Goal: Information Seeking & Learning: Check status

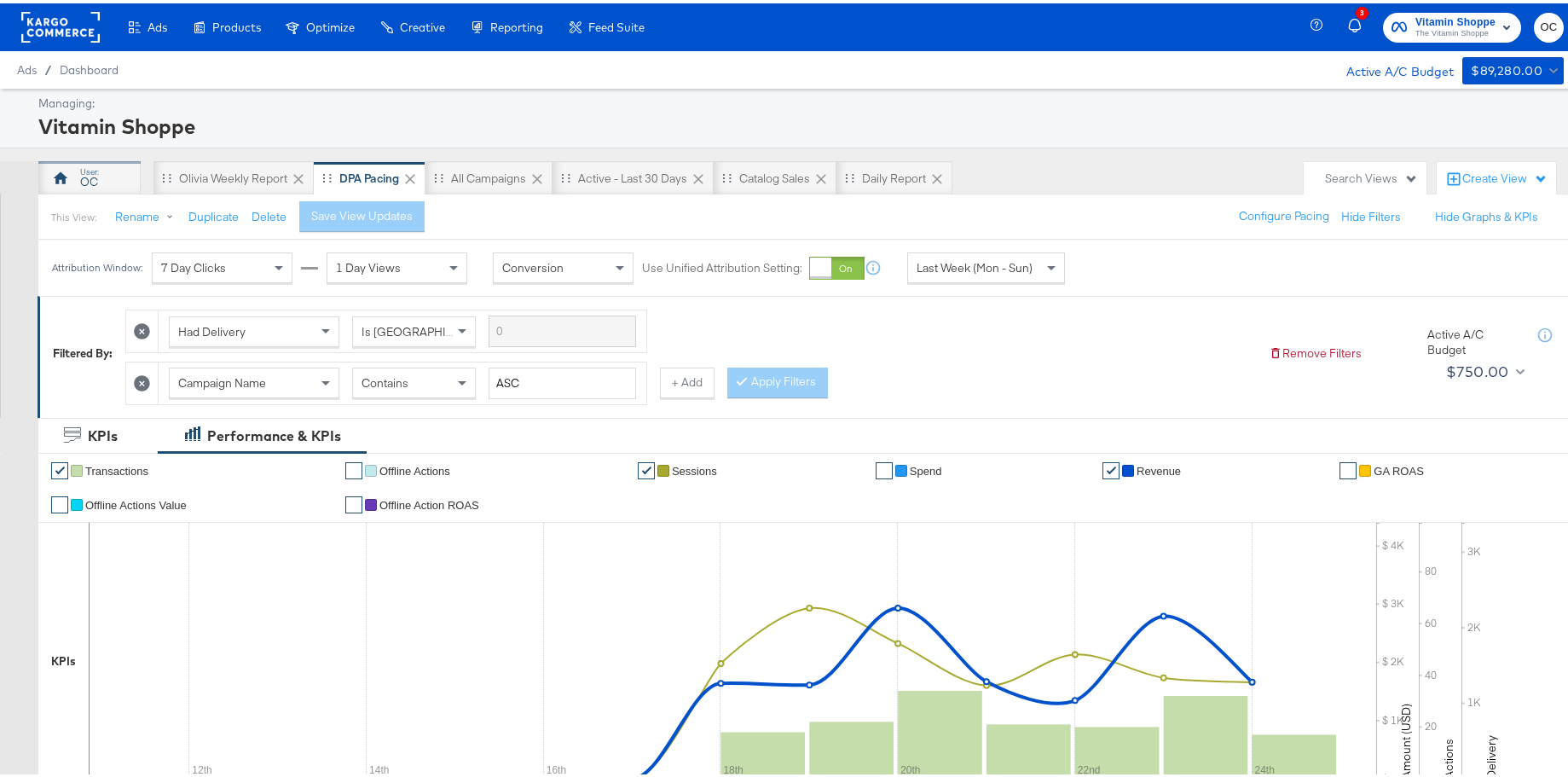
click at [96, 177] on div "OC" at bounding box center [88, 178] width 18 height 16
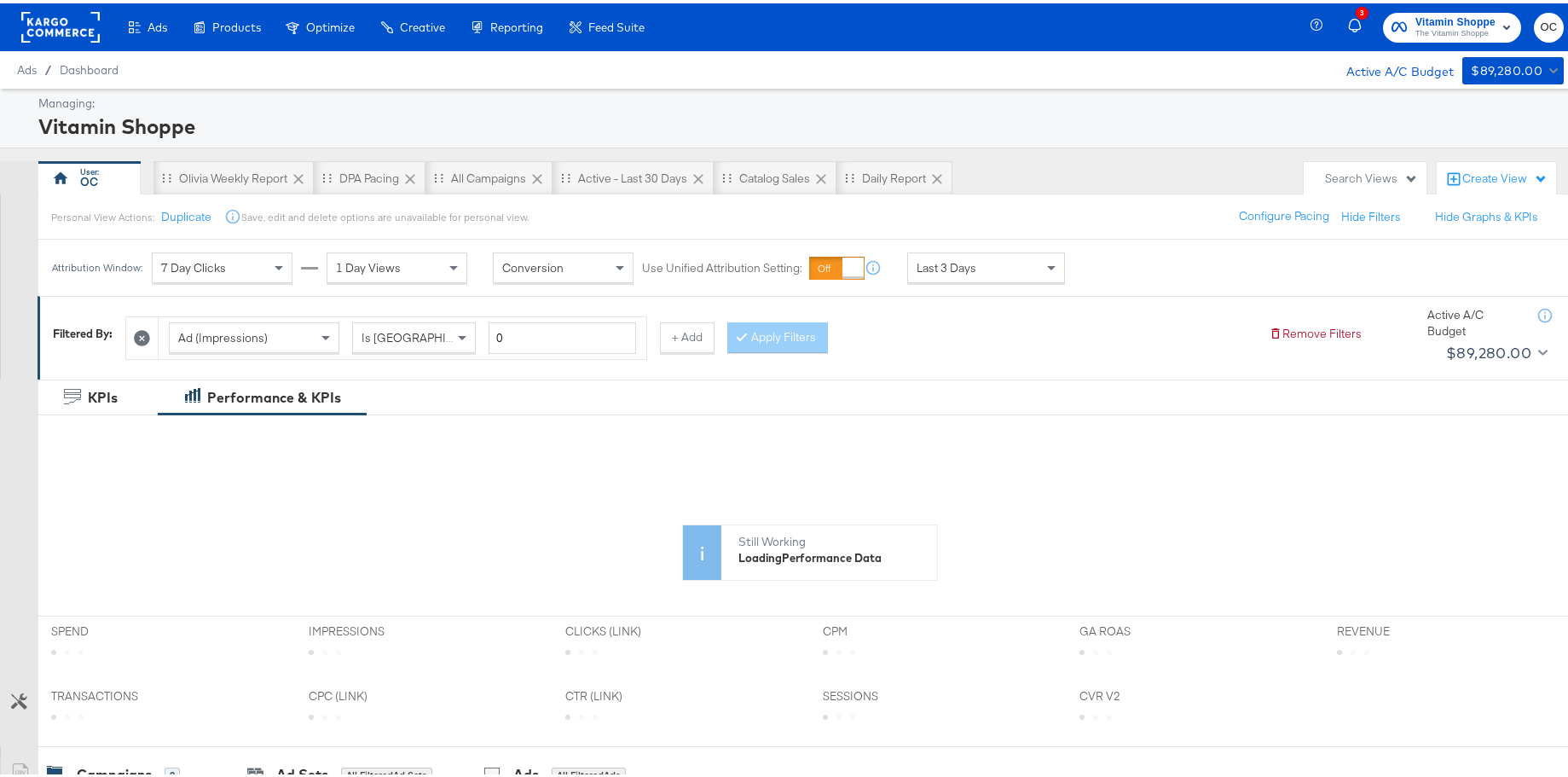
click at [943, 264] on span "Last 3 Days" at bounding box center [946, 265] width 59 height 16
click at [1125, 265] on div "[DATE]" at bounding box center [1111, 271] width 28 height 14
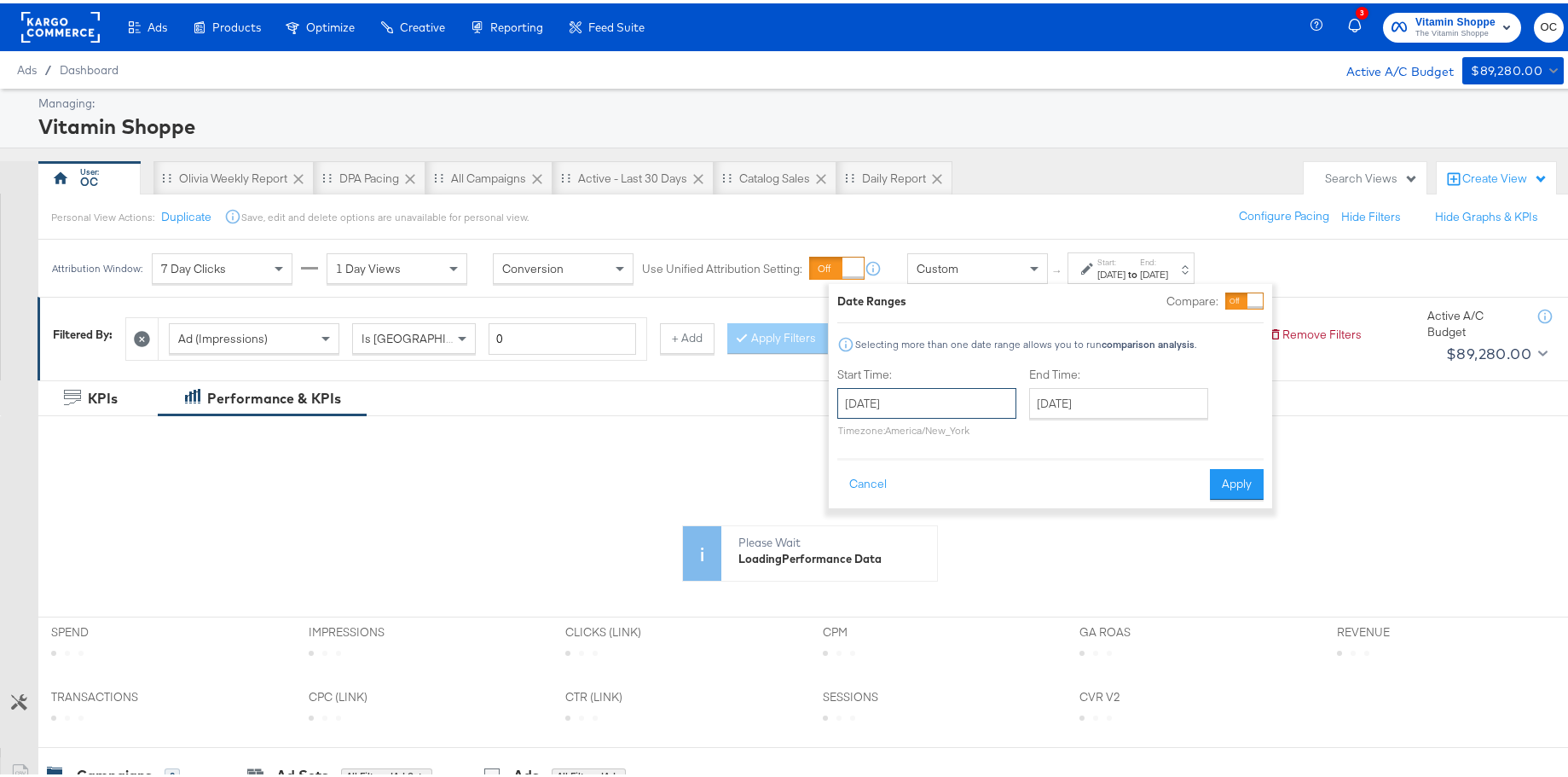
drag, startPoint x: 970, startPoint y: 391, endPoint x: 959, endPoint y: 391, distance: 11.0
click at [970, 391] on input "[DATE]" at bounding box center [926, 399] width 179 height 31
click at [849, 433] on span "‹" at bounding box center [856, 435] width 26 height 26
click at [850, 588] on td "27" at bounding box center [856, 582] width 29 height 24
type input "[DATE]"
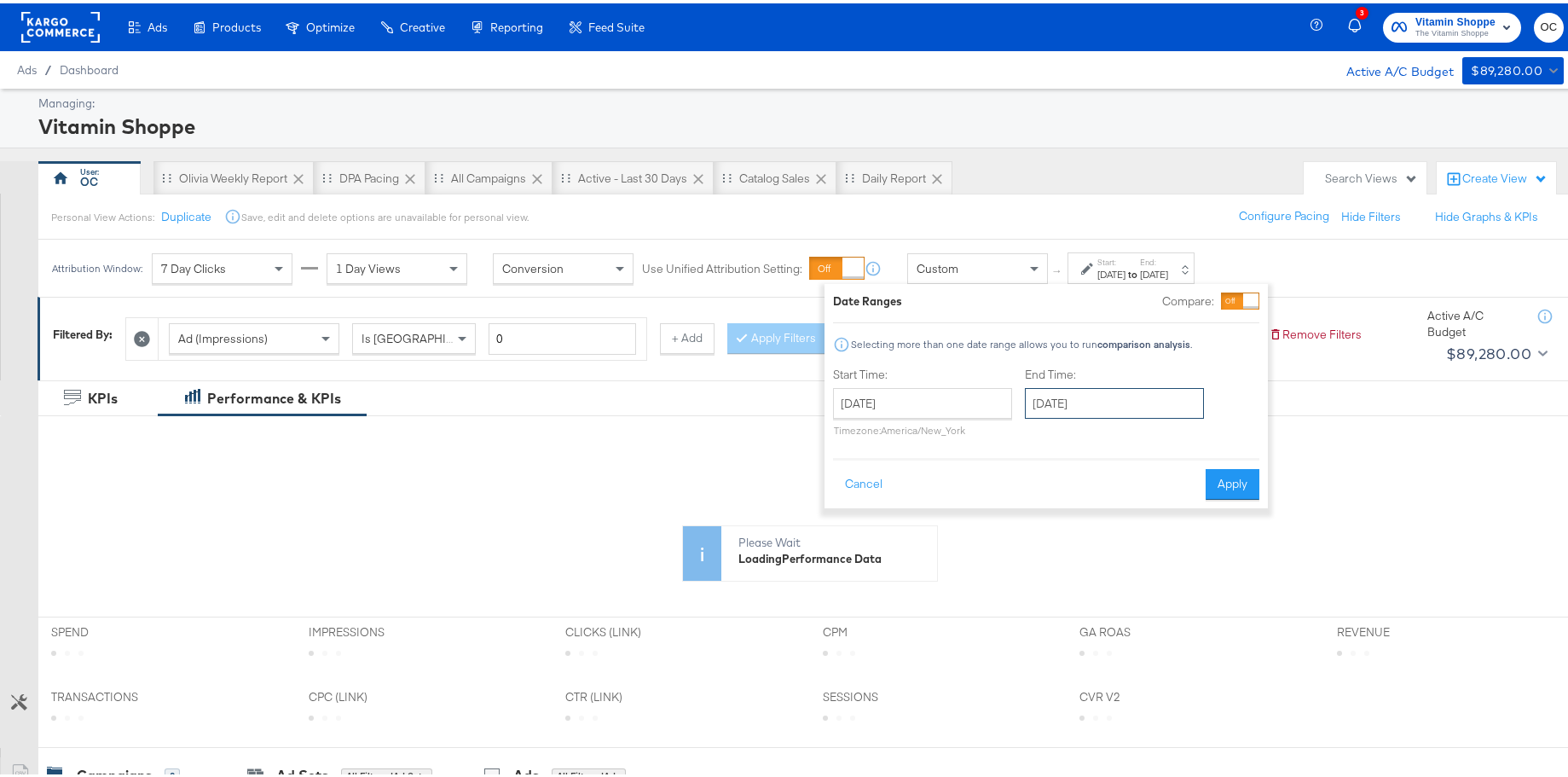
click at [1112, 402] on input "[DATE]" at bounding box center [1113, 399] width 179 height 31
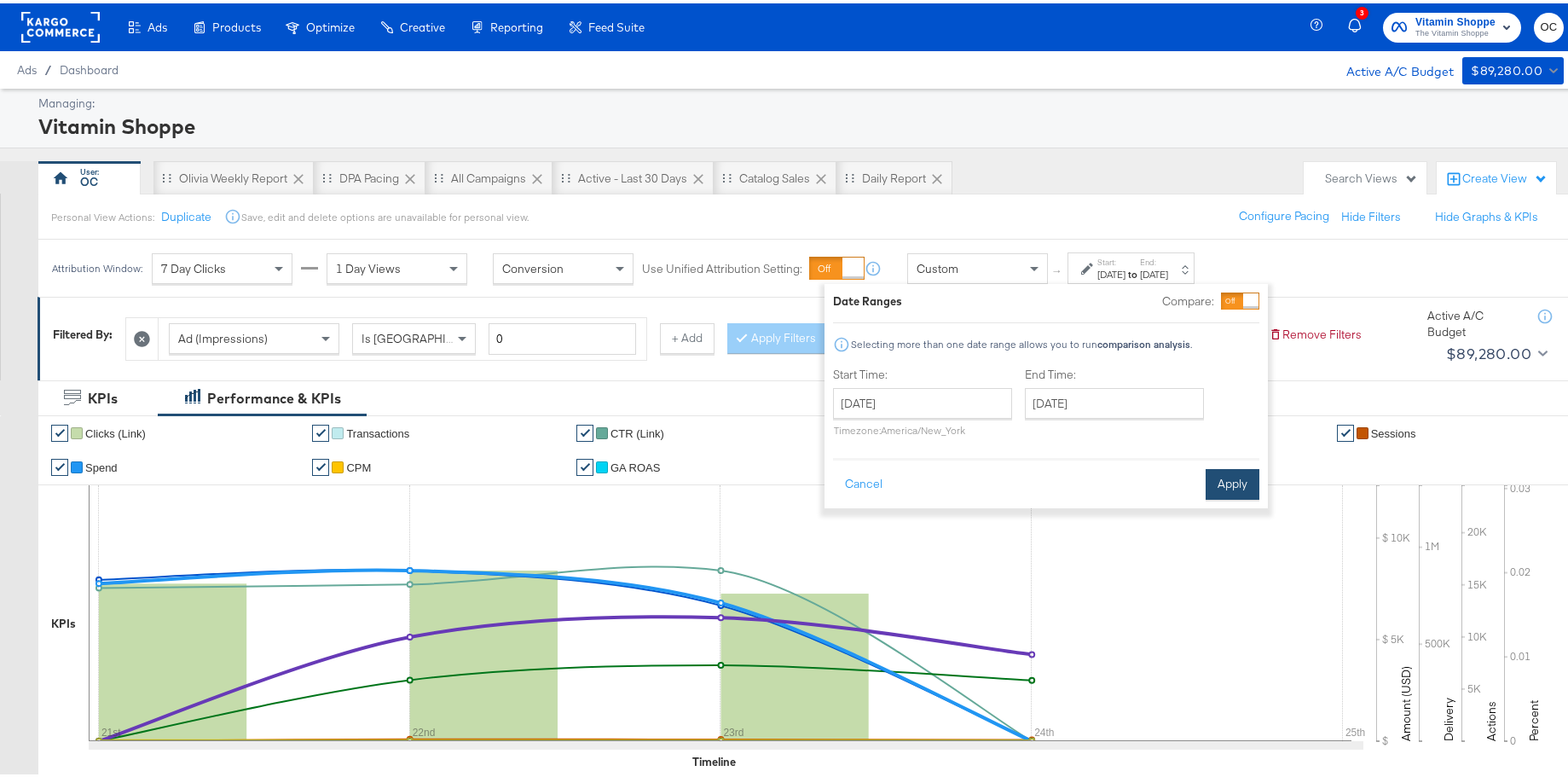
click at [1249, 479] on button "Apply" at bounding box center [1232, 481] width 54 height 31
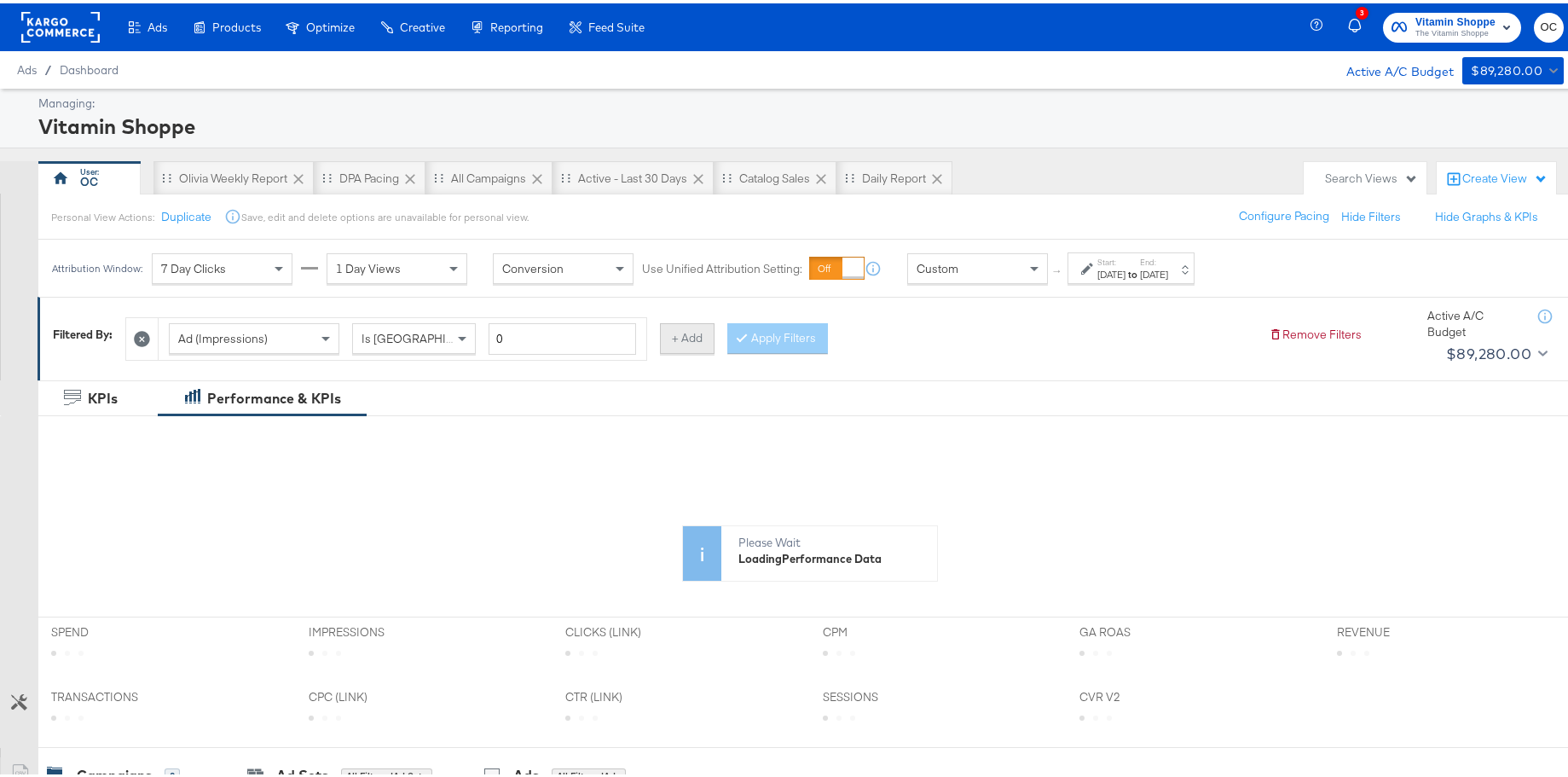
click at [671, 336] on button "+ Add" at bounding box center [687, 335] width 55 height 31
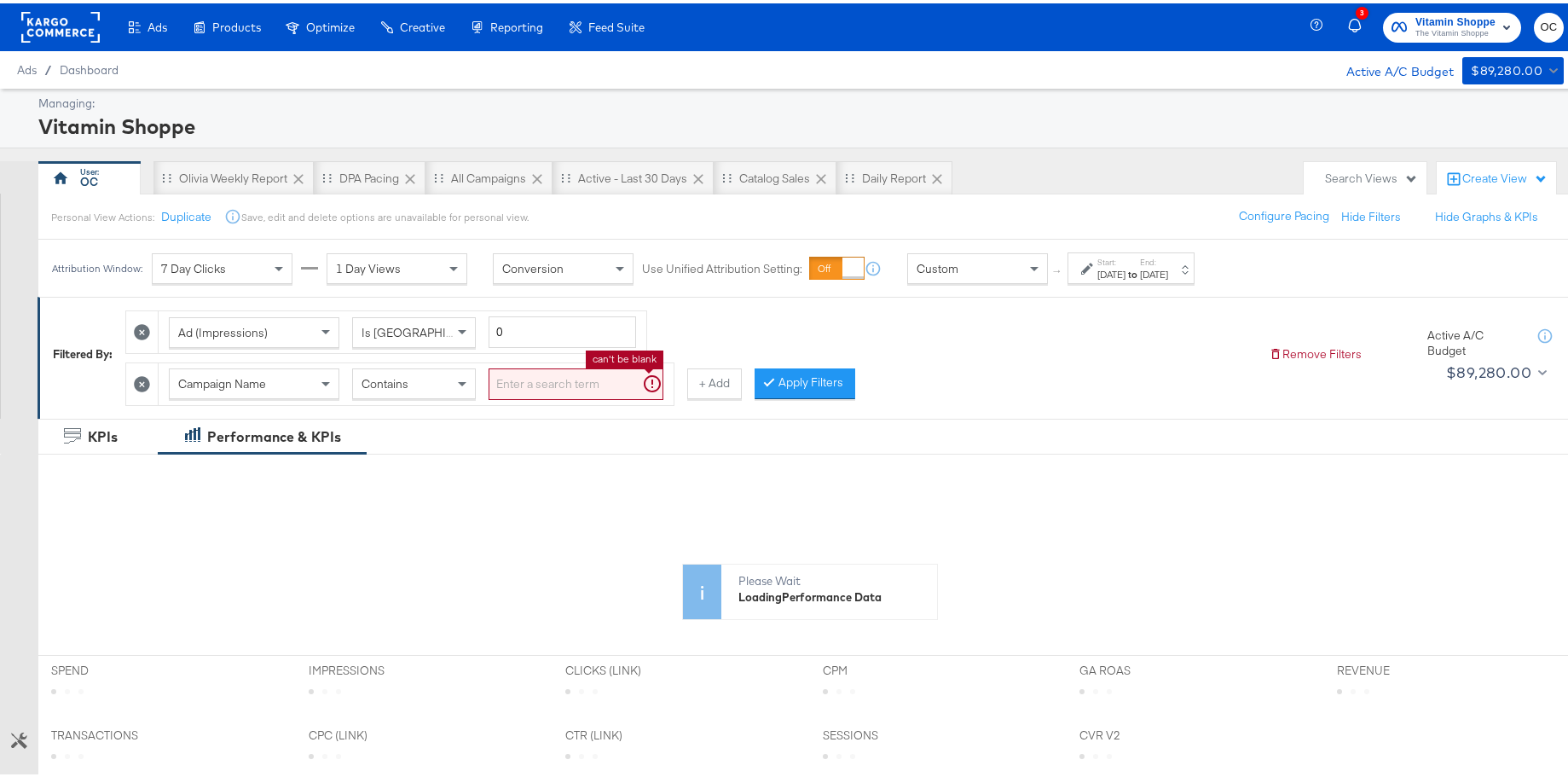
click at [542, 384] on input "search" at bounding box center [575, 381] width 174 height 32
type input "zena"
click at [727, 375] on button "Apply Filters" at bounding box center [778, 380] width 100 height 31
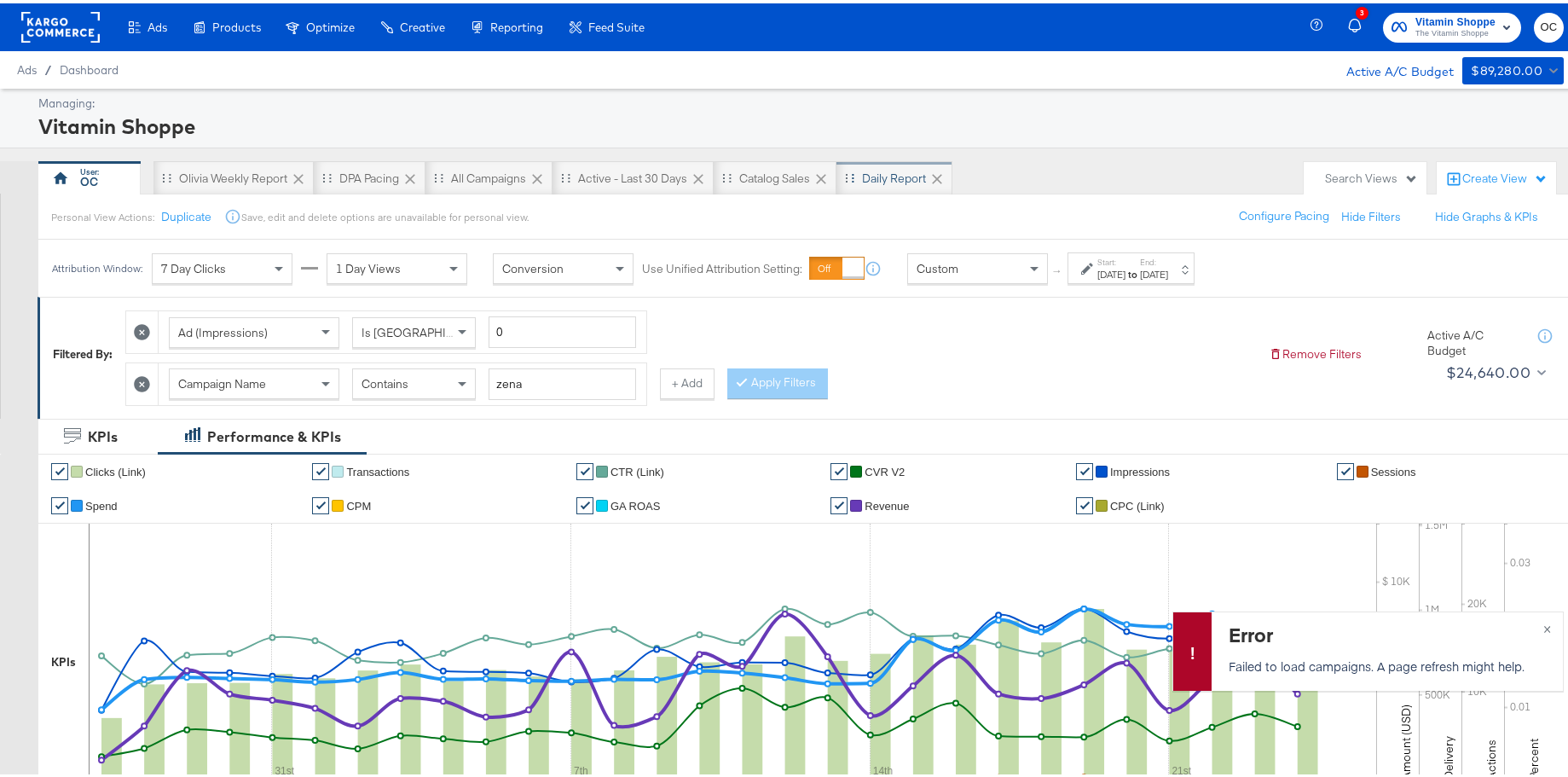
click at [893, 177] on div "Daily Report" at bounding box center [893, 175] width 64 height 16
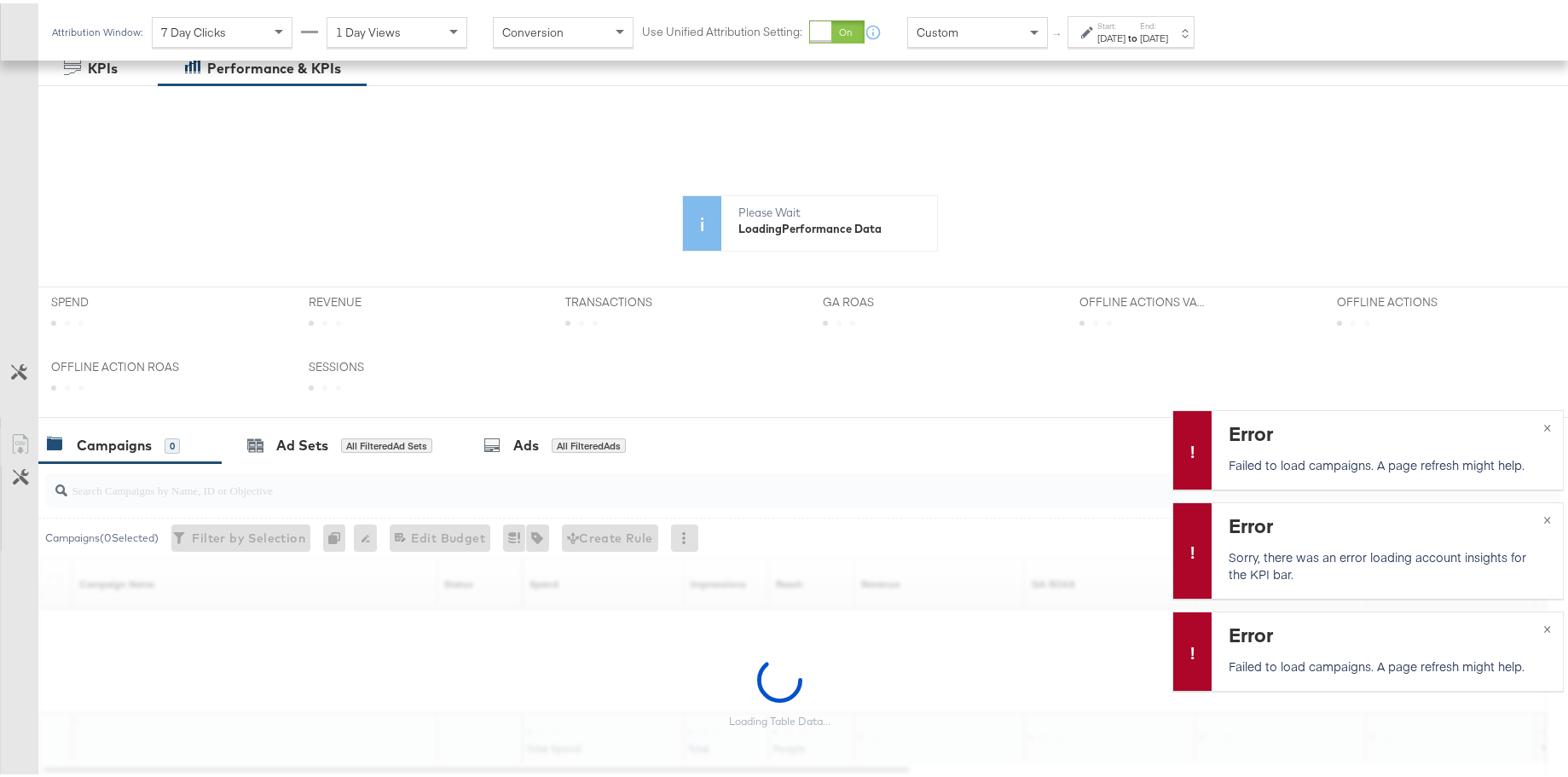
scroll to position [438, 0]
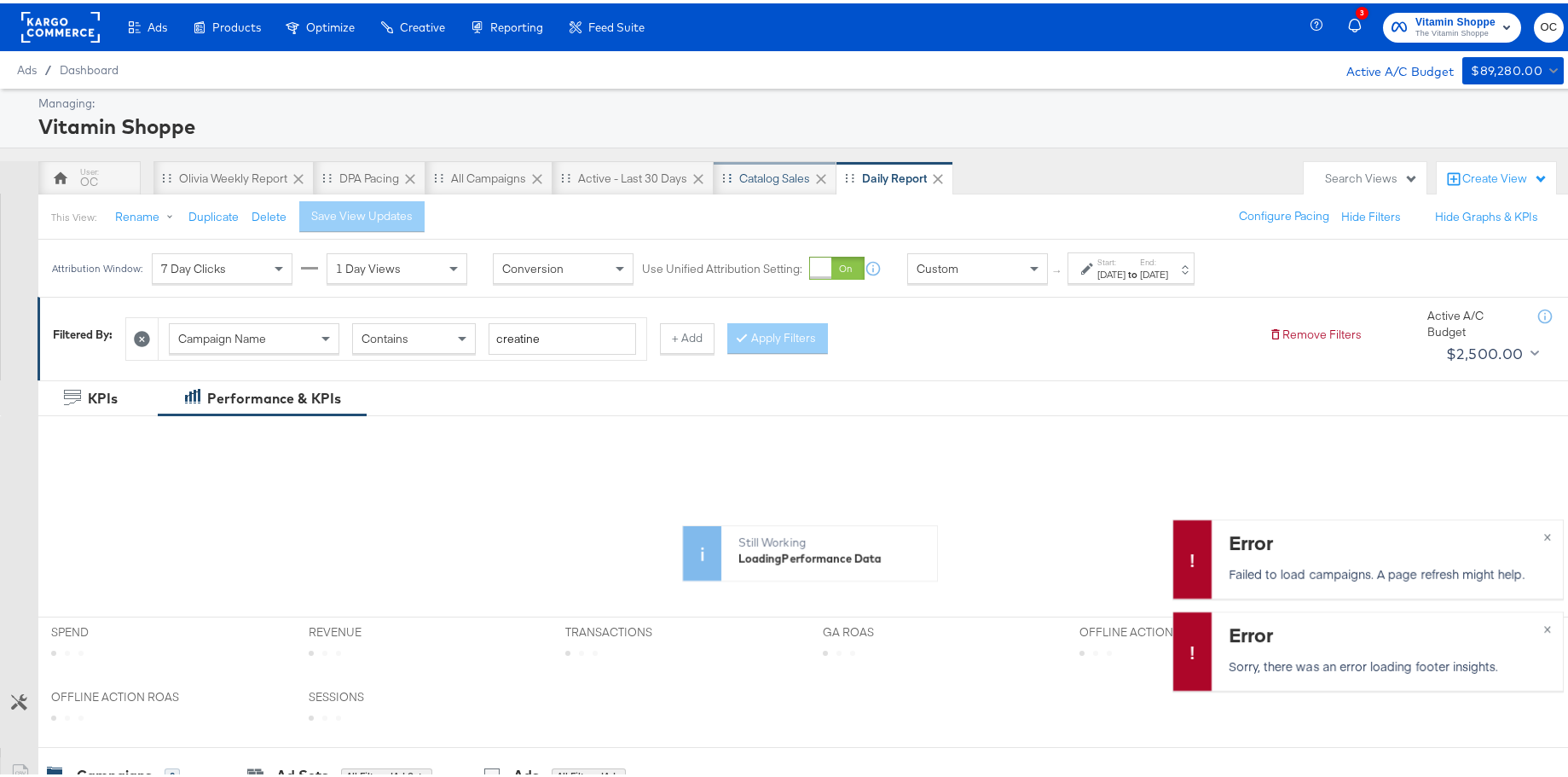
click at [766, 184] on div "Catalog Sales" at bounding box center [775, 175] width 122 height 34
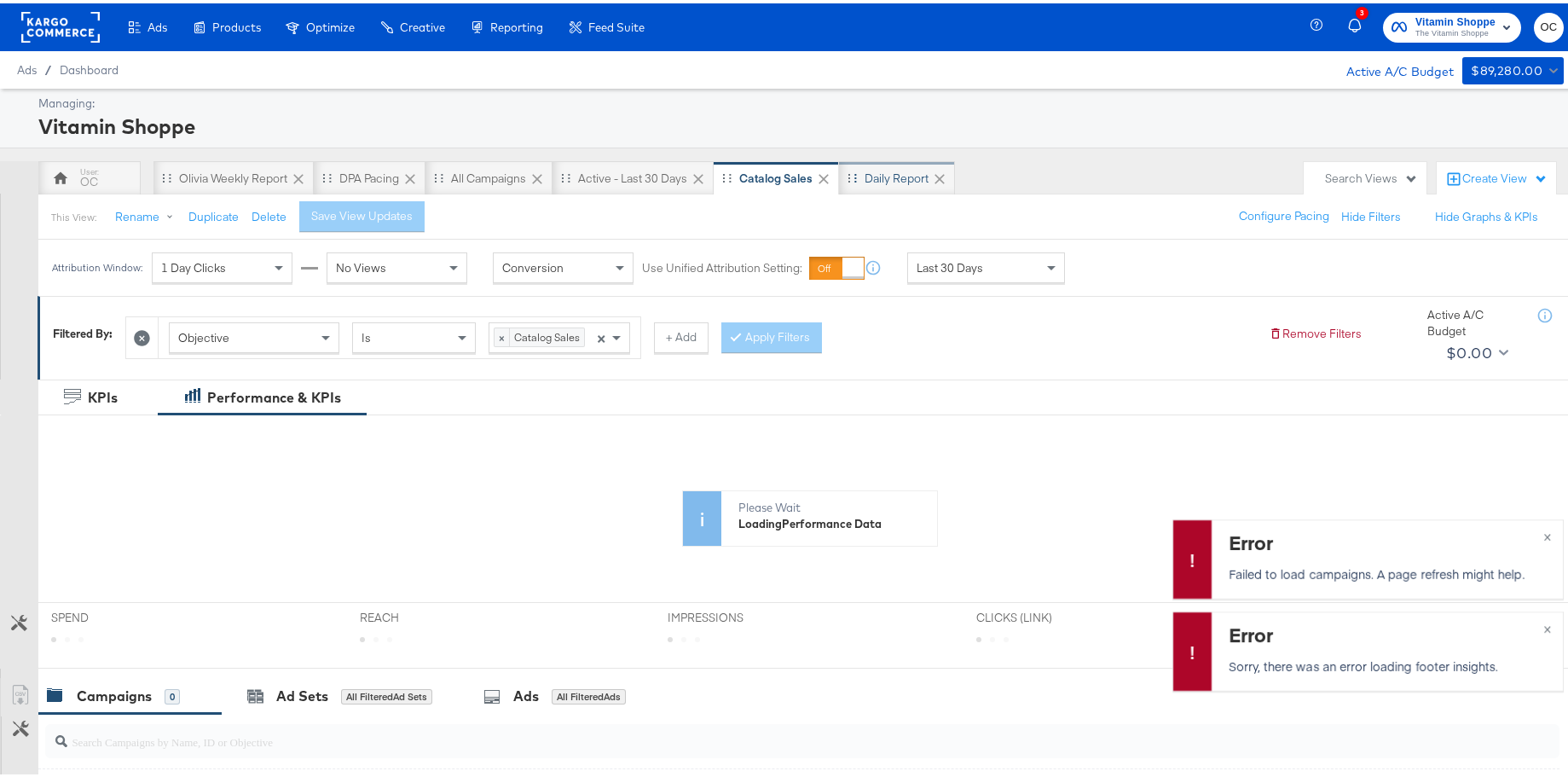
click at [886, 184] on div "Daily Report" at bounding box center [896, 175] width 116 height 34
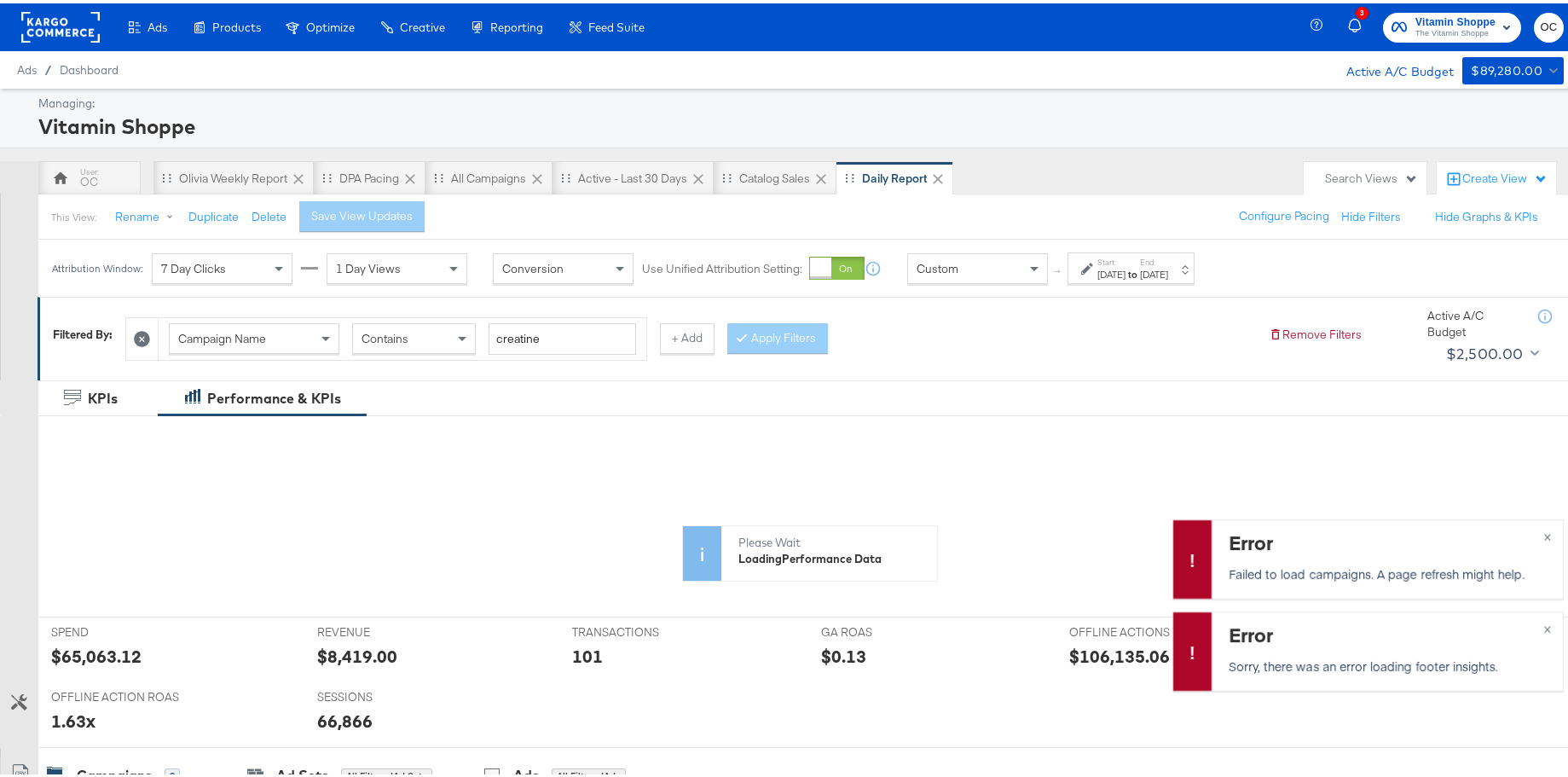
click at [142, 339] on icon at bounding box center [141, 335] width 16 height 16
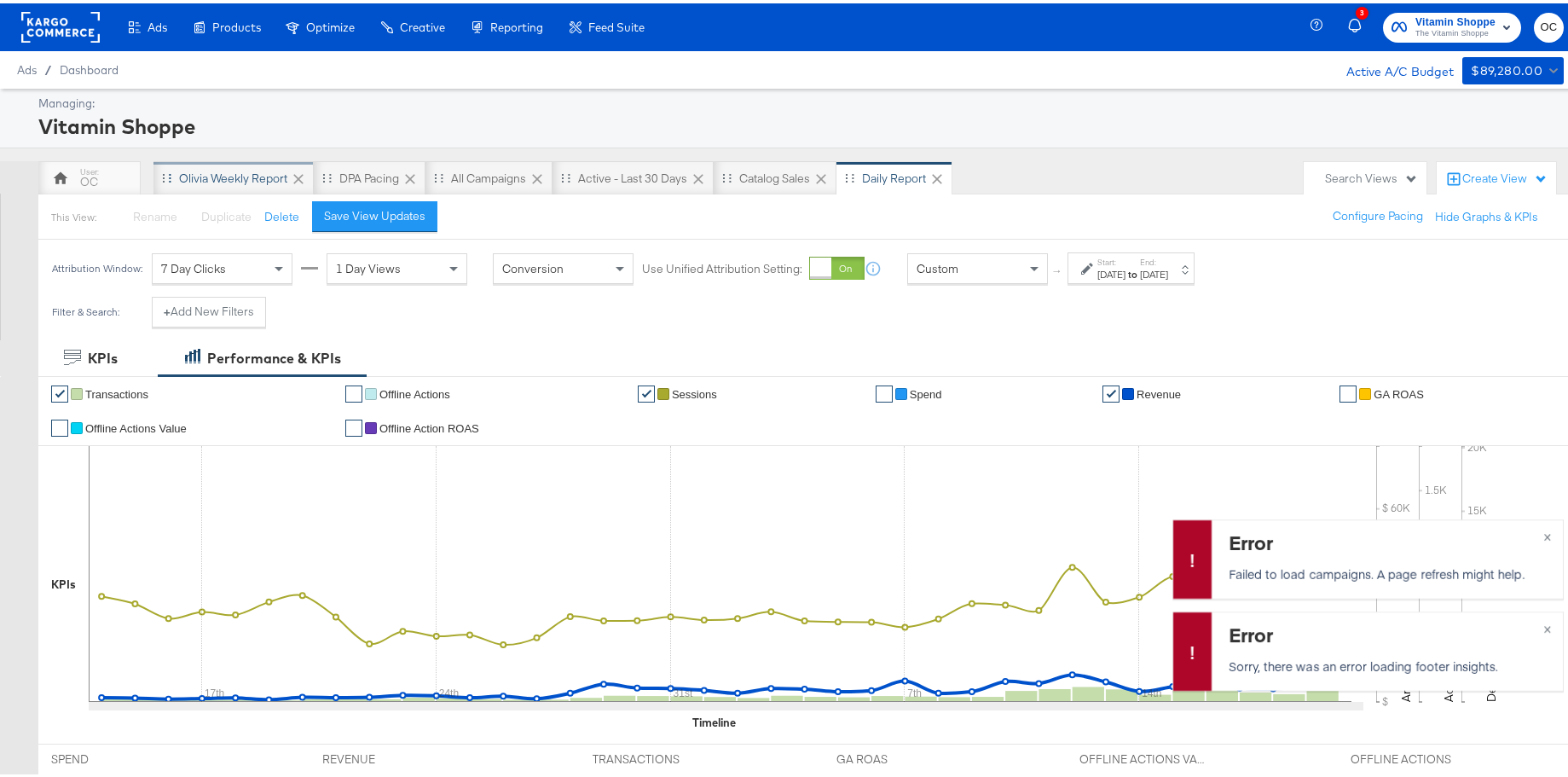
click at [238, 167] on div "Olivia Weekly Report" at bounding box center [233, 175] width 109 height 16
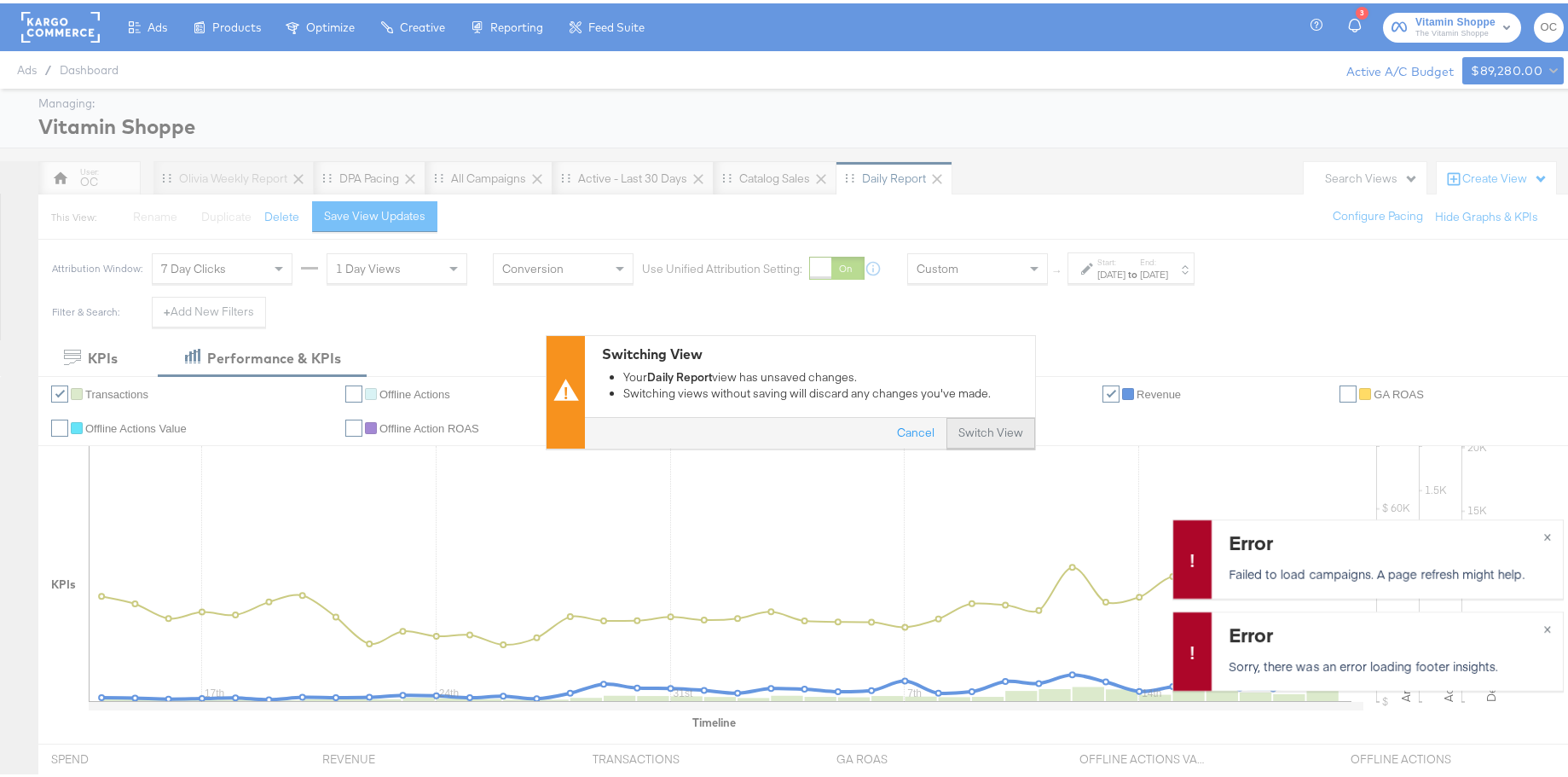
click at [960, 433] on button "Switch View" at bounding box center [991, 430] width 89 height 31
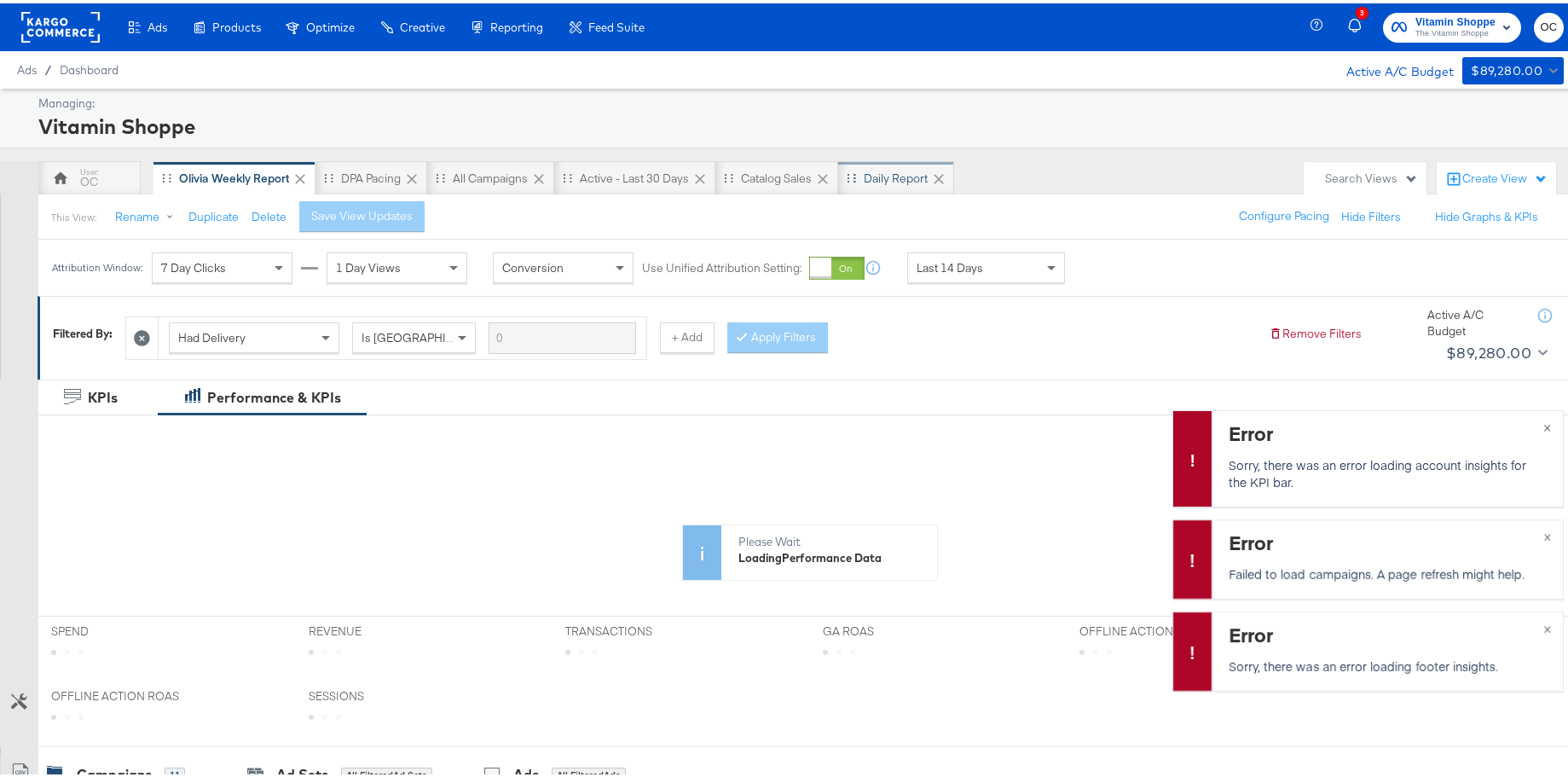
click at [871, 177] on div "Daily Report" at bounding box center [895, 175] width 64 height 16
click at [276, 334] on div "Campaign Name" at bounding box center [254, 334] width 169 height 29
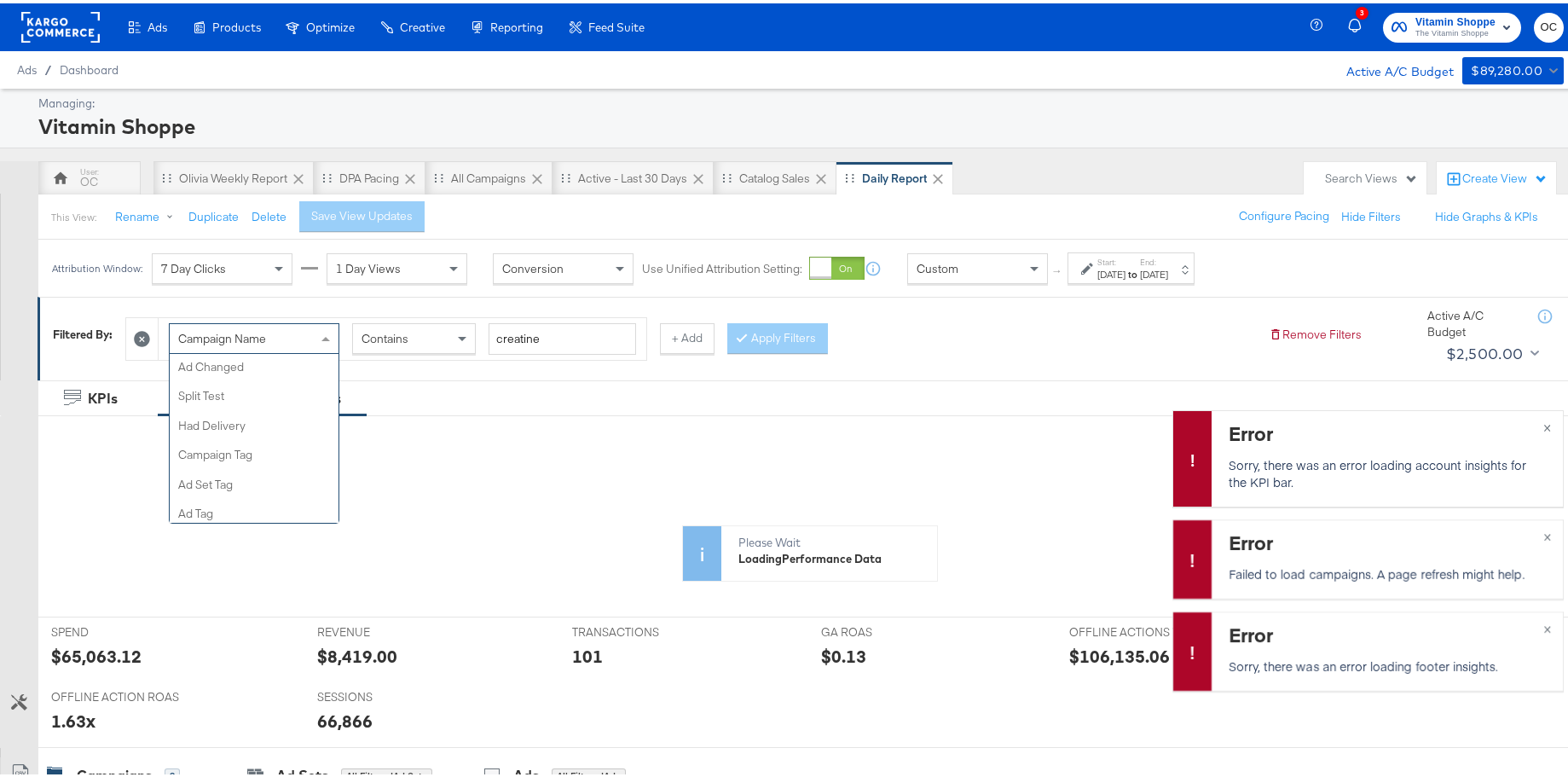
scroll to position [556, 0]
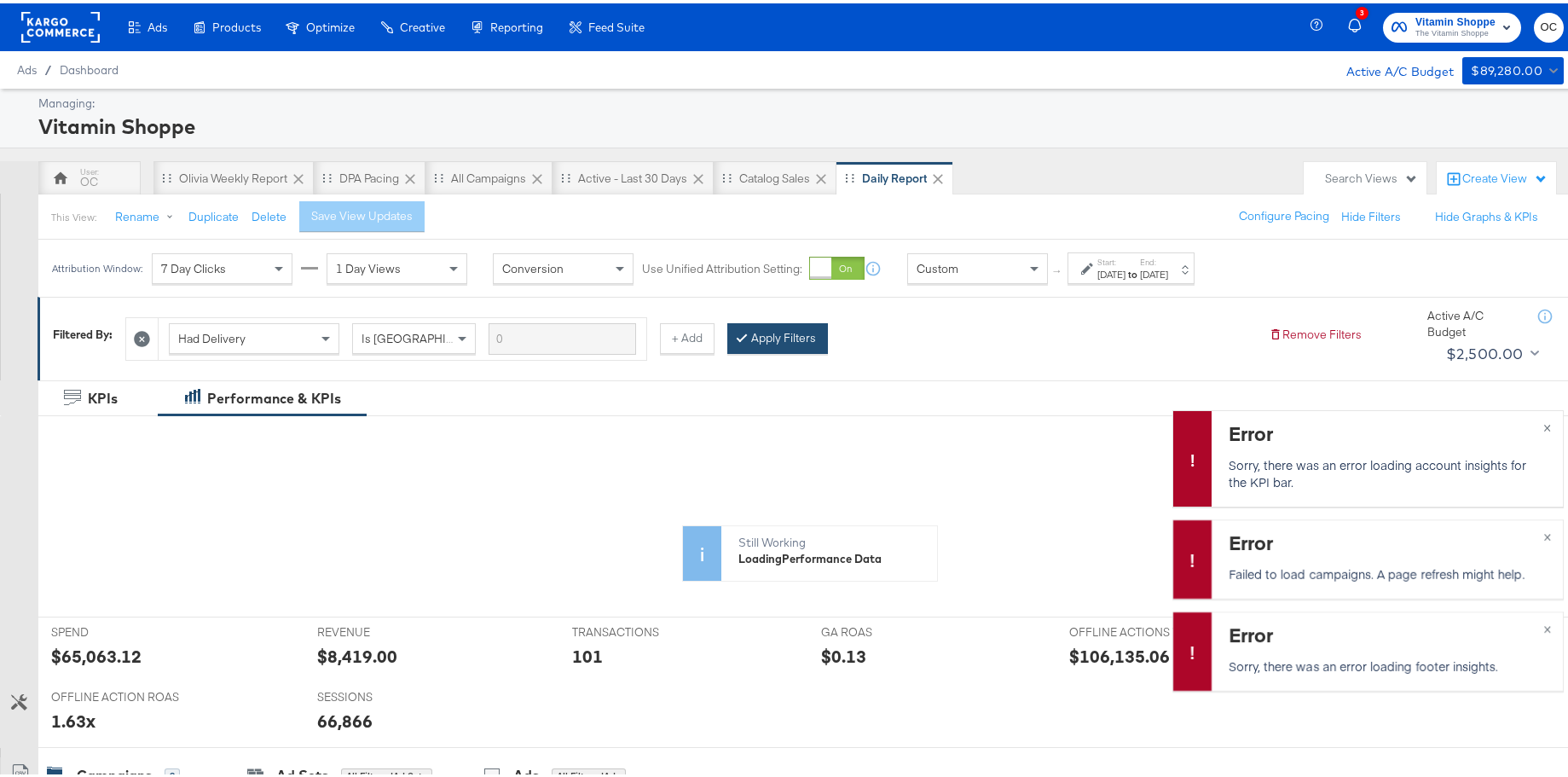
click at [754, 342] on button "Apply Filters" at bounding box center [778, 335] width 100 height 31
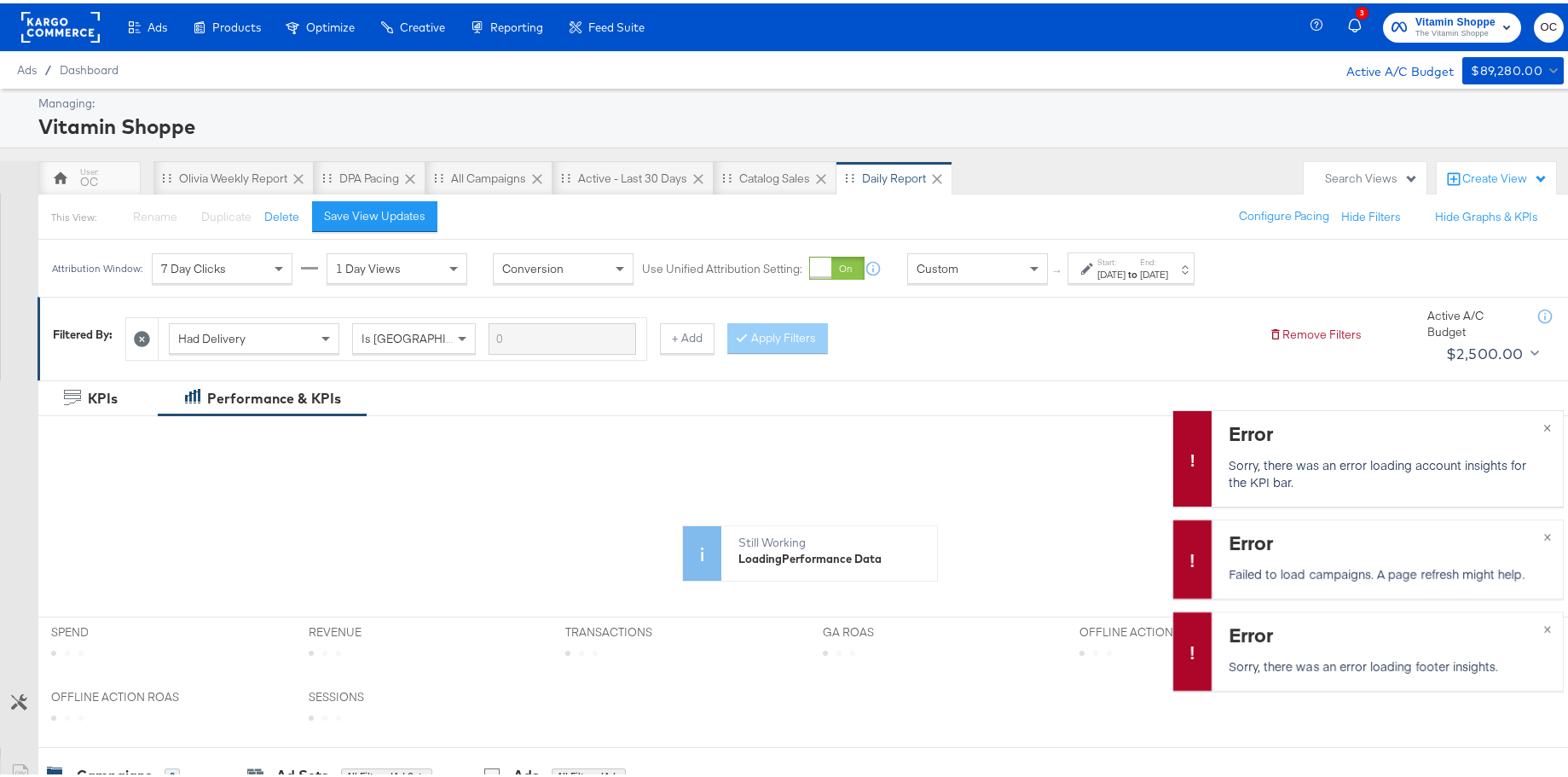
click at [1125, 273] on div "[DATE]" at bounding box center [1111, 271] width 28 height 14
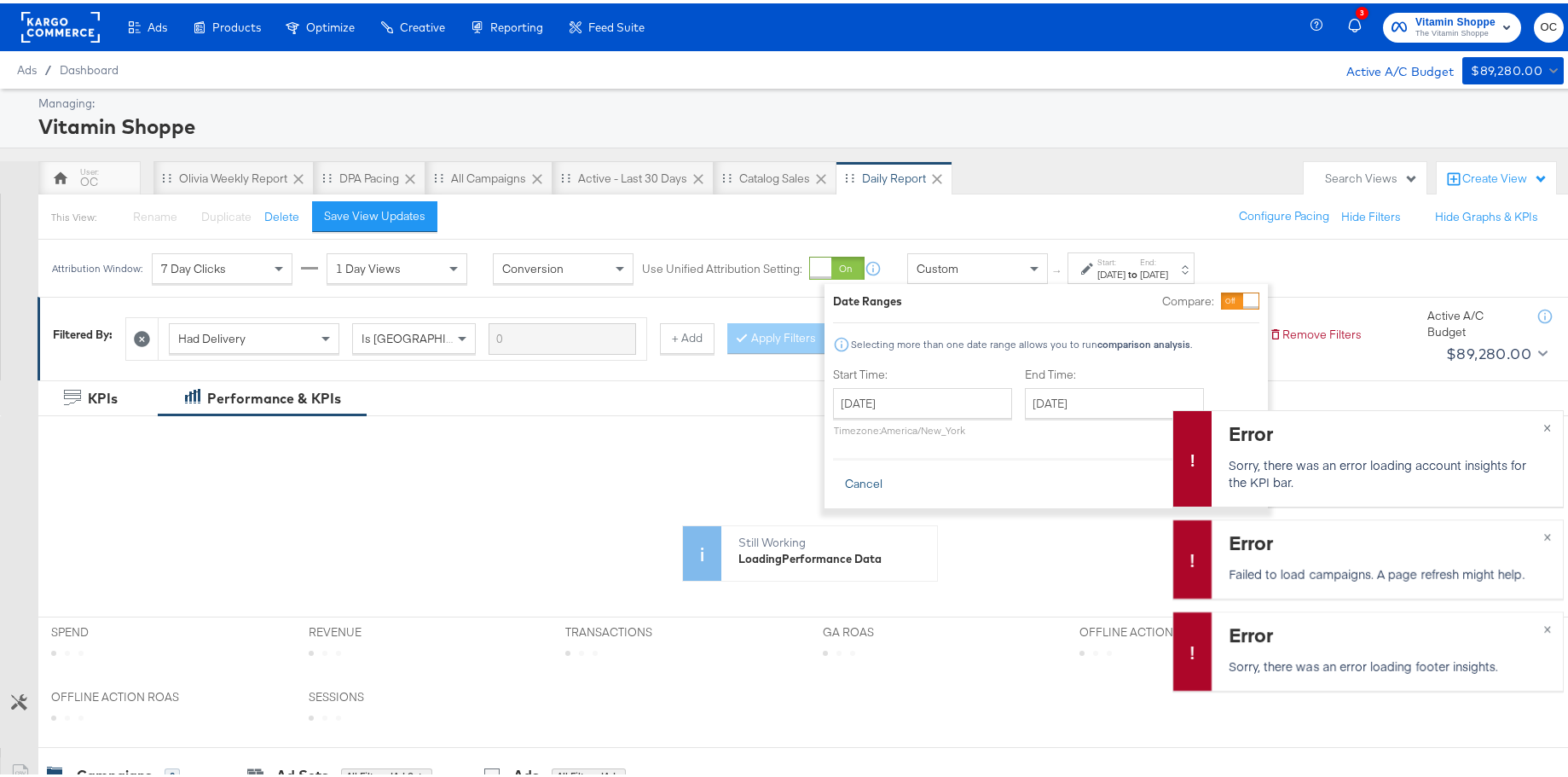
click at [851, 485] on button "Cancel" at bounding box center [864, 481] width 61 height 31
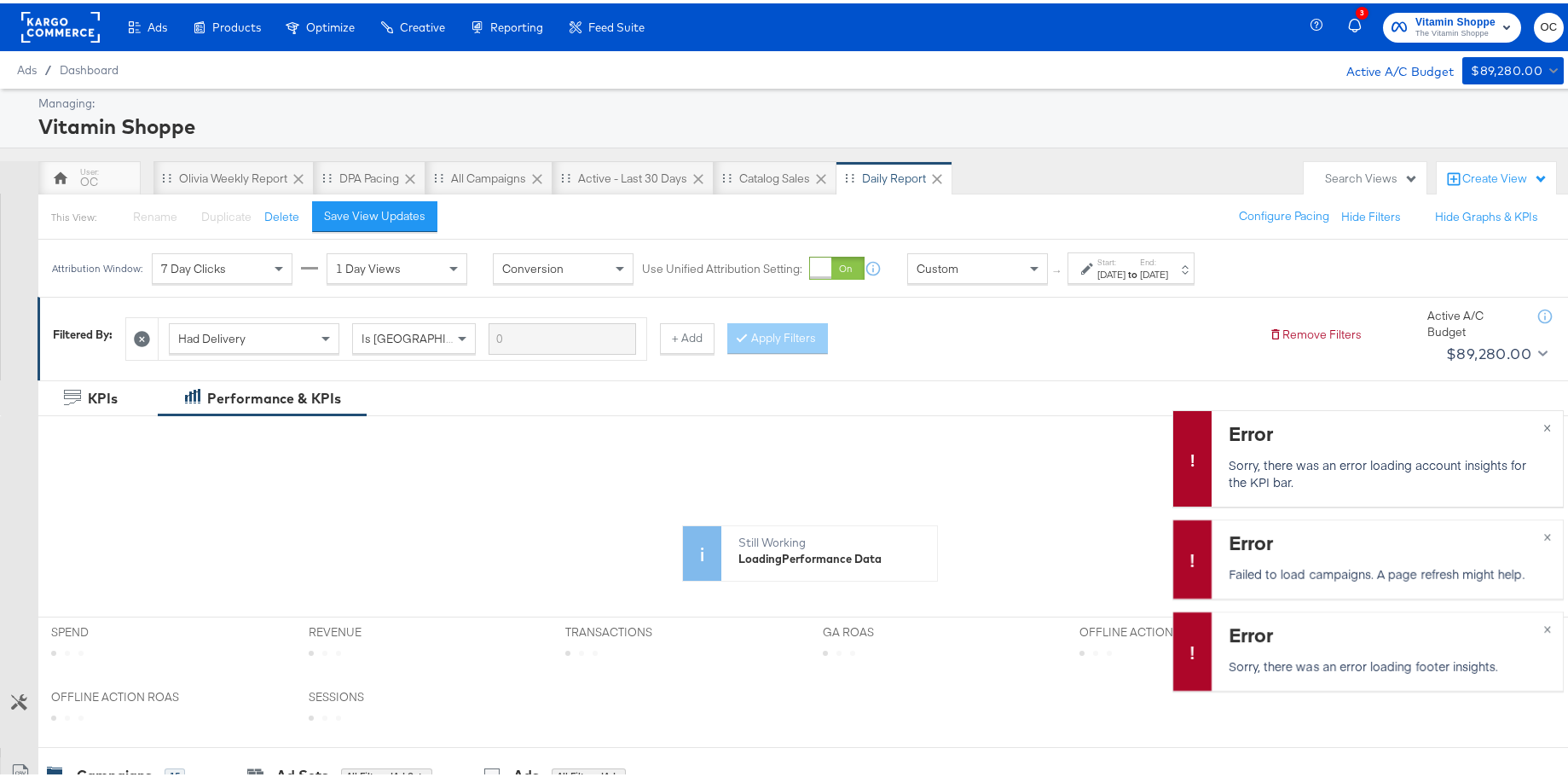
click at [957, 269] on div "Custom" at bounding box center [977, 265] width 139 height 29
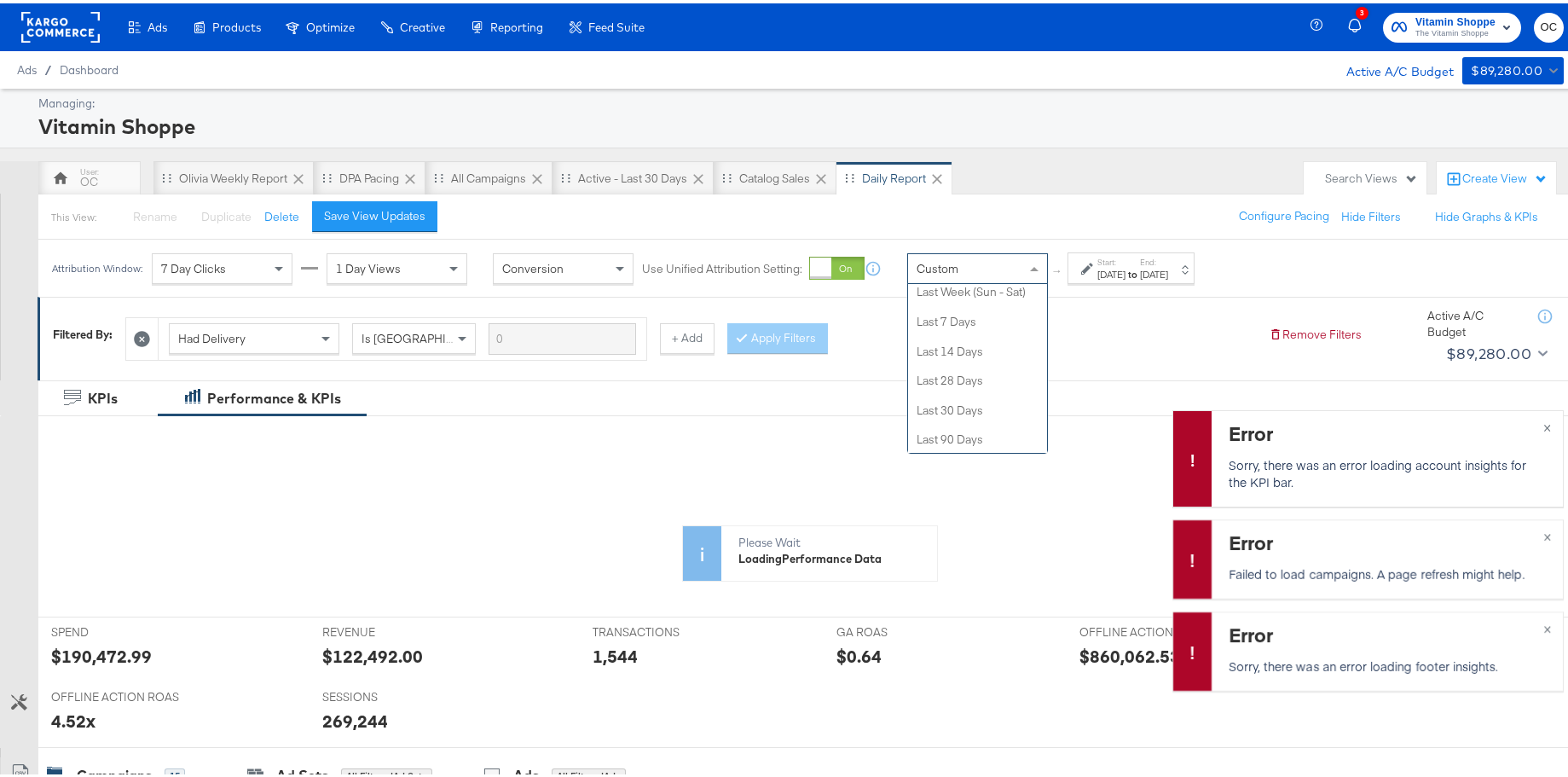
scroll to position [235, 0]
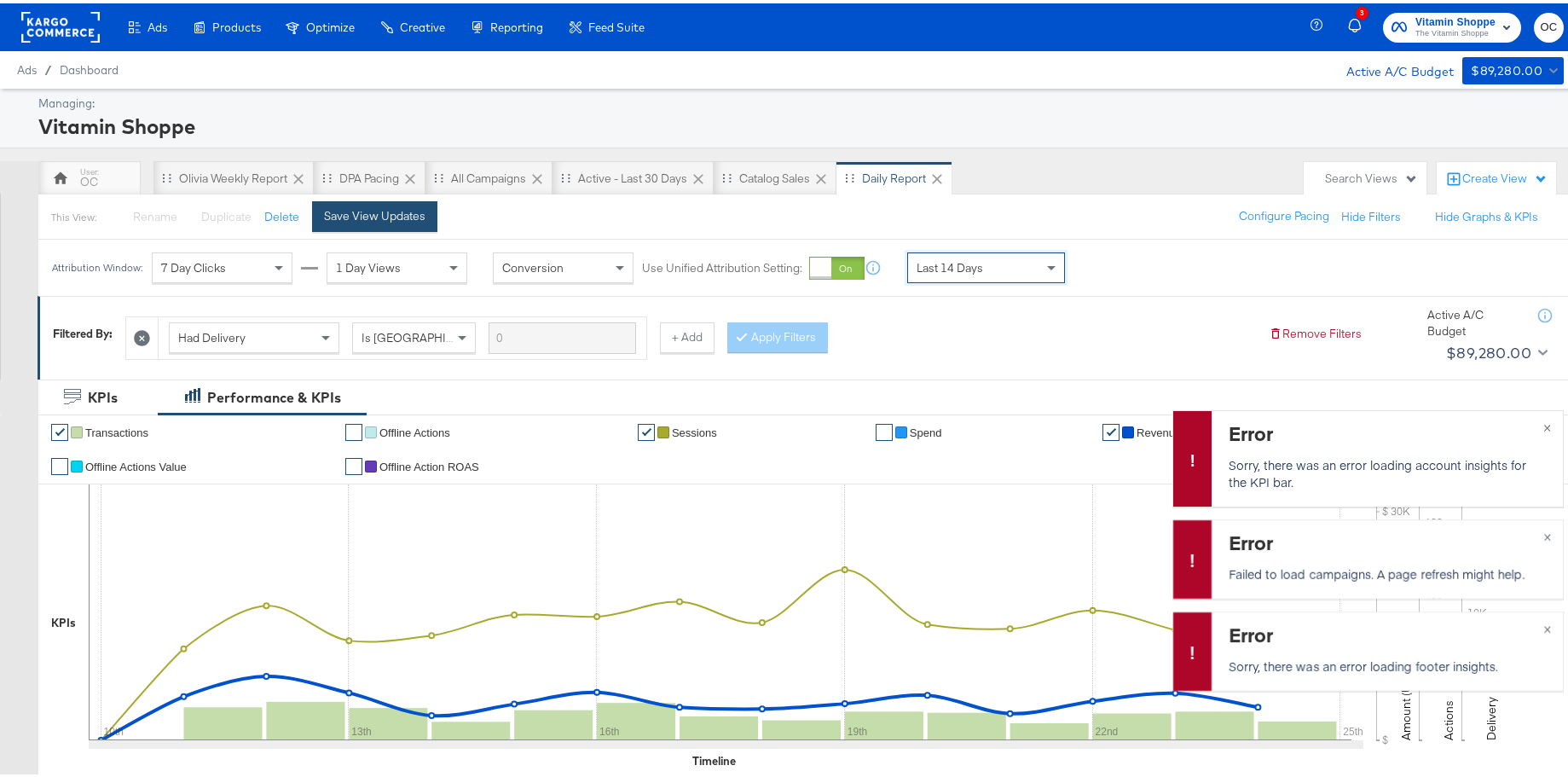
click at [379, 213] on div "Save View Updates" at bounding box center [374, 212] width 101 height 16
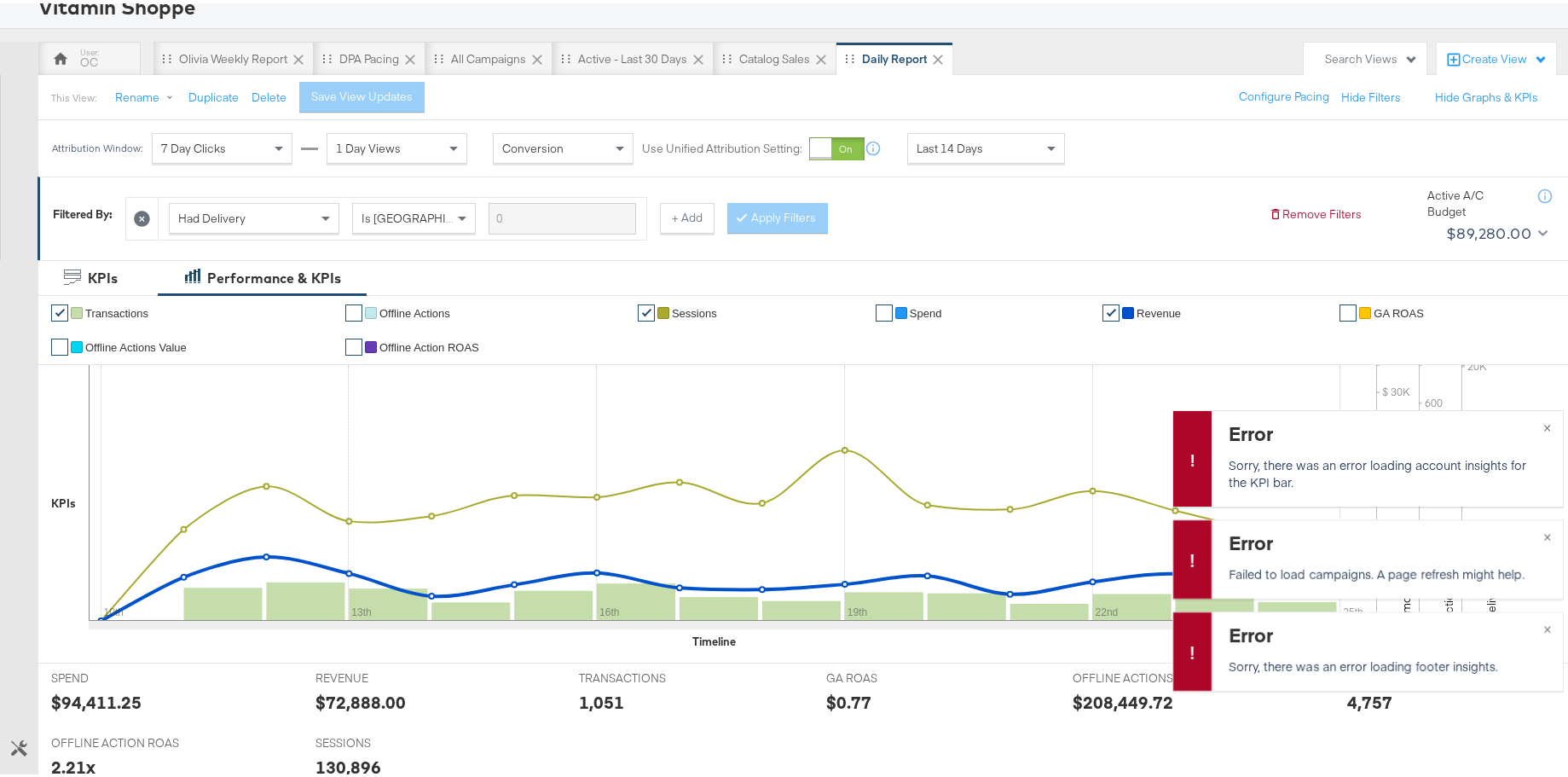
scroll to position [0, 0]
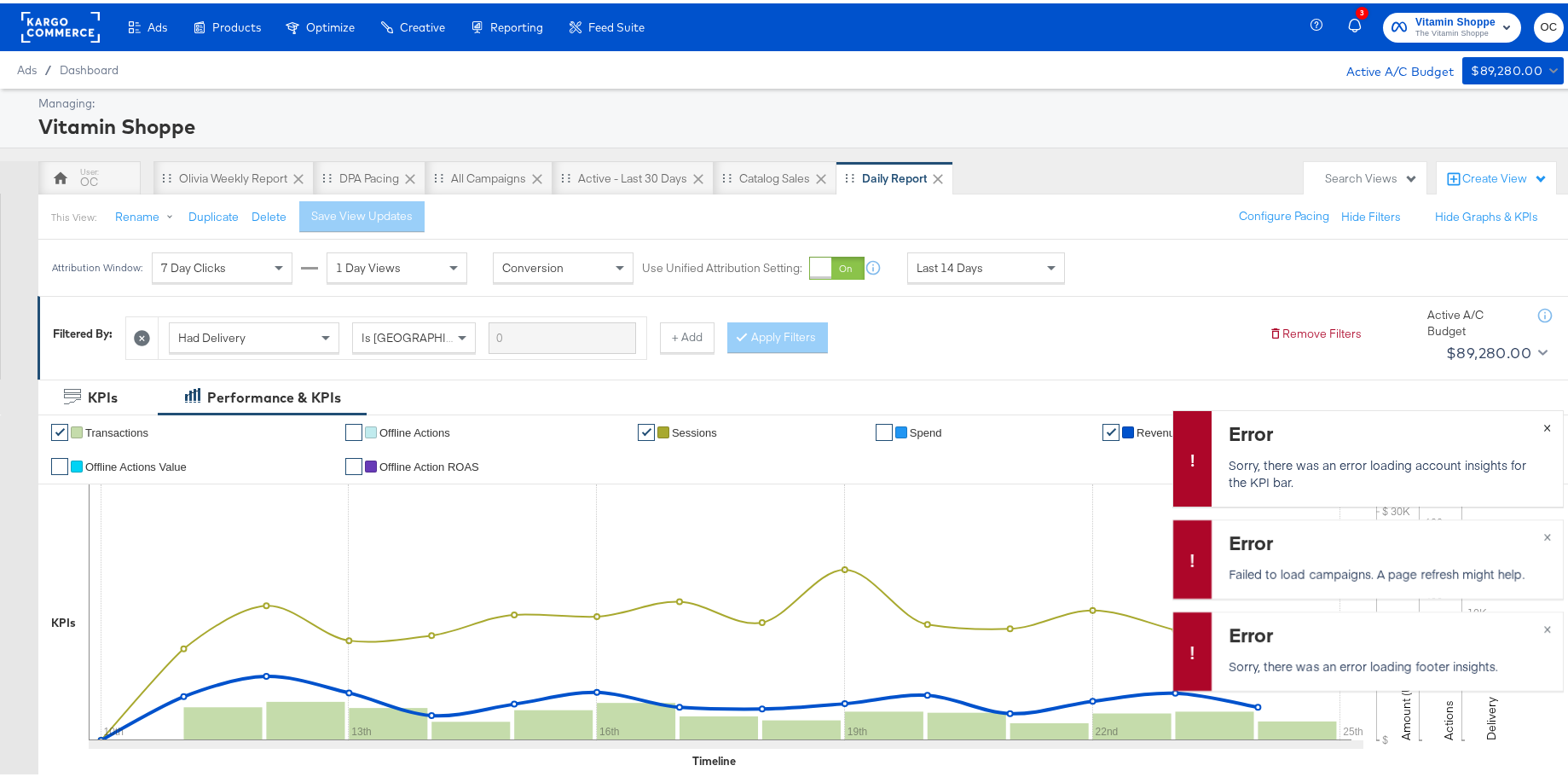
click at [1543, 421] on span "×" at bounding box center [1547, 422] width 7 height 19
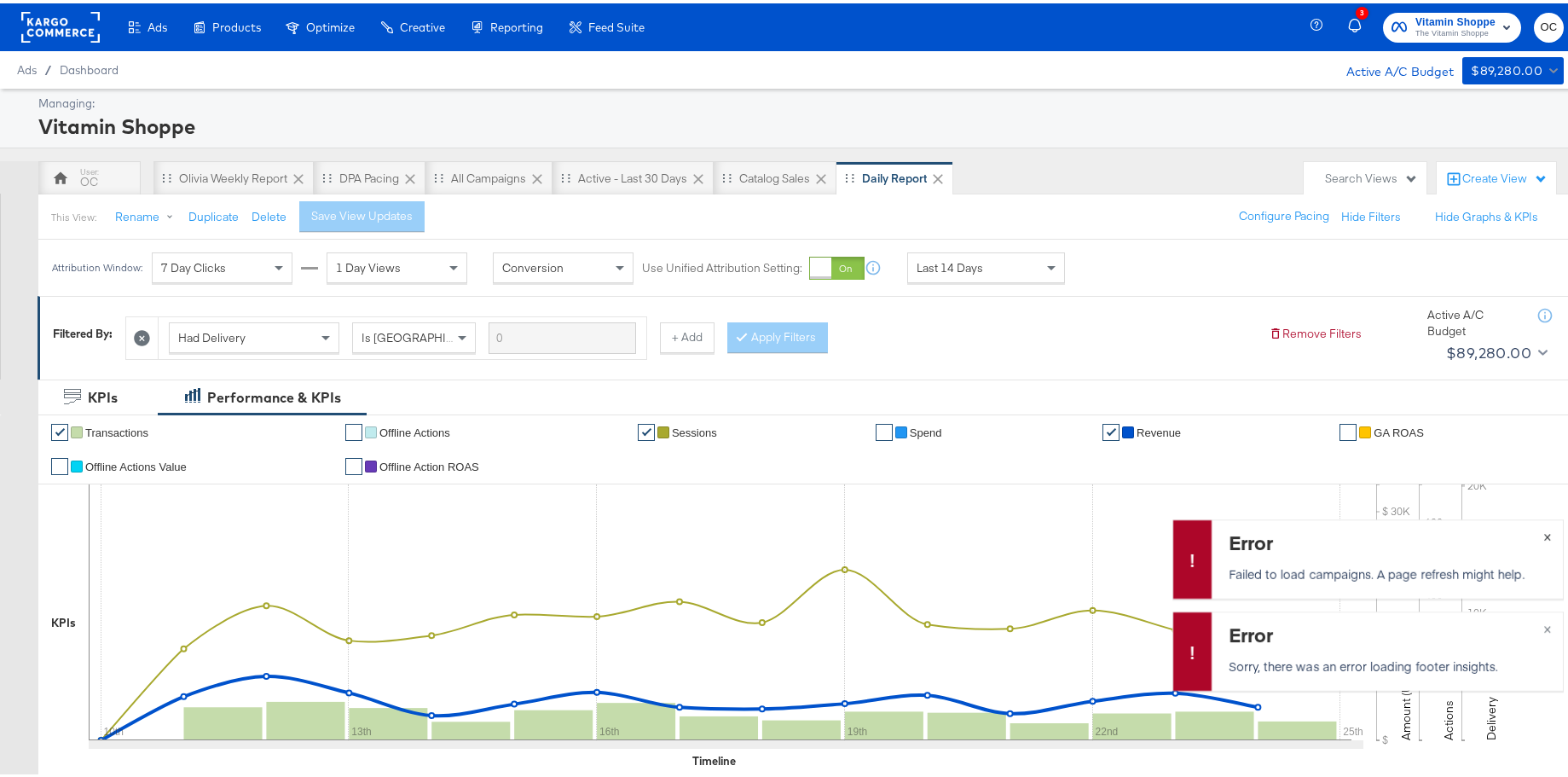
click at [1541, 534] on button "×" at bounding box center [1547, 532] width 32 height 31
click at [1541, 619] on button "×" at bounding box center [1547, 624] width 32 height 31
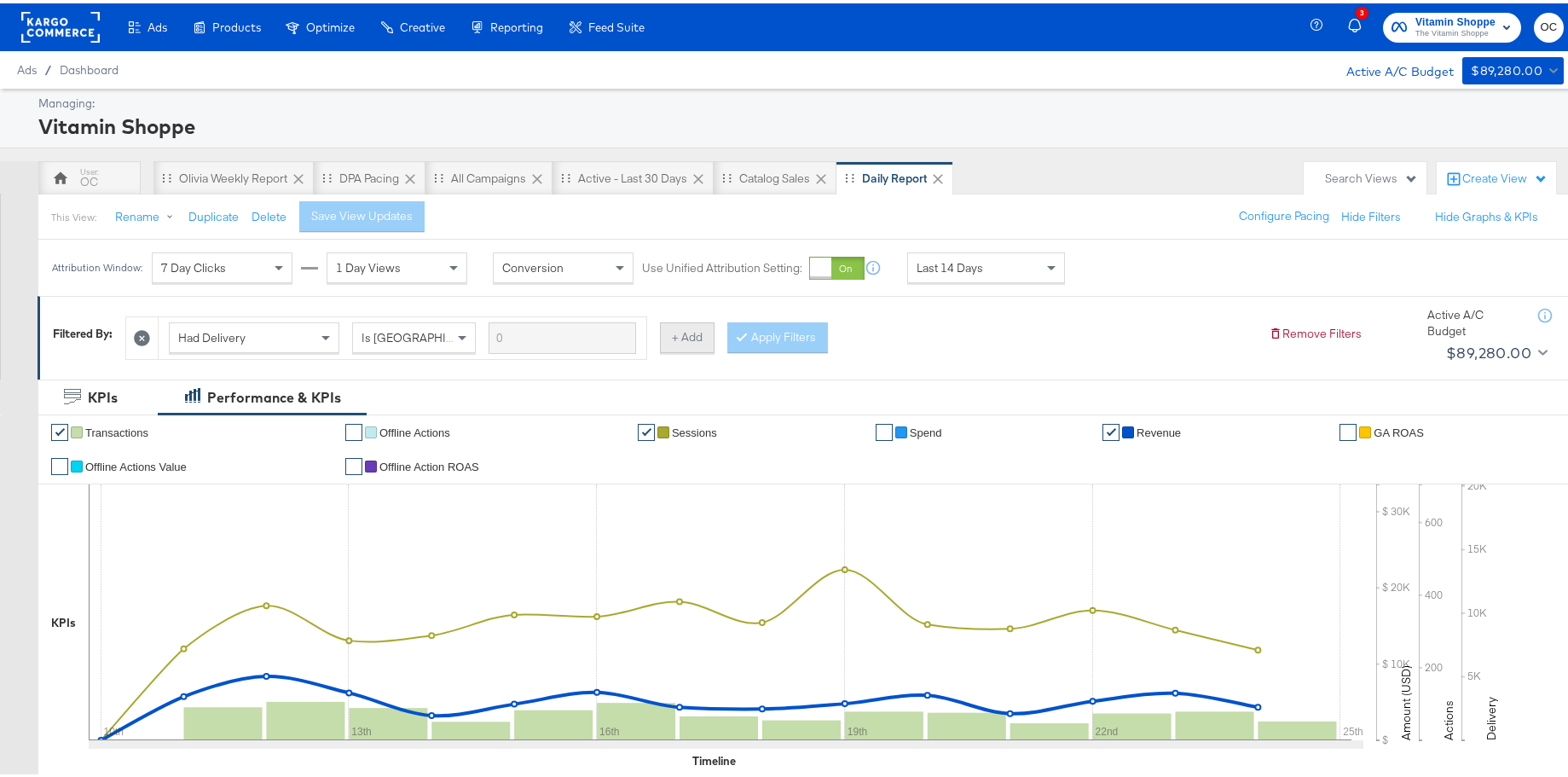
click at [690, 343] on button "+ Add" at bounding box center [687, 334] width 55 height 31
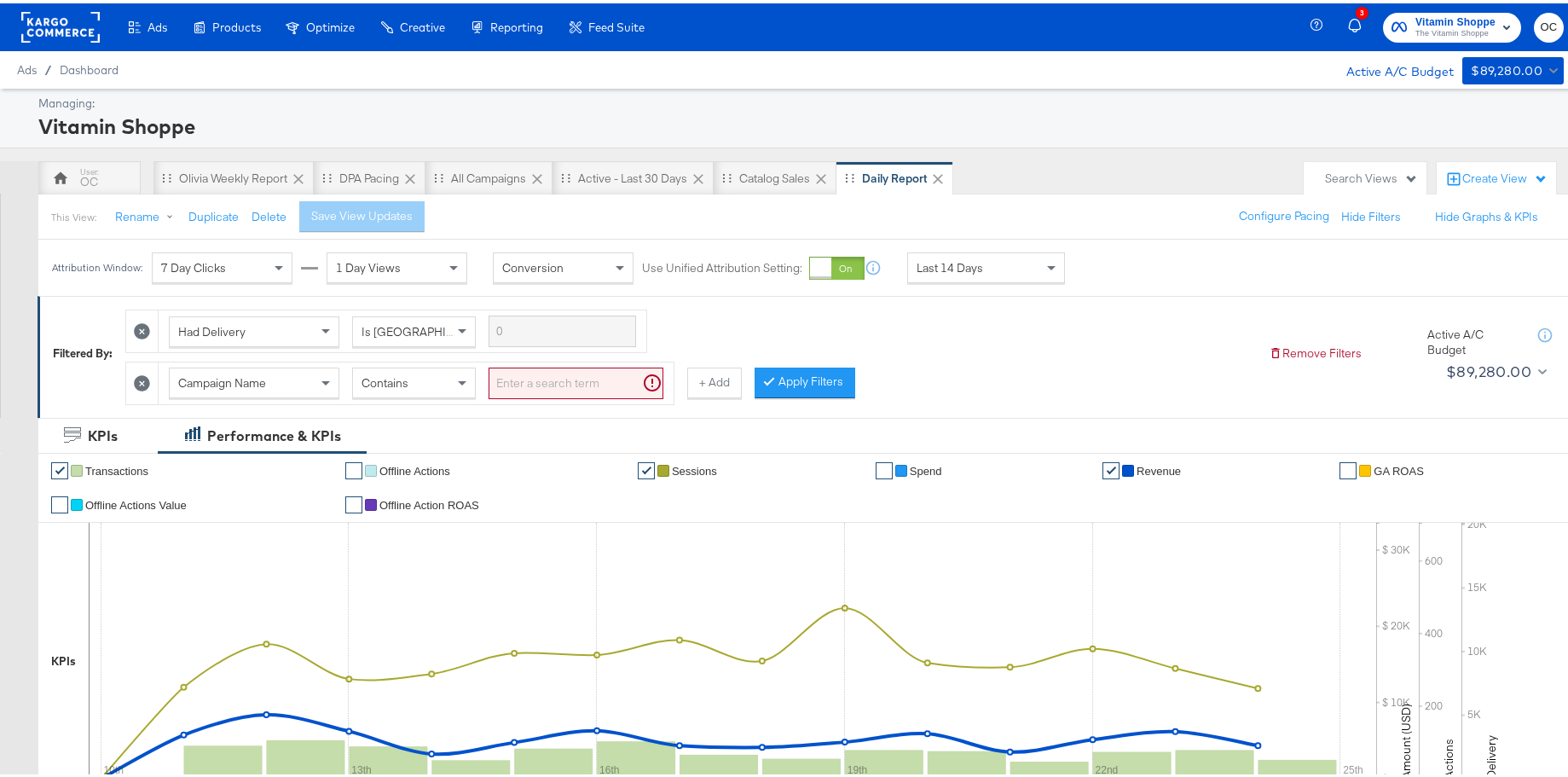
click at [530, 378] on input "search" at bounding box center [575, 380] width 174 height 32
type input "zena"
click at [1001, 272] on div "Last 14 Days" at bounding box center [985, 264] width 156 height 29
click at [1125, 265] on div "[DATE]" at bounding box center [1111, 271] width 28 height 14
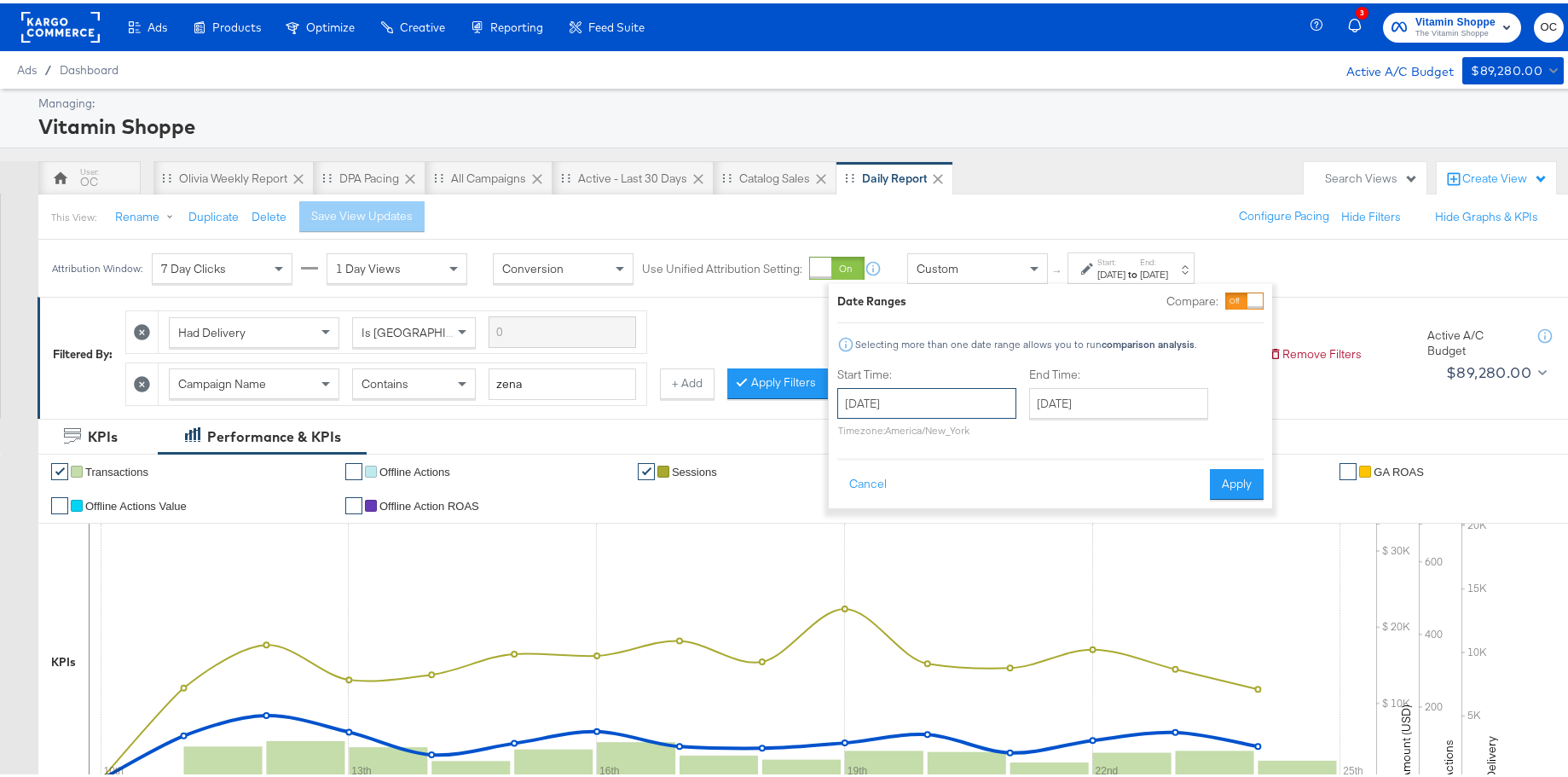
click at [925, 401] on input "[DATE]" at bounding box center [926, 399] width 179 height 31
click at [863, 429] on span "‹" at bounding box center [856, 435] width 26 height 26
click at [861, 577] on td "27" at bounding box center [856, 582] width 29 height 24
type input "[DATE]"
click at [1227, 489] on button "Apply" at bounding box center [1232, 481] width 54 height 31
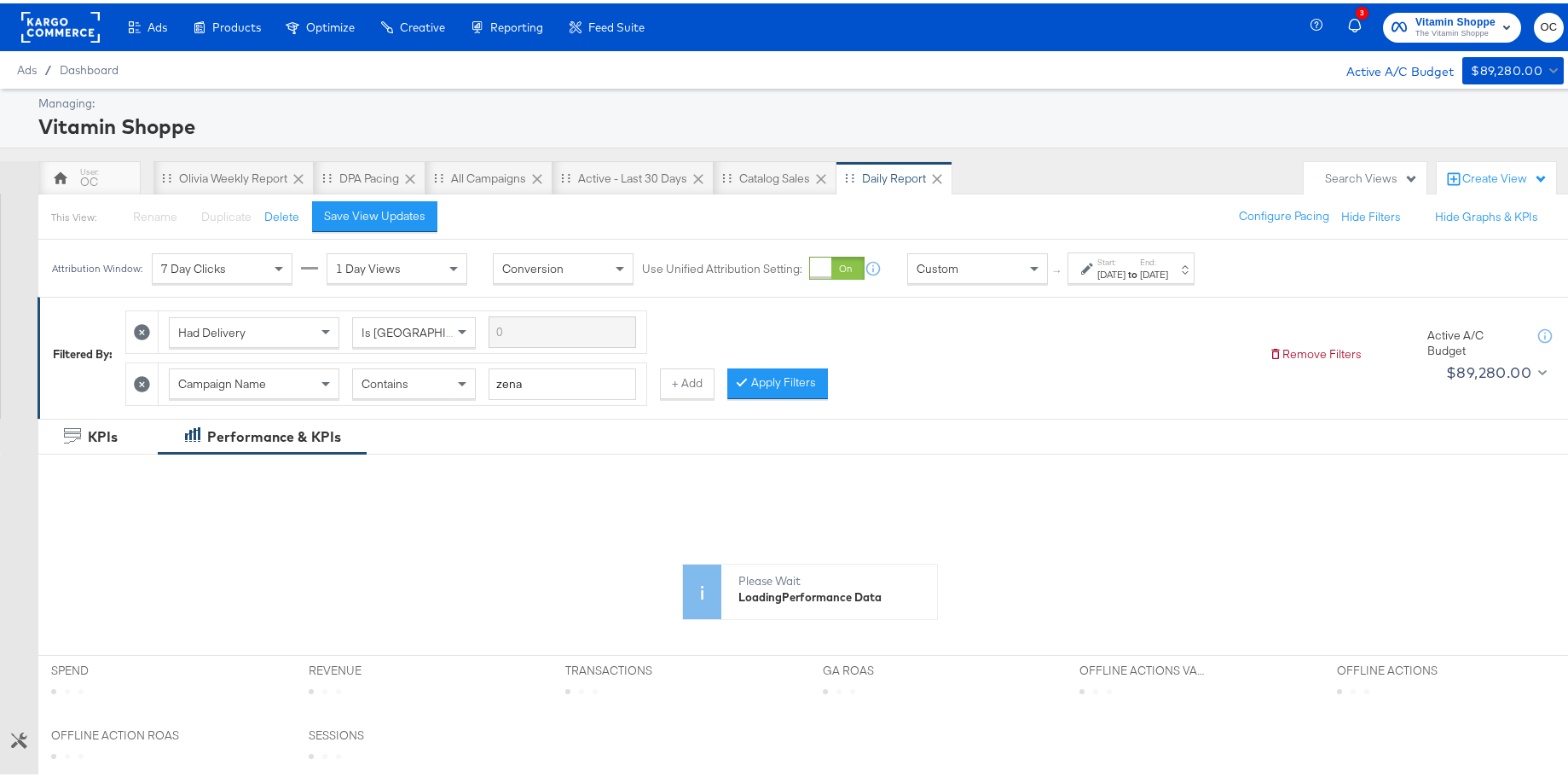
click at [784, 396] on div "Had Delivery Is Greater Than Campaign Name Contains zena + Add Apply Filters" at bounding box center [689, 350] width 1129 height 103
click at [780, 393] on button "Apply Filters" at bounding box center [778, 380] width 100 height 31
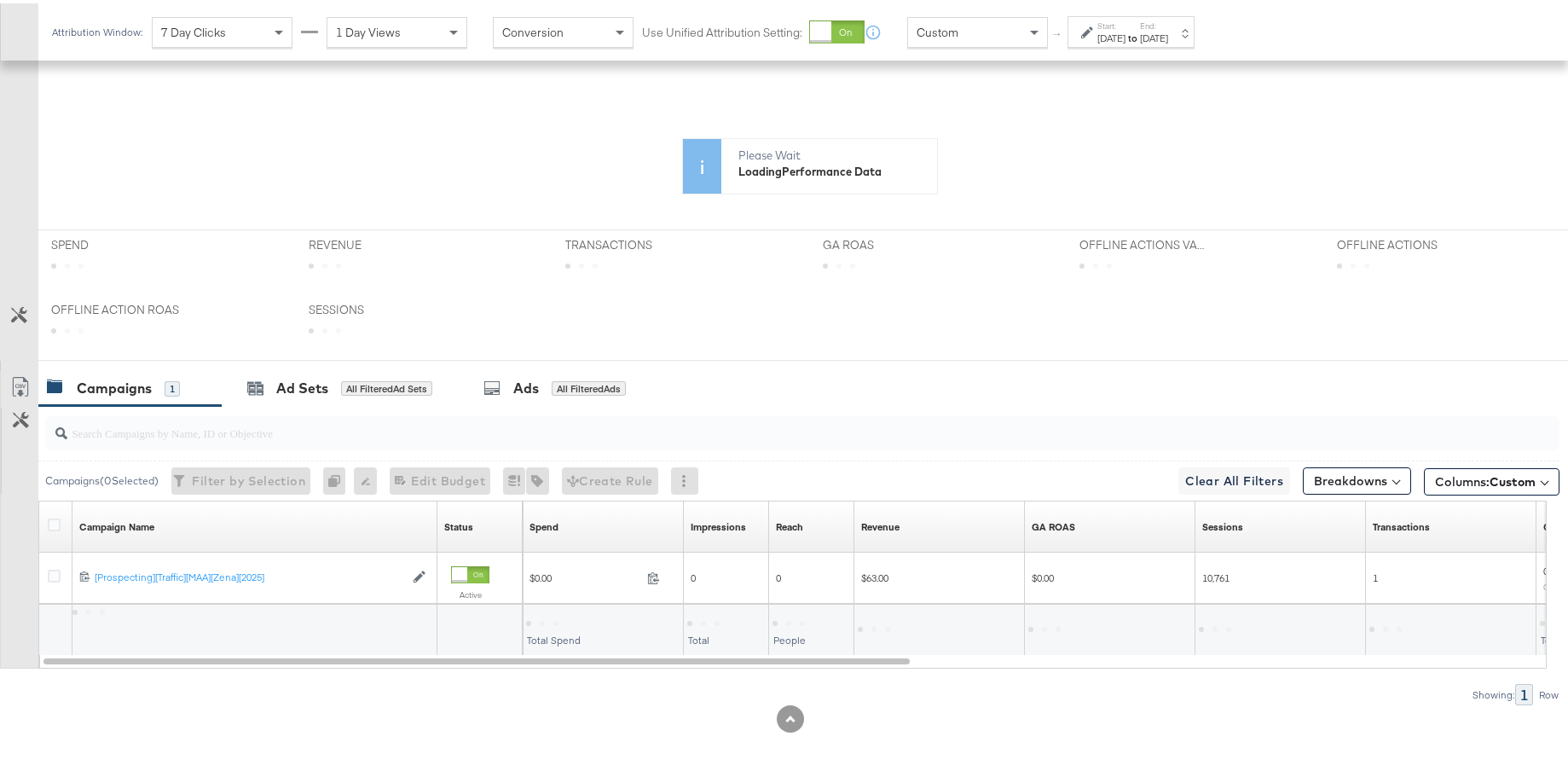
scroll to position [425, 0]
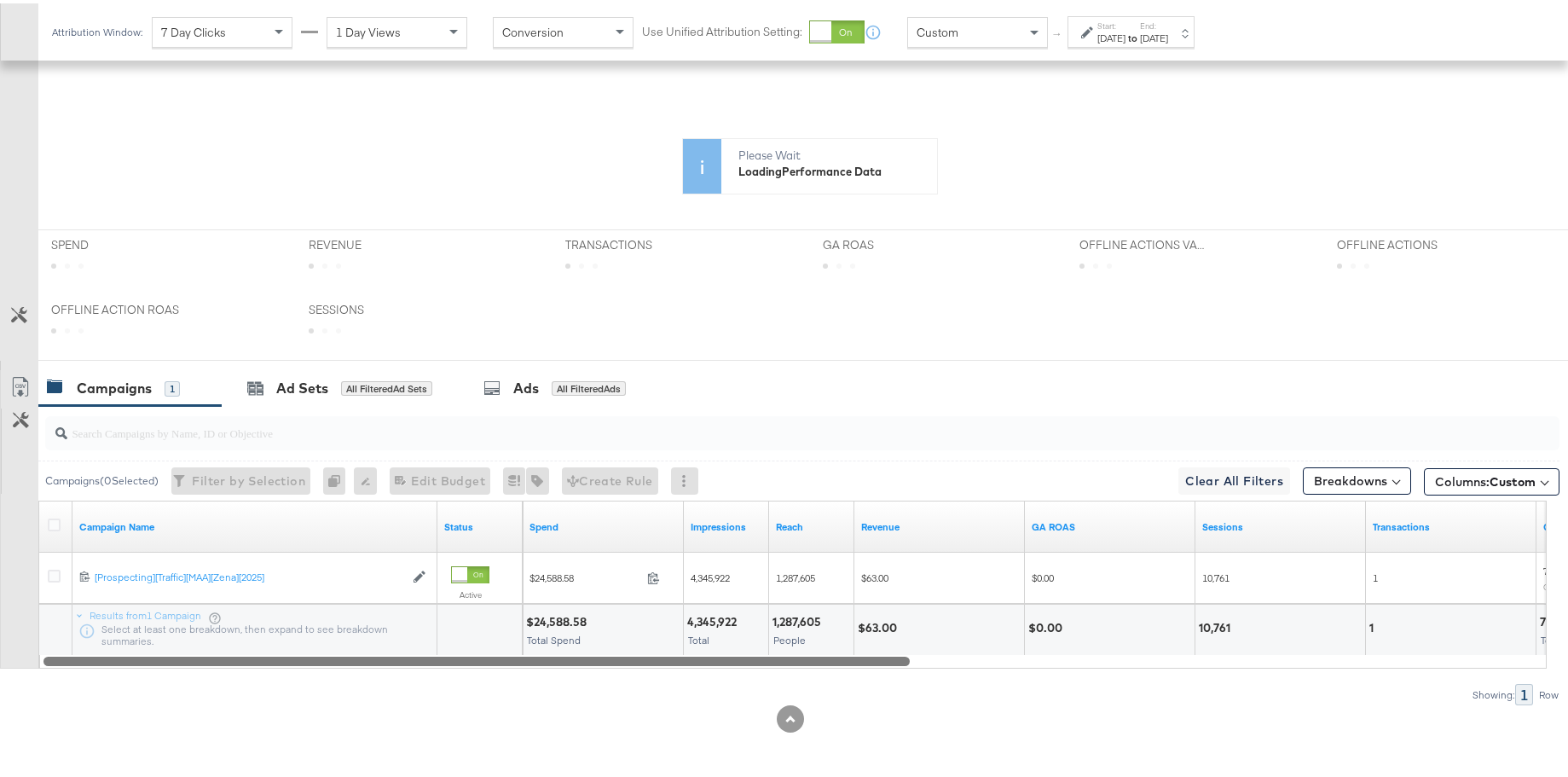
drag, startPoint x: 789, startPoint y: 659, endPoint x: 608, endPoint y: 657, distance: 181.0
click at [608, 657] on div at bounding box center [476, 657] width 866 height 15
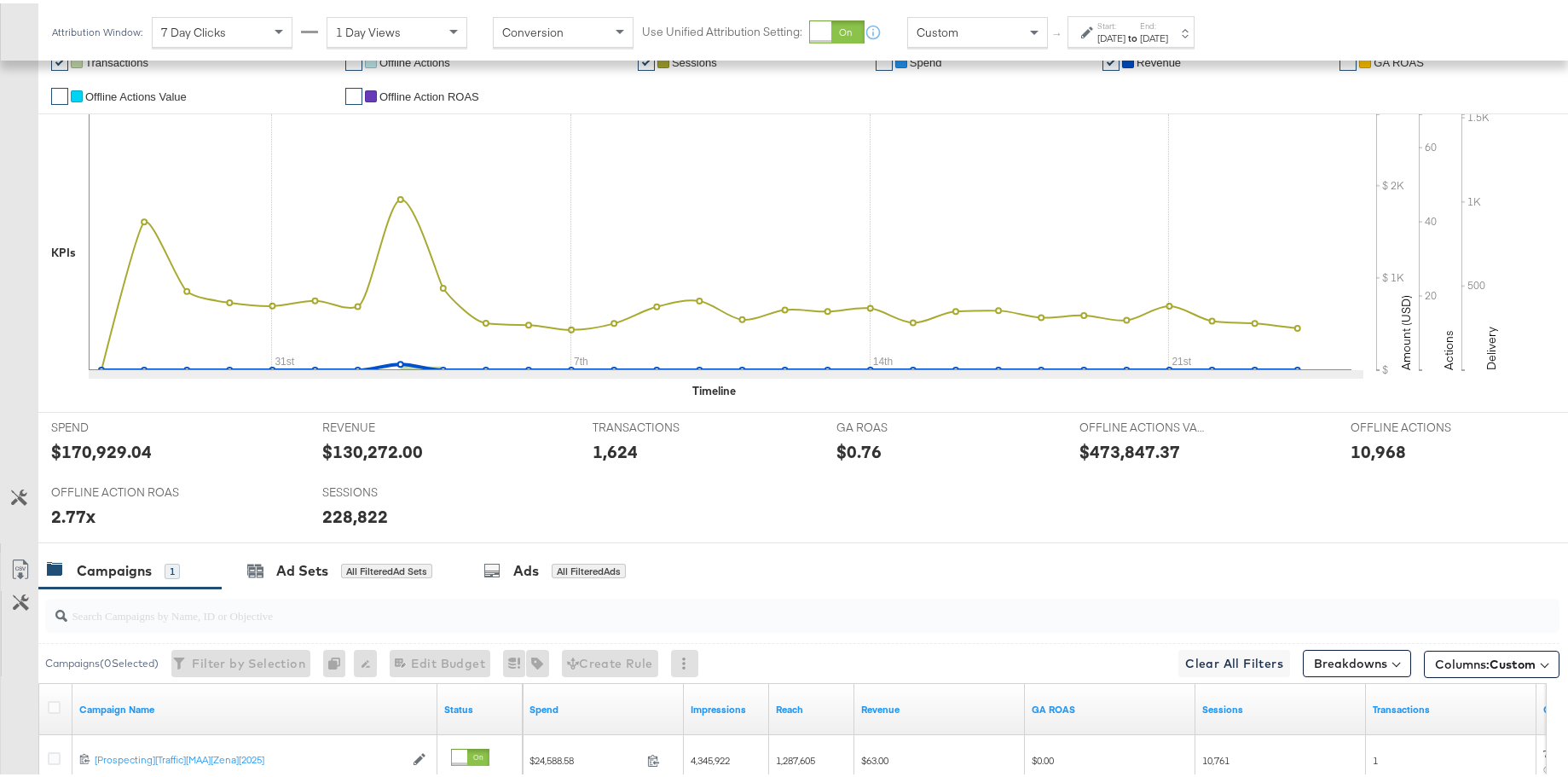
scroll to position [592, 0]
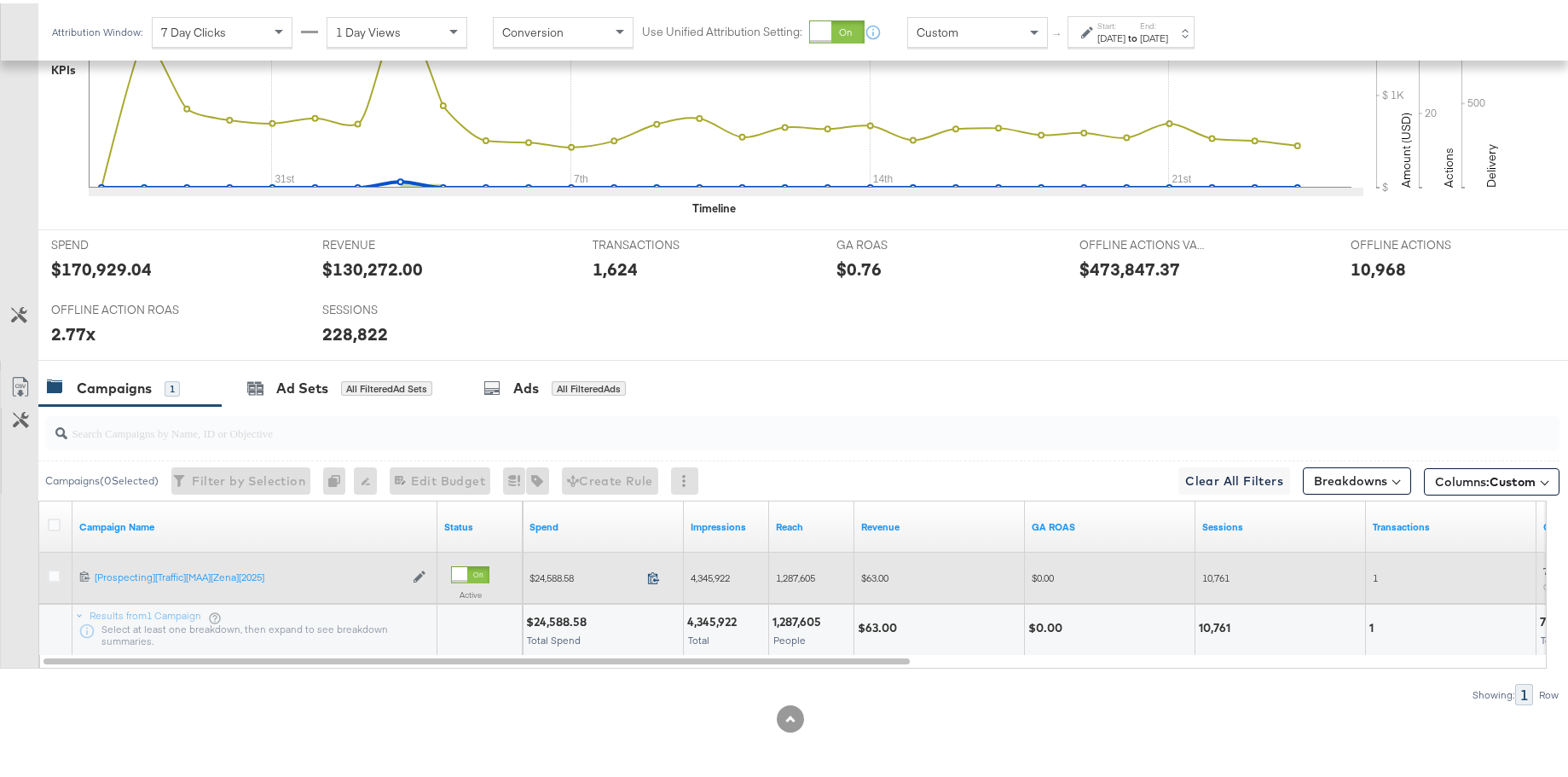
click at [656, 577] on icon at bounding box center [653, 575] width 11 height 12
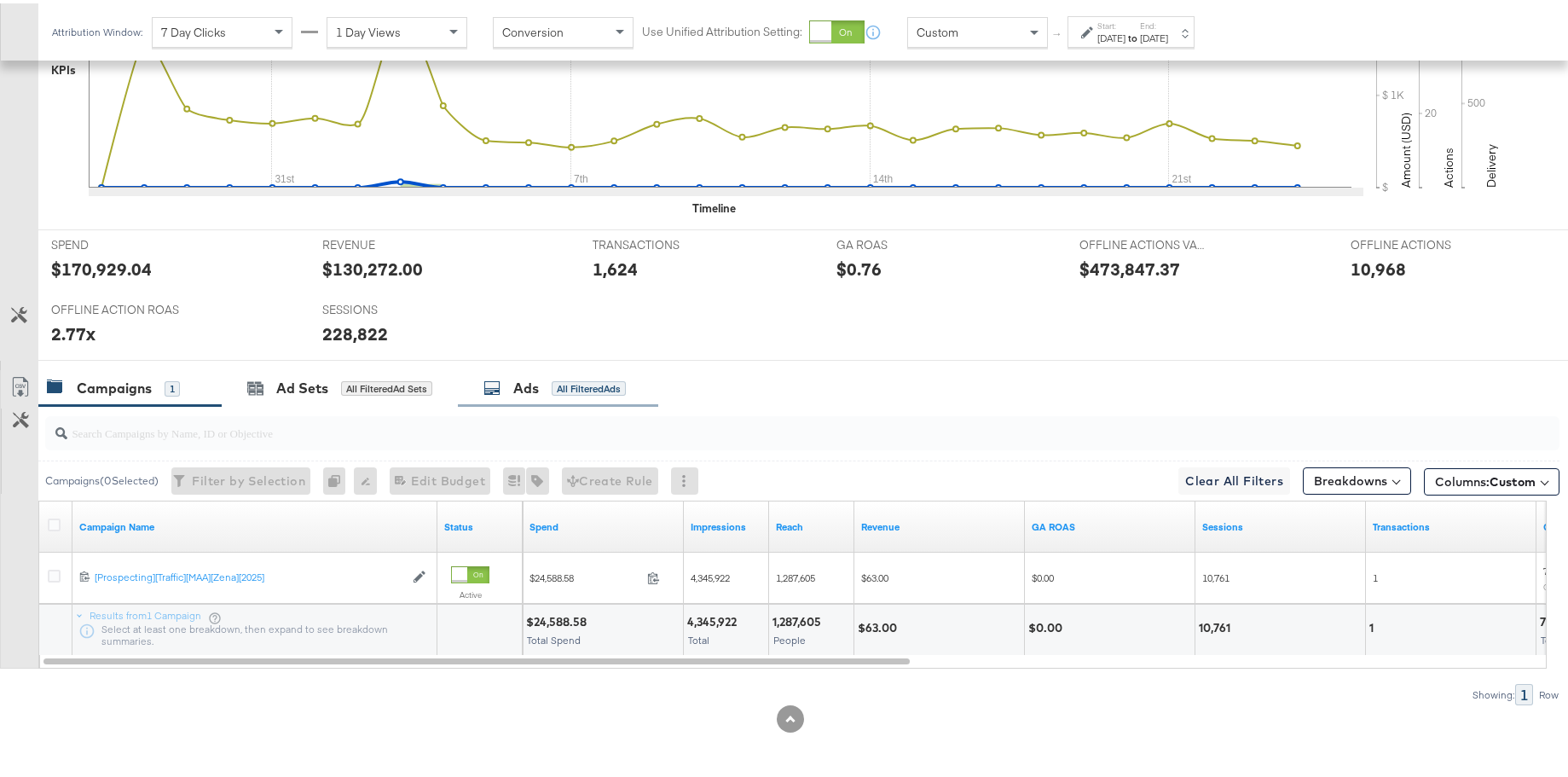
click at [555, 395] on div "Ads All Filtered Ads" at bounding box center [558, 385] width 200 height 37
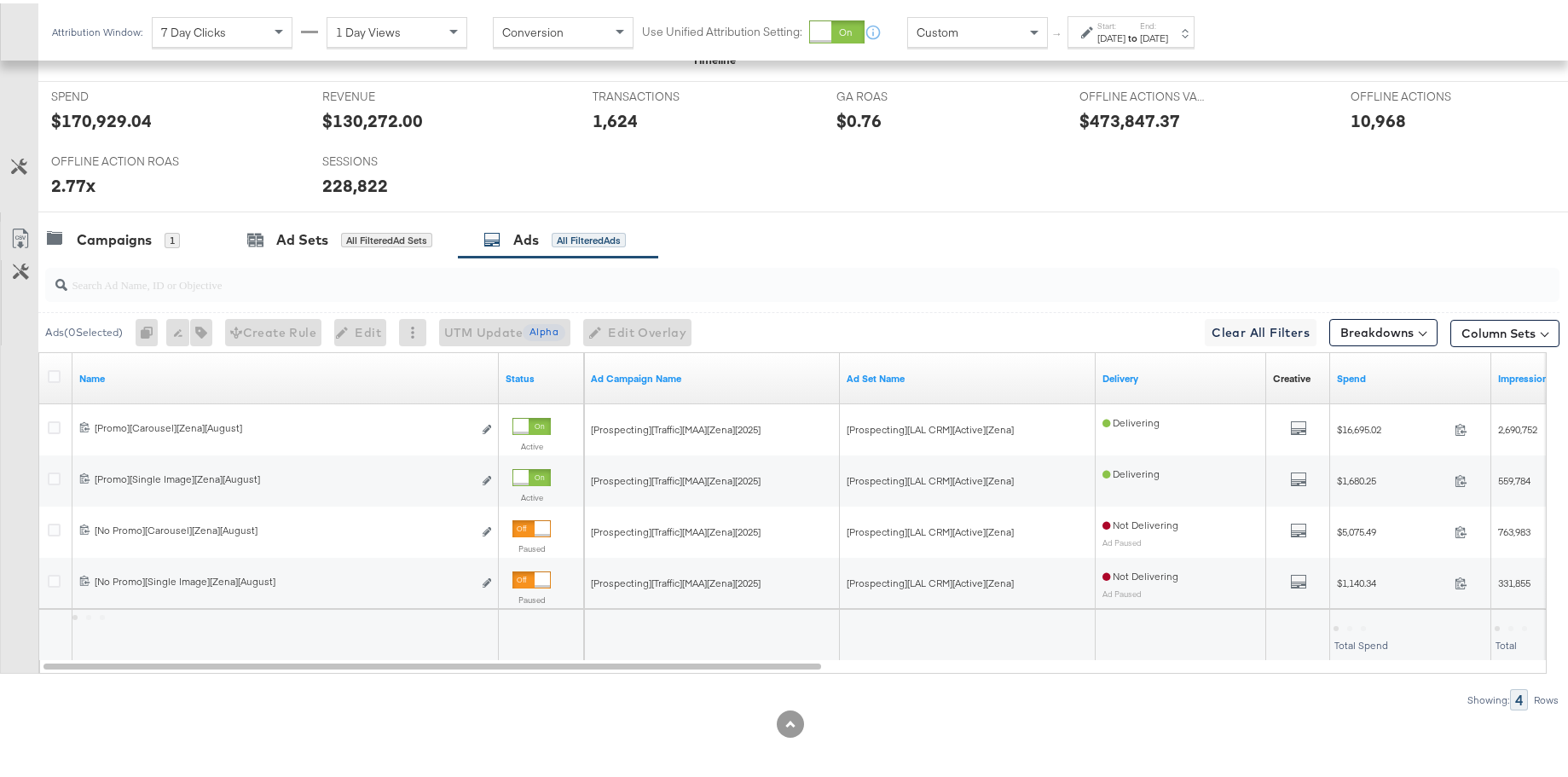
scroll to position [745, 0]
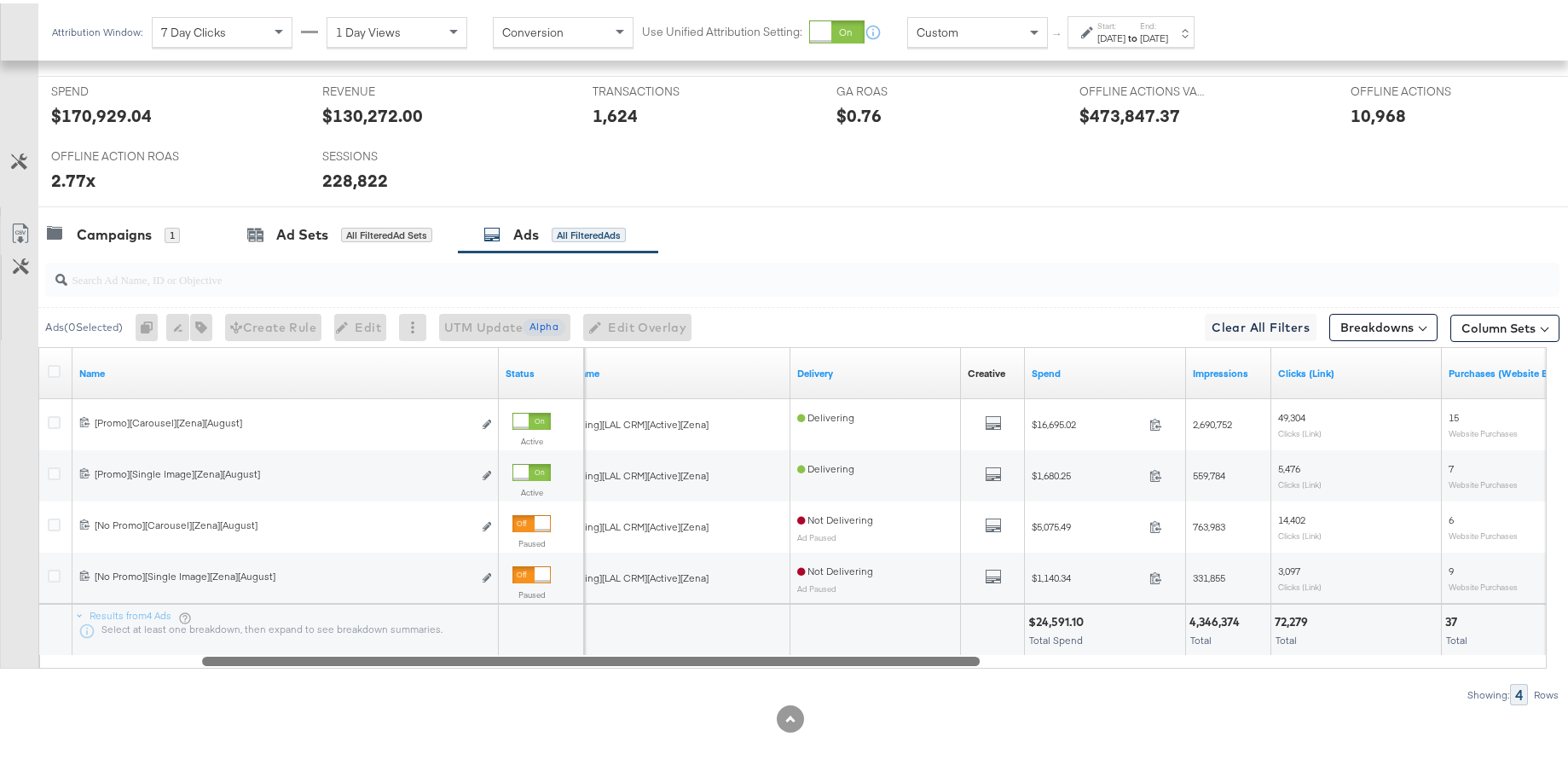
drag, startPoint x: 598, startPoint y: 656, endPoint x: 670, endPoint y: 659, distance: 72.1
click at [669, 658] on div at bounding box center [591, 657] width 778 height 15
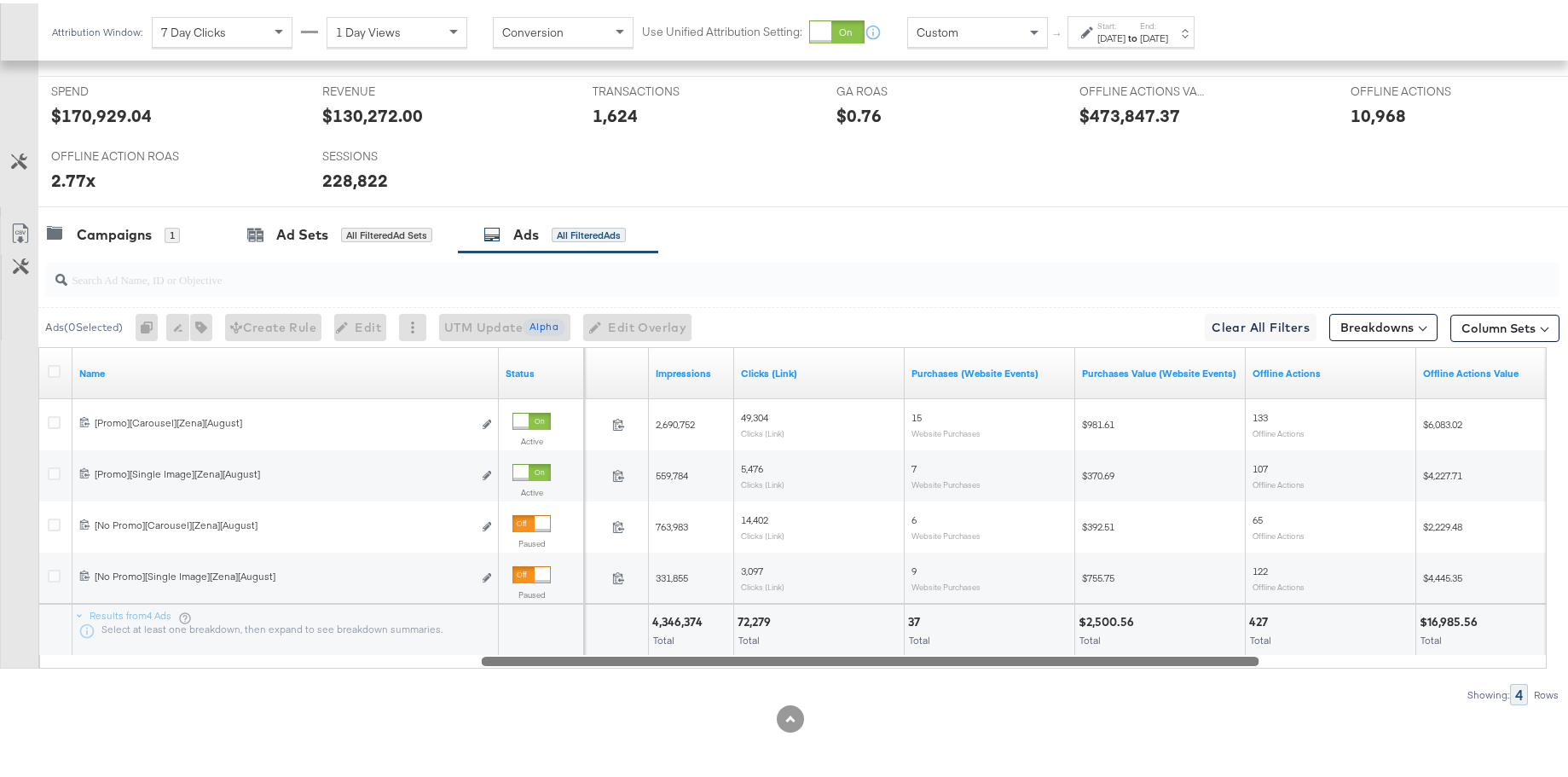
drag, startPoint x: 929, startPoint y: 656, endPoint x: 1307, endPoint y: 531, distance: 398.1
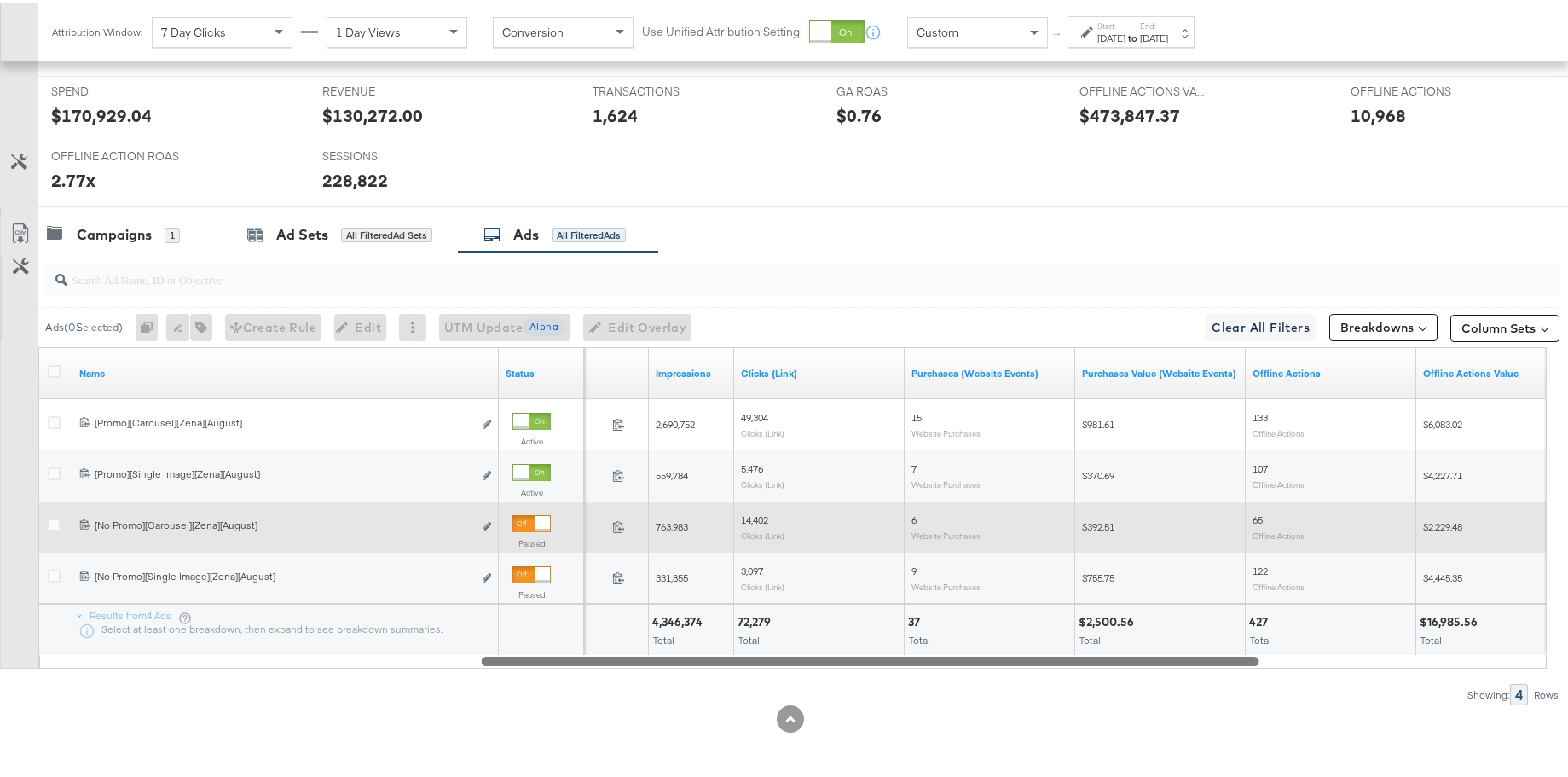
click at [1233, 646] on div "Name Status Spend Impressions Clicks (Link) Purchases (Website Events) Purchase…" at bounding box center [791, 504] width 1508 height 321
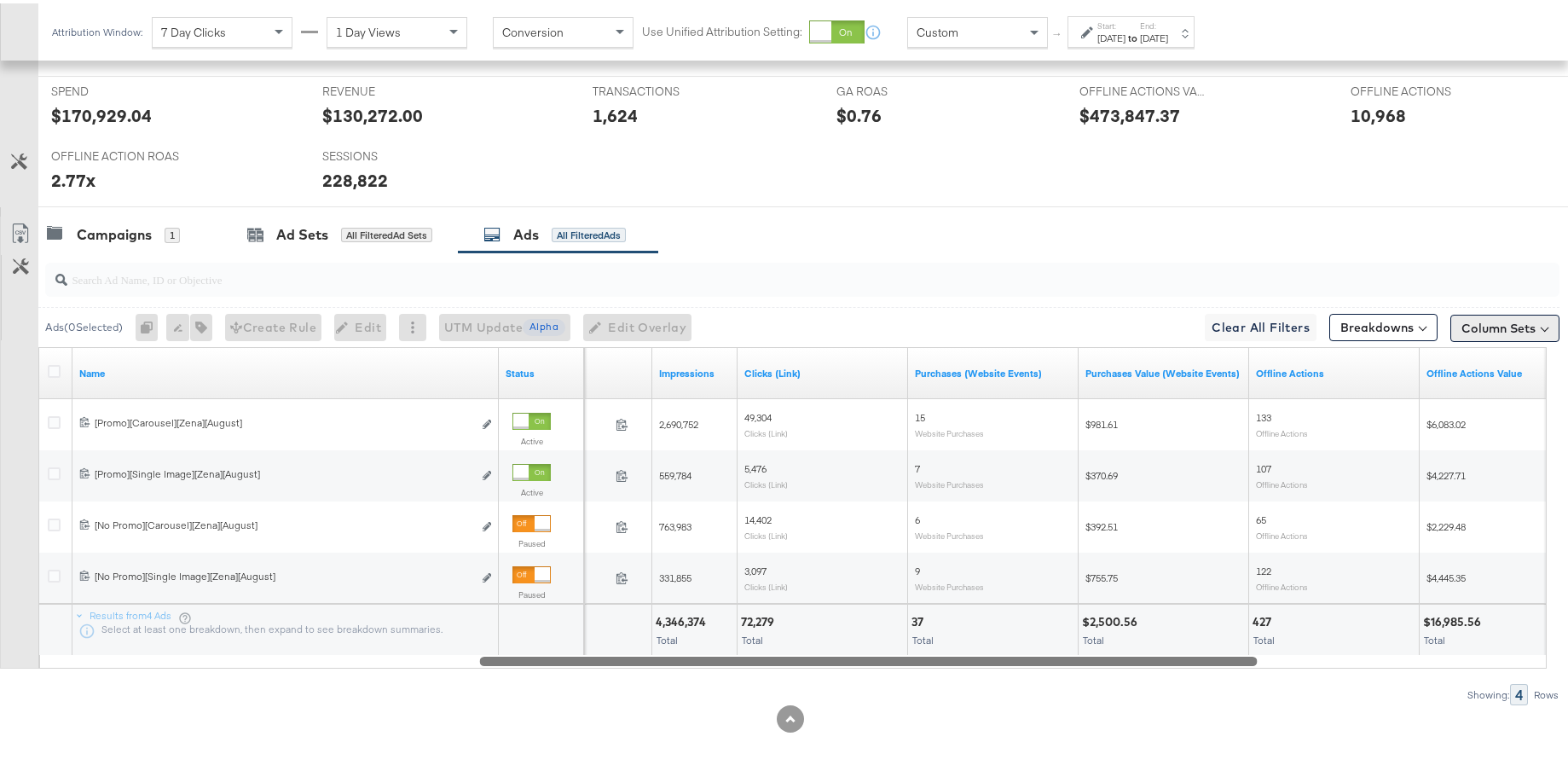
click at [1506, 315] on button "Column Sets" at bounding box center [1505, 324] width 109 height 27
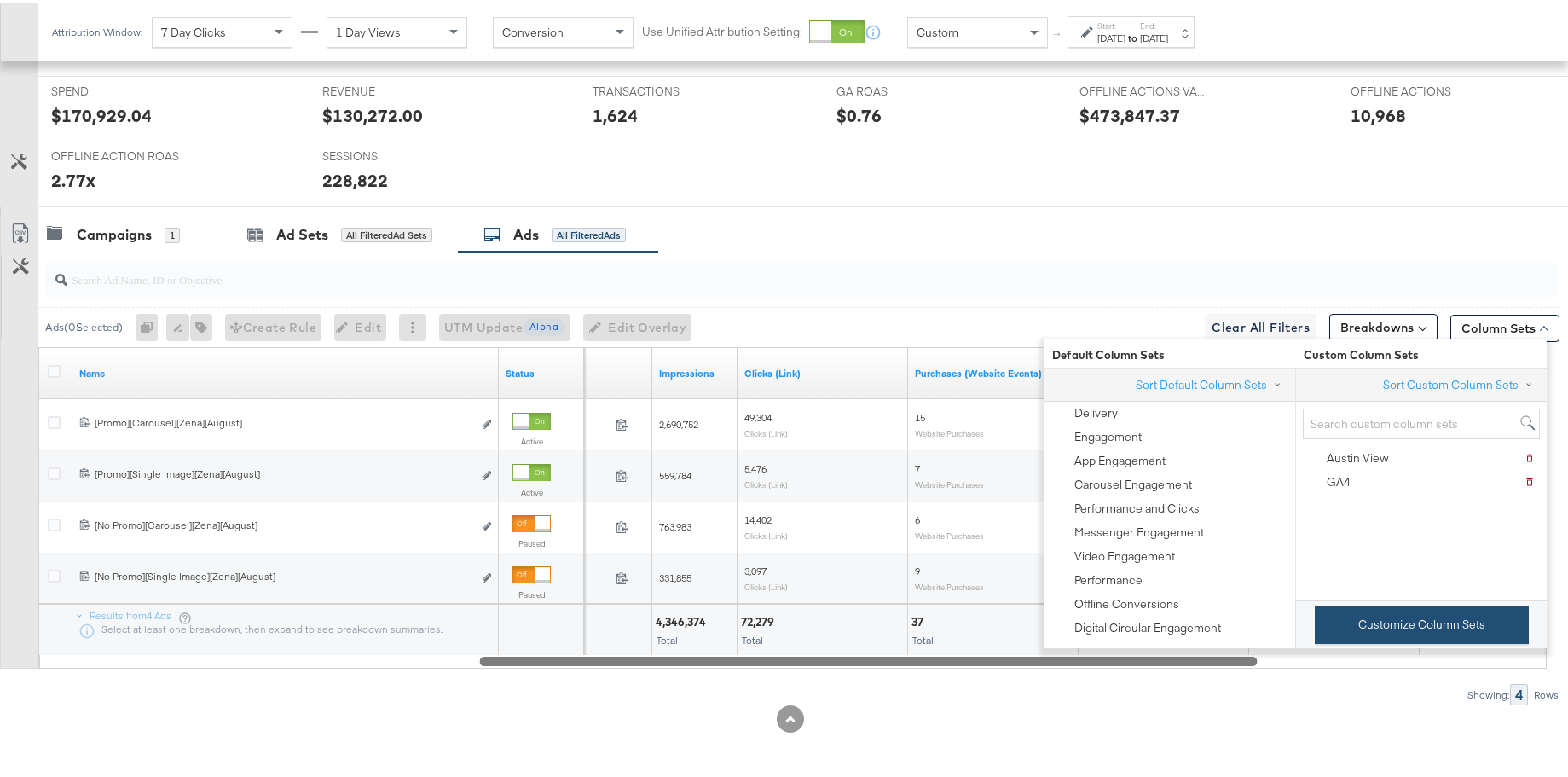
click at [1386, 628] on button "Customize Column Sets" at bounding box center [1421, 621] width 214 height 38
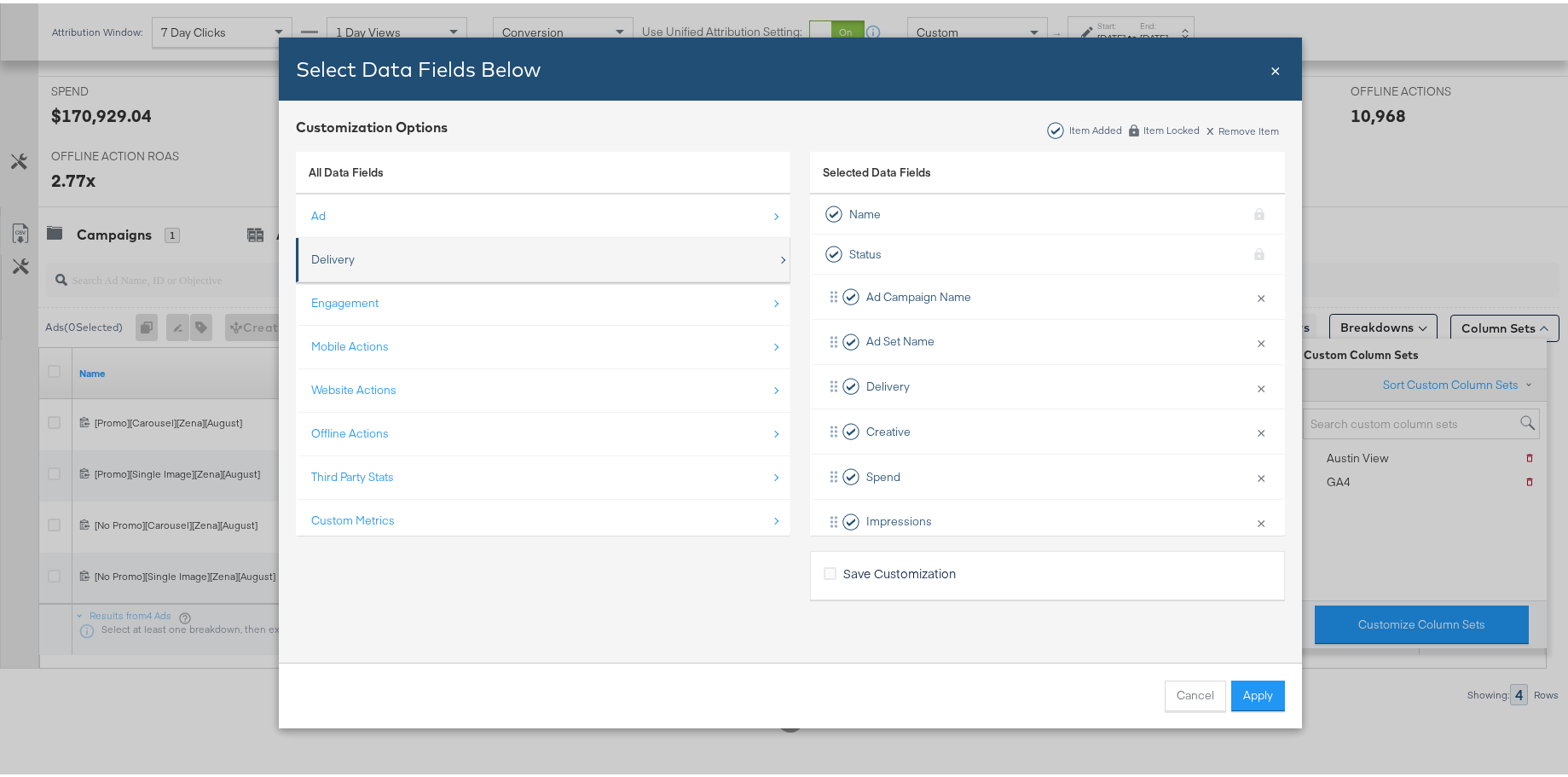
click at [596, 252] on div "Delivery" at bounding box center [544, 256] width 467 height 35
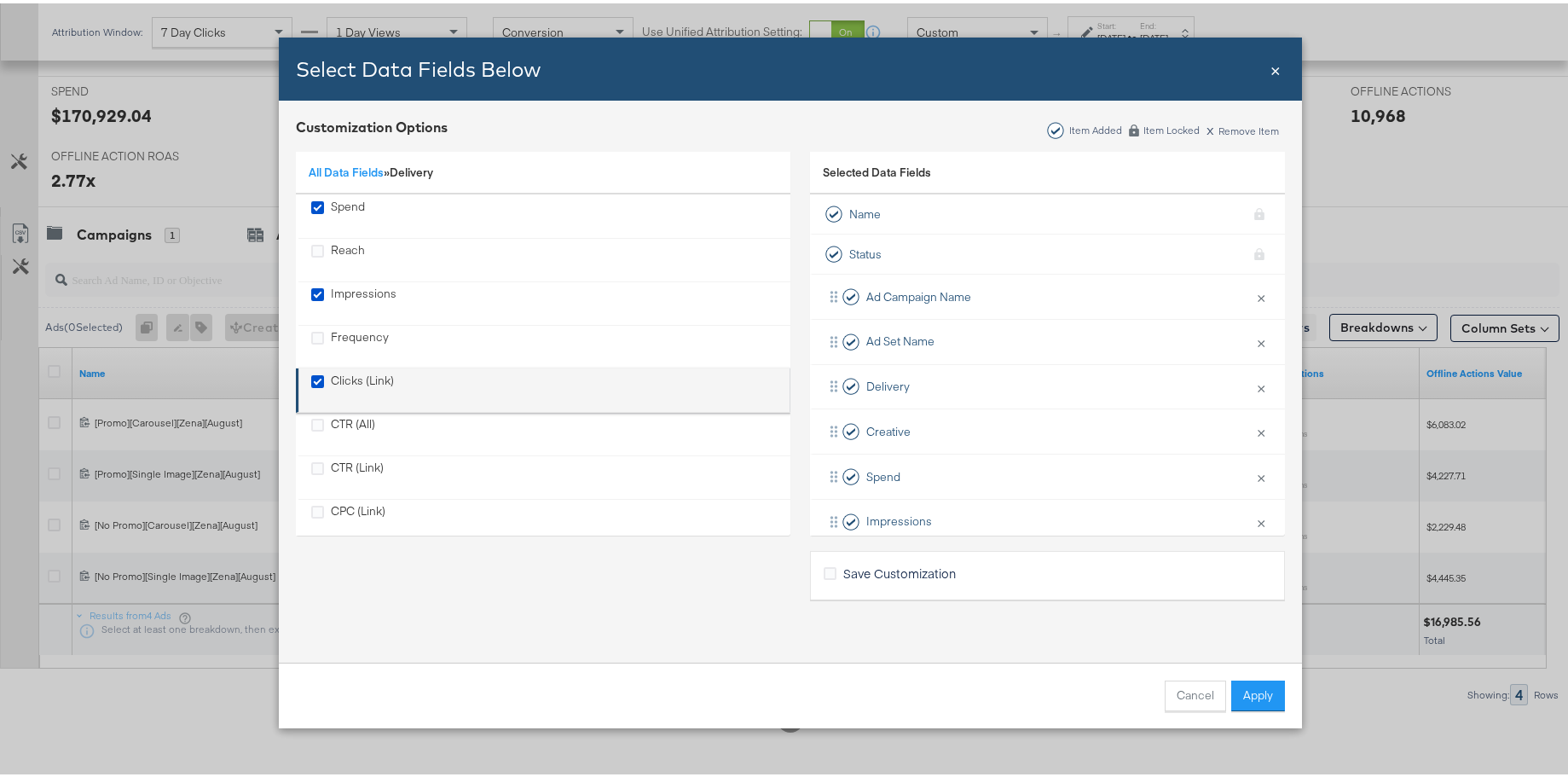
scroll to position [148, 0]
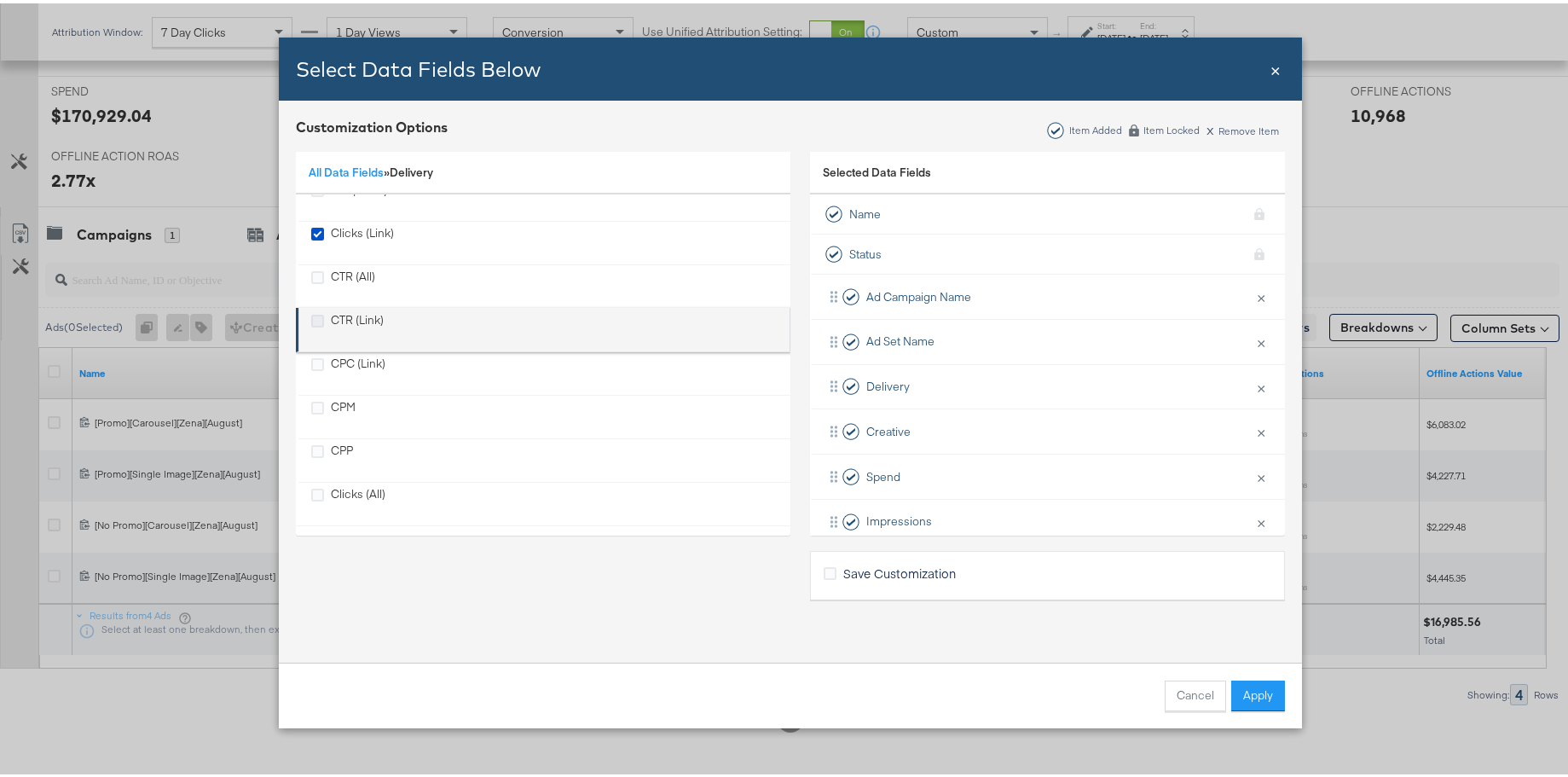
click at [316, 313] on icon "CTR (Link)" at bounding box center [317, 317] width 13 height 13
click at [0, 0] on input "CTR (Link)" at bounding box center [0, 0] width 0 height 0
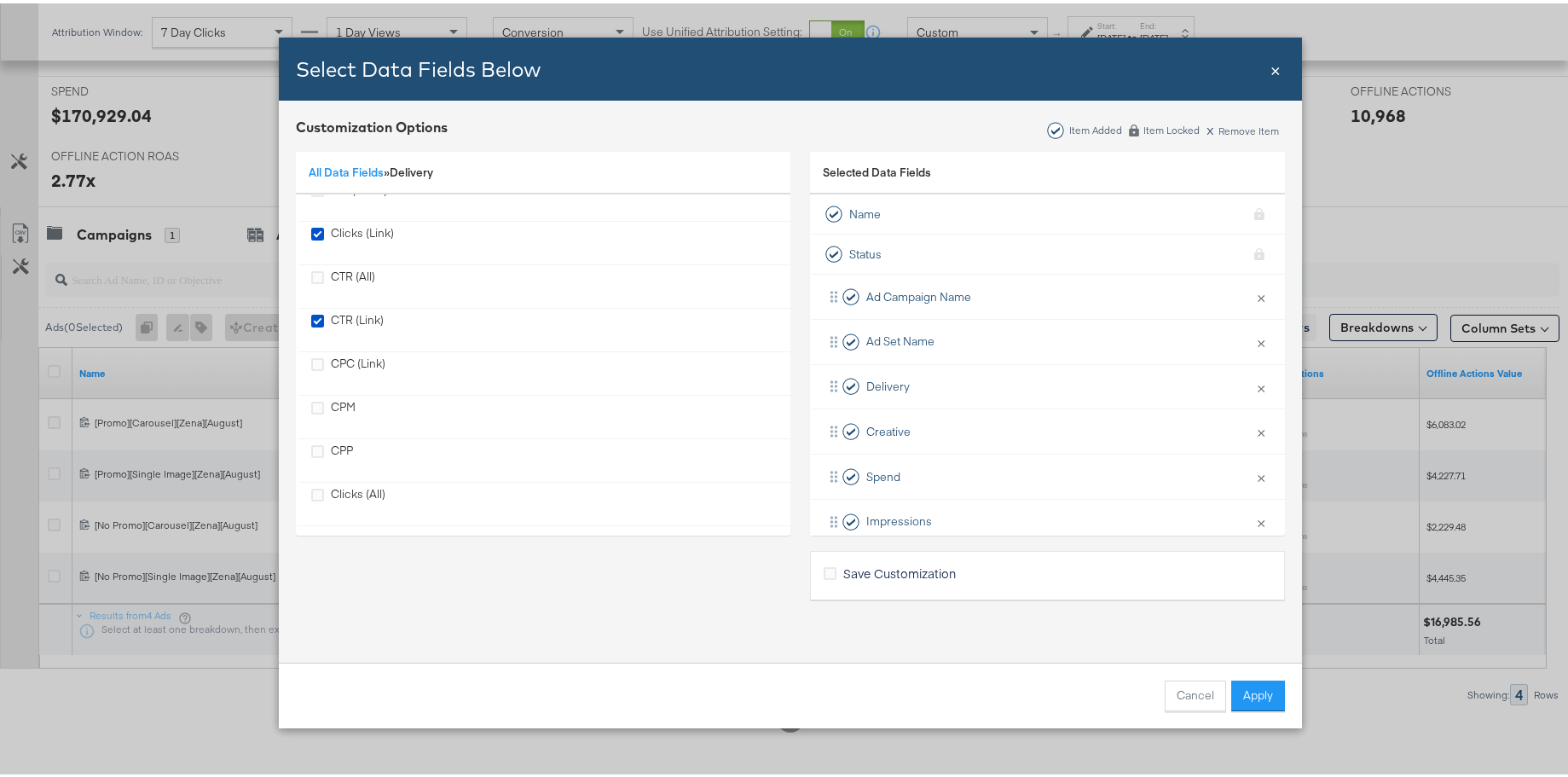
click at [1268, 691] on button "Apply" at bounding box center [1258, 692] width 54 height 31
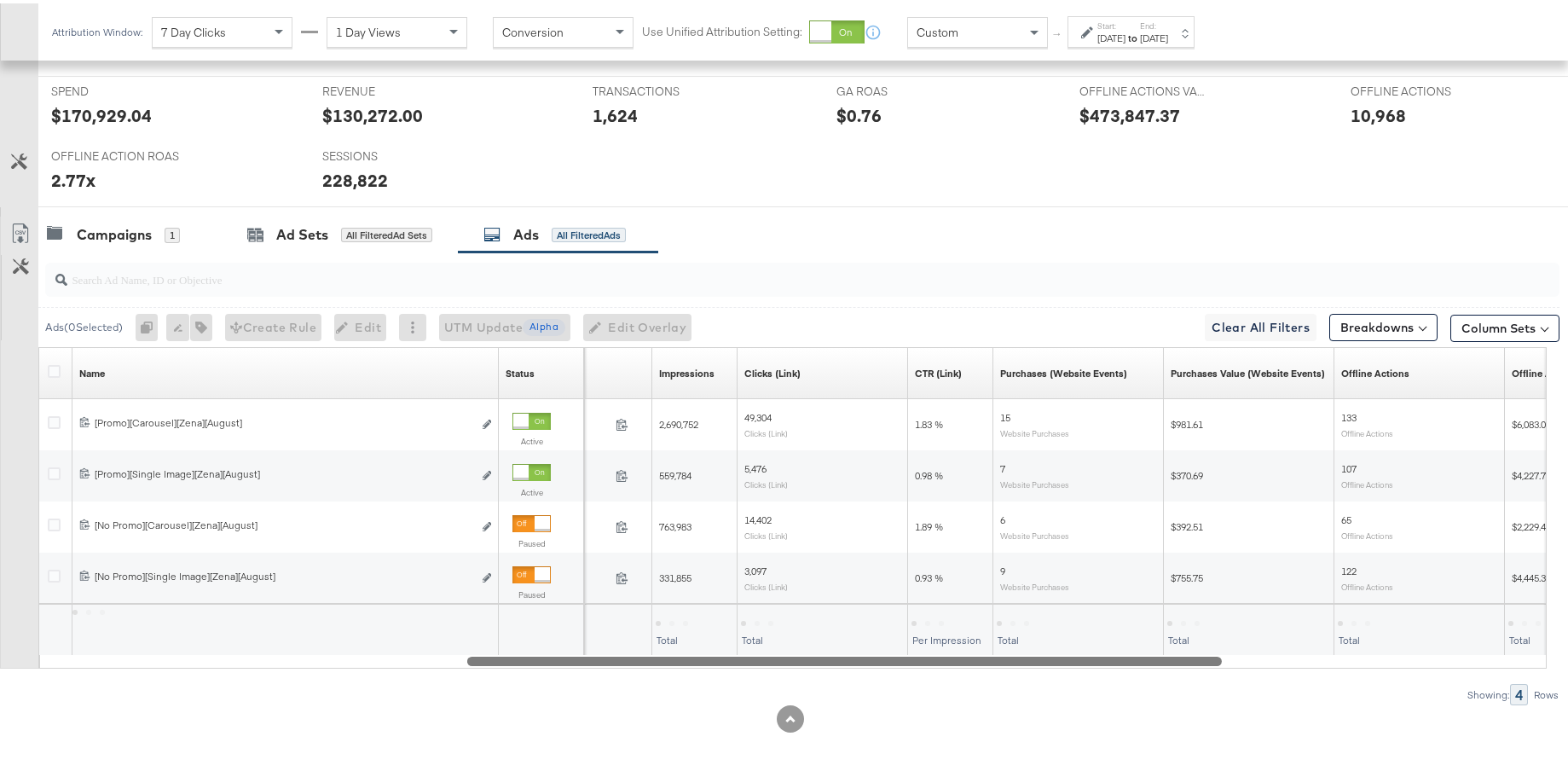
scroll to position [25, 0]
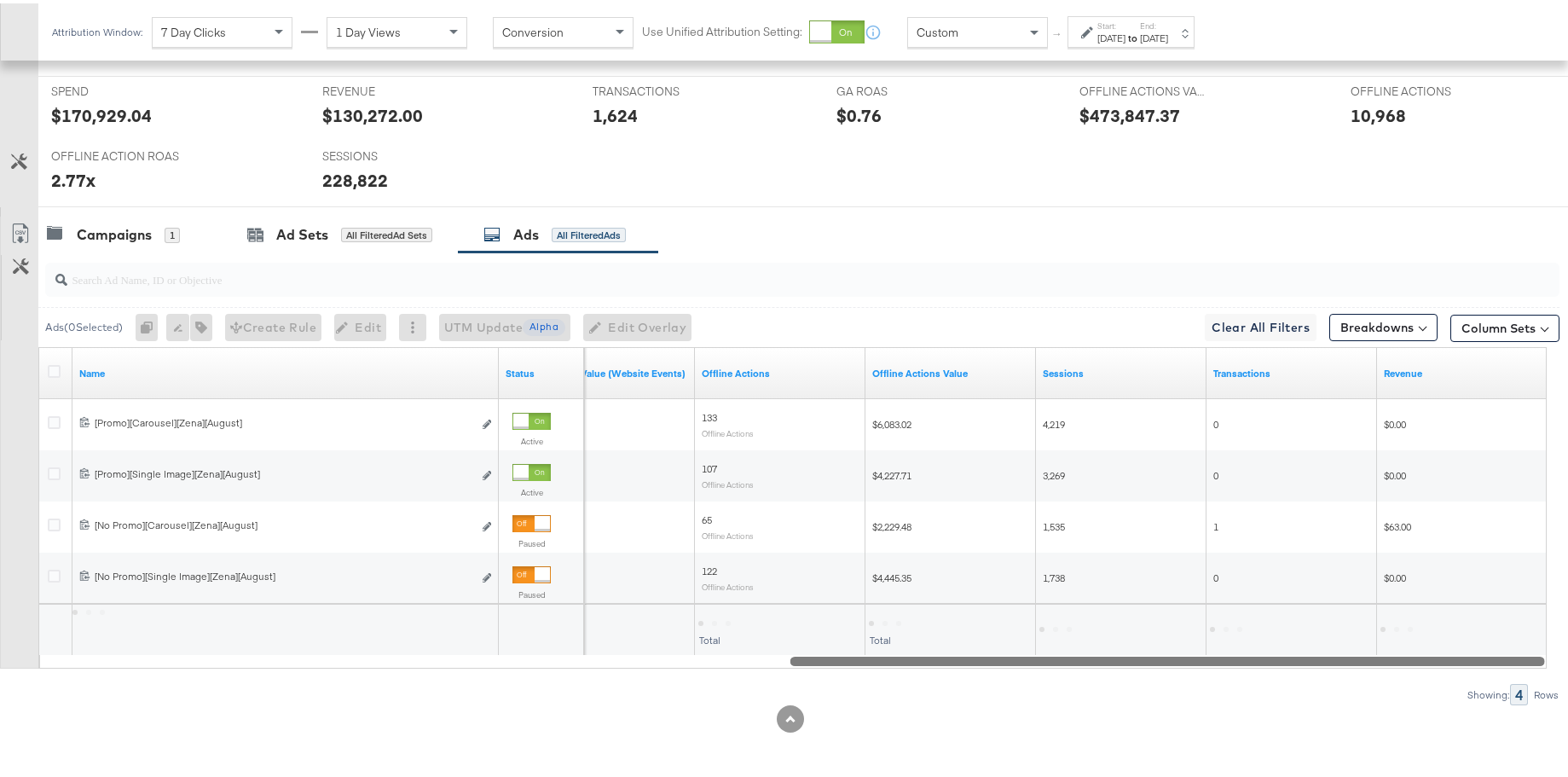
drag, startPoint x: 858, startPoint y: 657, endPoint x: 1367, endPoint y: 641, distance: 509.3
click at [1367, 641] on div "Name Status Purchases Value (Website Events) Offline Actions Offline Actions Va…" at bounding box center [791, 504] width 1508 height 321
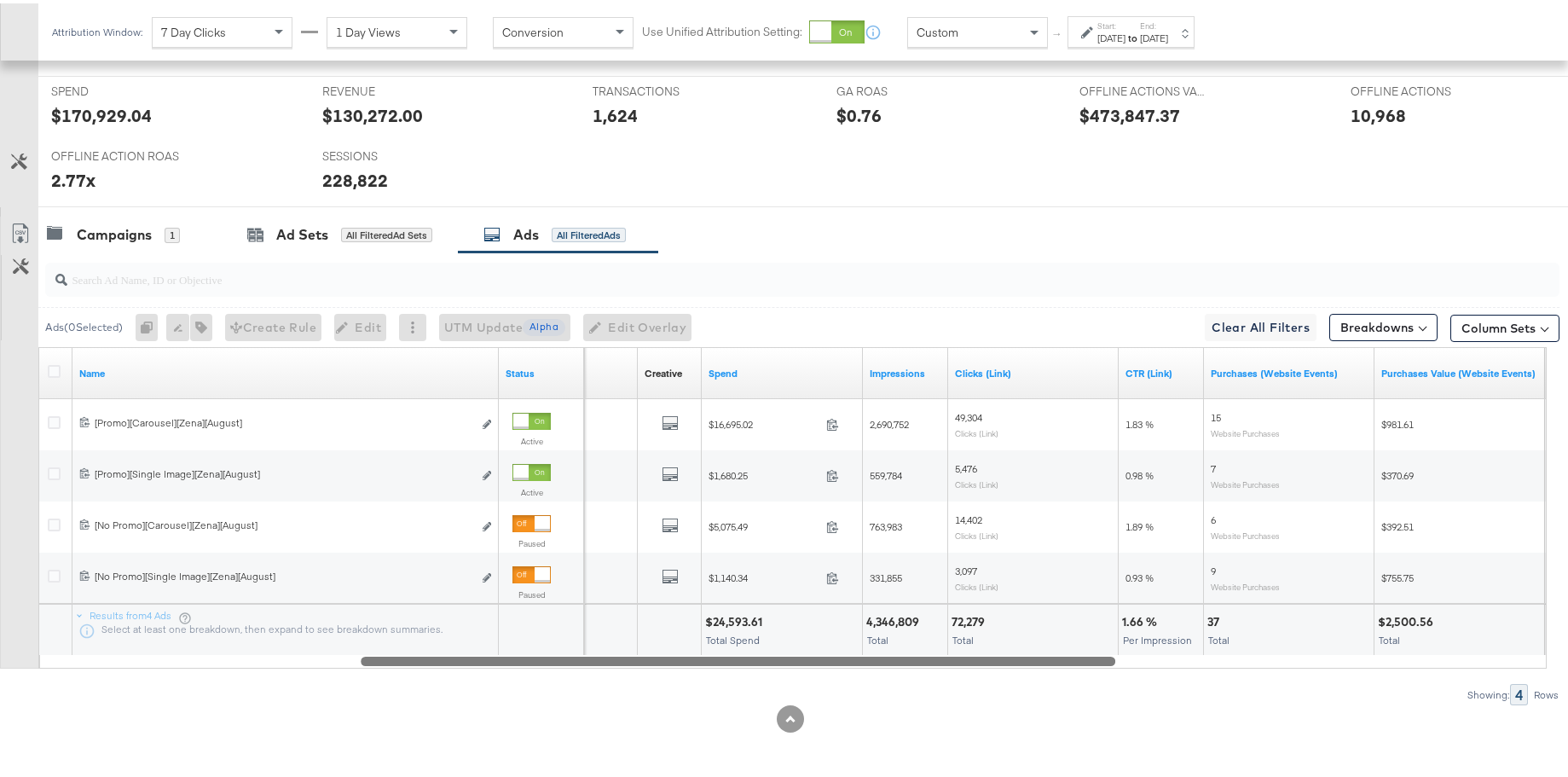
drag, startPoint x: 1146, startPoint y: 661, endPoint x: 717, endPoint y: 658, distance: 429.0
click at [717, 658] on div at bounding box center [738, 657] width 754 height 15
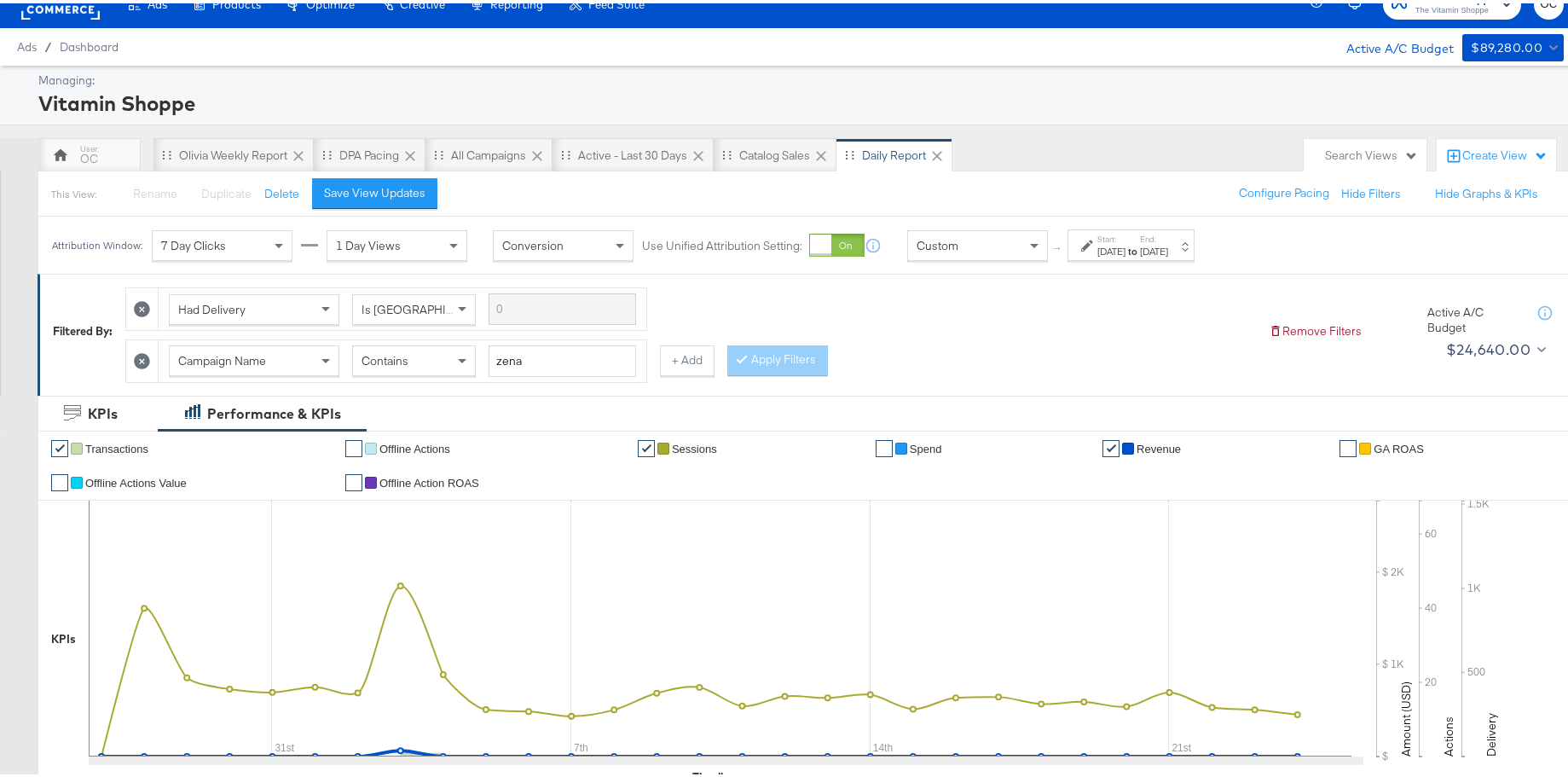
scroll to position [0, 0]
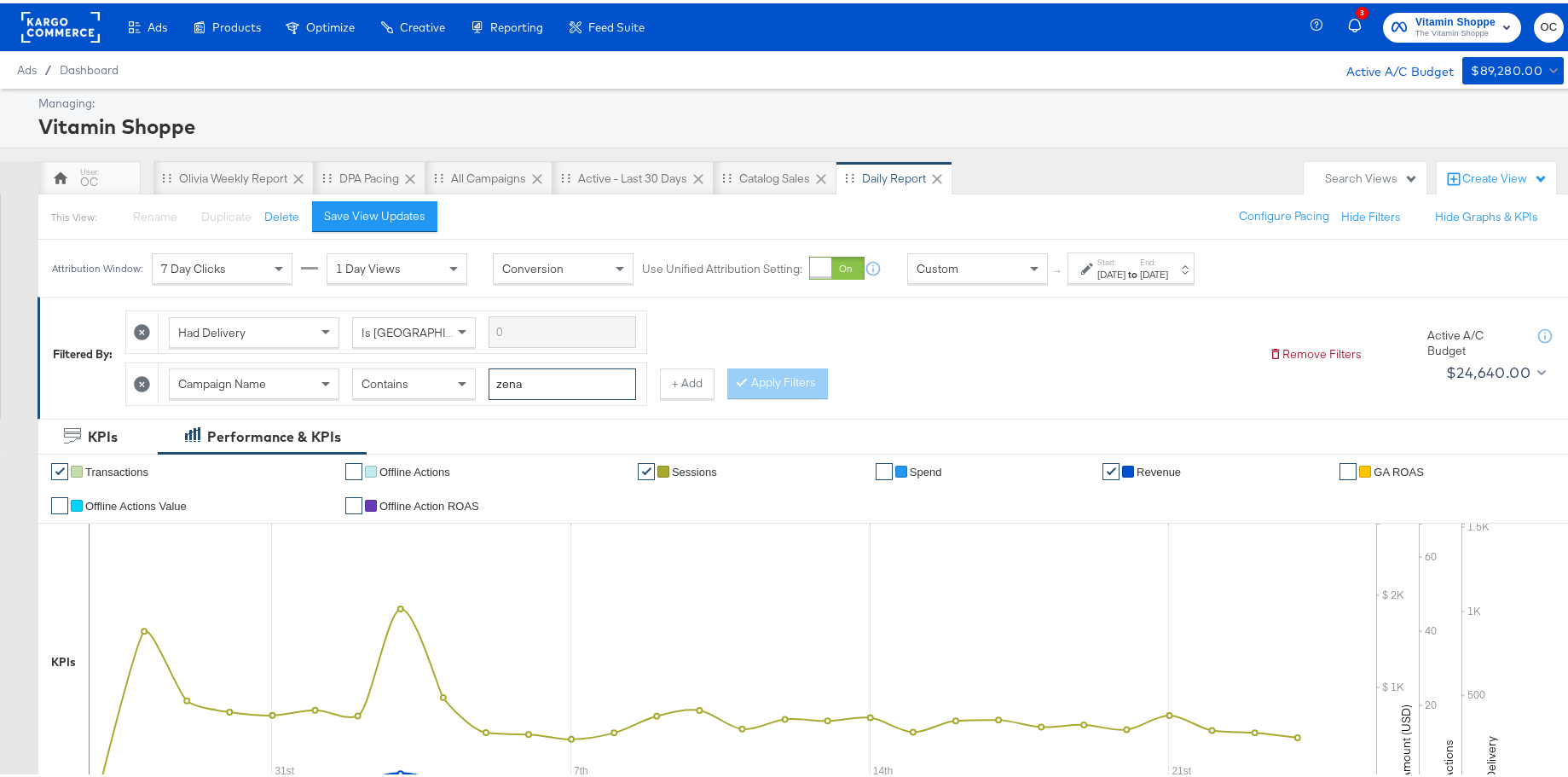
drag, startPoint x: 554, startPoint y: 380, endPoint x: 448, endPoint y: 371, distance: 106.4
click at [448, 371] on div "Campaign Name Contains zena" at bounding box center [402, 381] width 467 height 32
type input "p"
click at [772, 382] on button "Apply Filters" at bounding box center [778, 380] width 100 height 31
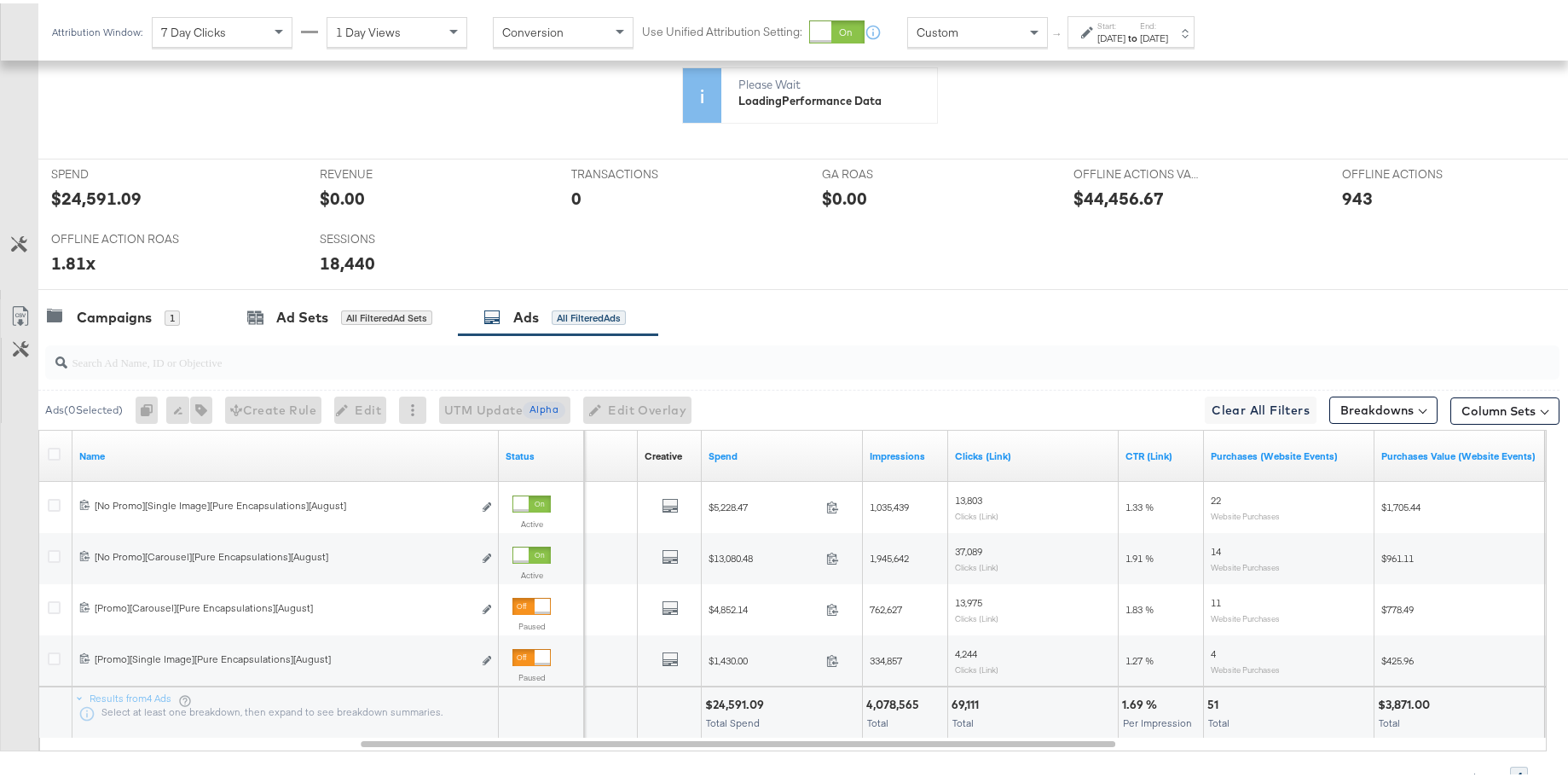
scroll to position [566, 0]
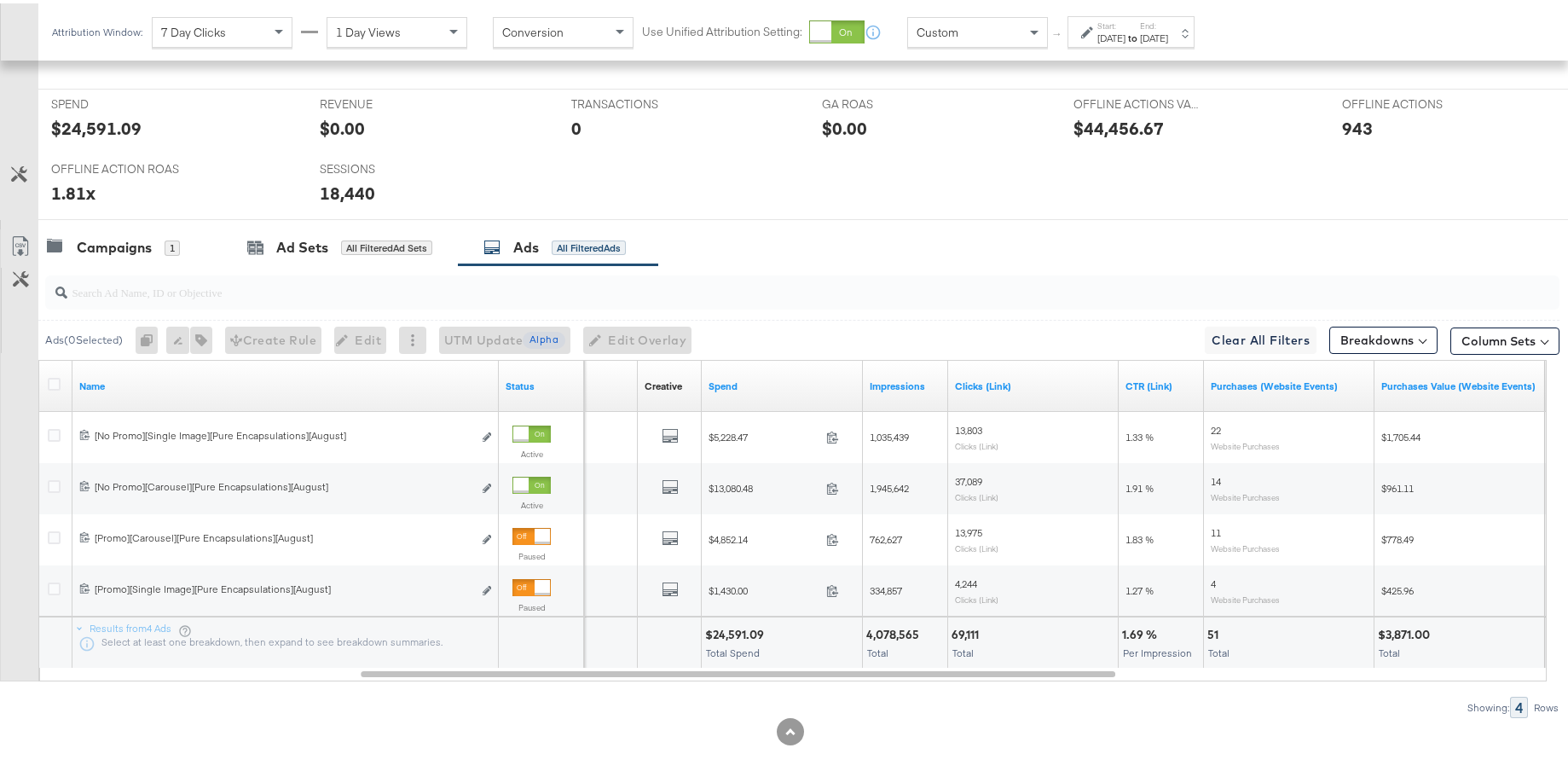
click at [140, 240] on div "Campaigns" at bounding box center [114, 244] width 75 height 19
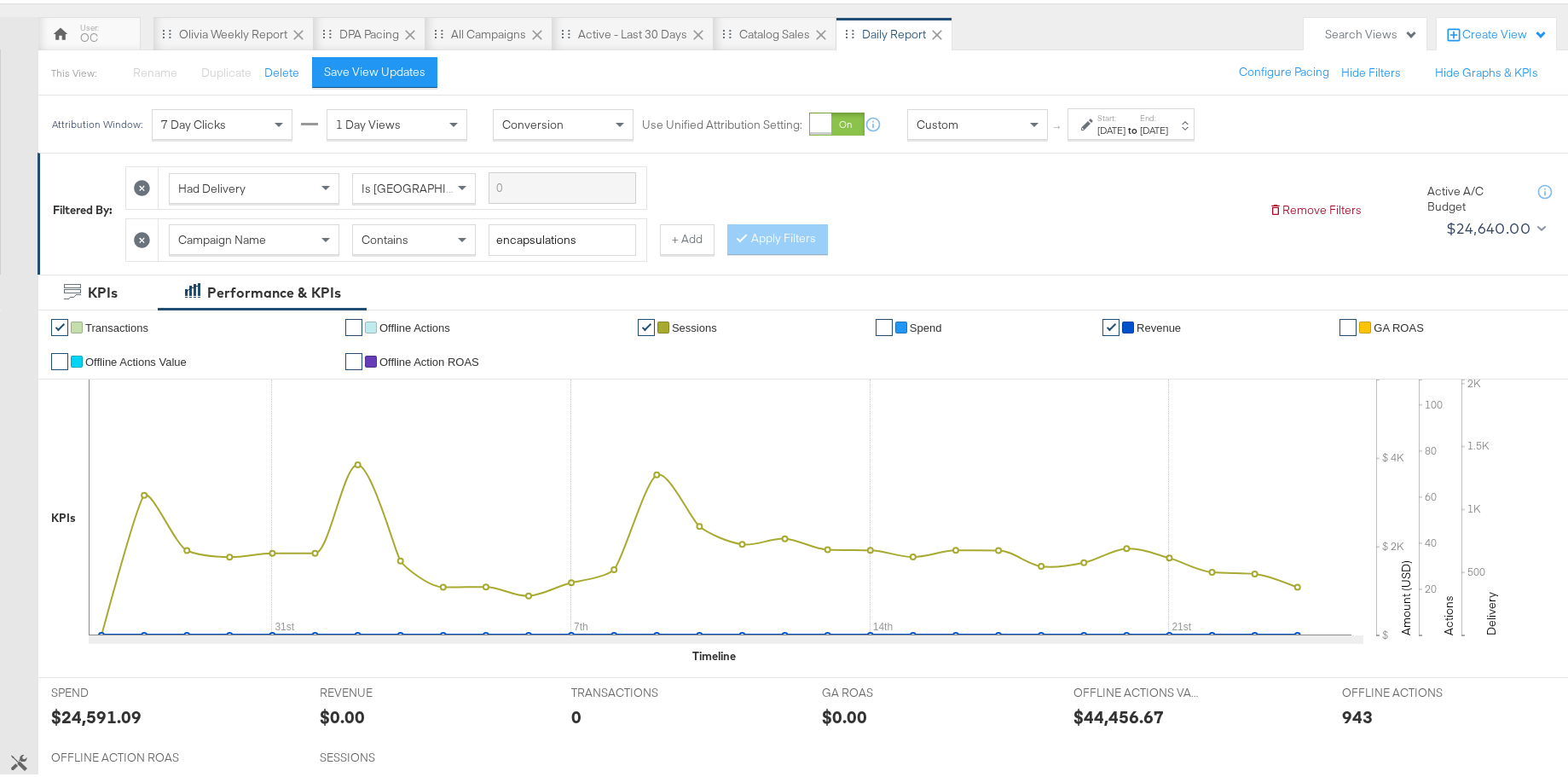
scroll to position [0, 0]
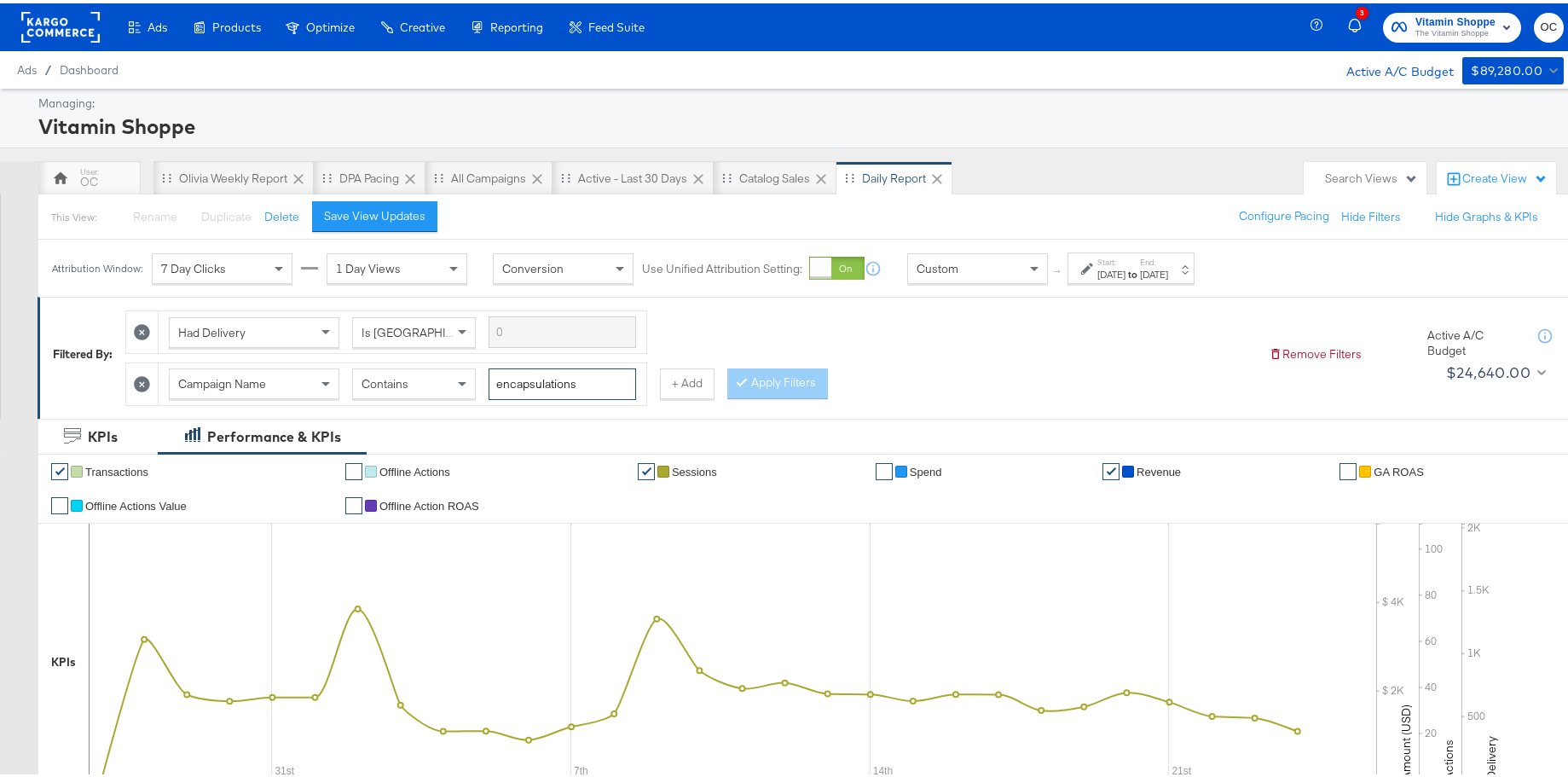
click at [586, 385] on input "encapsulations" at bounding box center [561, 381] width 148 height 32
drag, startPoint x: 602, startPoint y: 390, endPoint x: 453, endPoint y: 386, distance: 149.1
click at [453, 386] on div "Campaign Name Contains encapsulations" at bounding box center [402, 381] width 467 height 32
type input "pure"
click at [791, 382] on button "Apply Filters" at bounding box center [778, 380] width 100 height 31
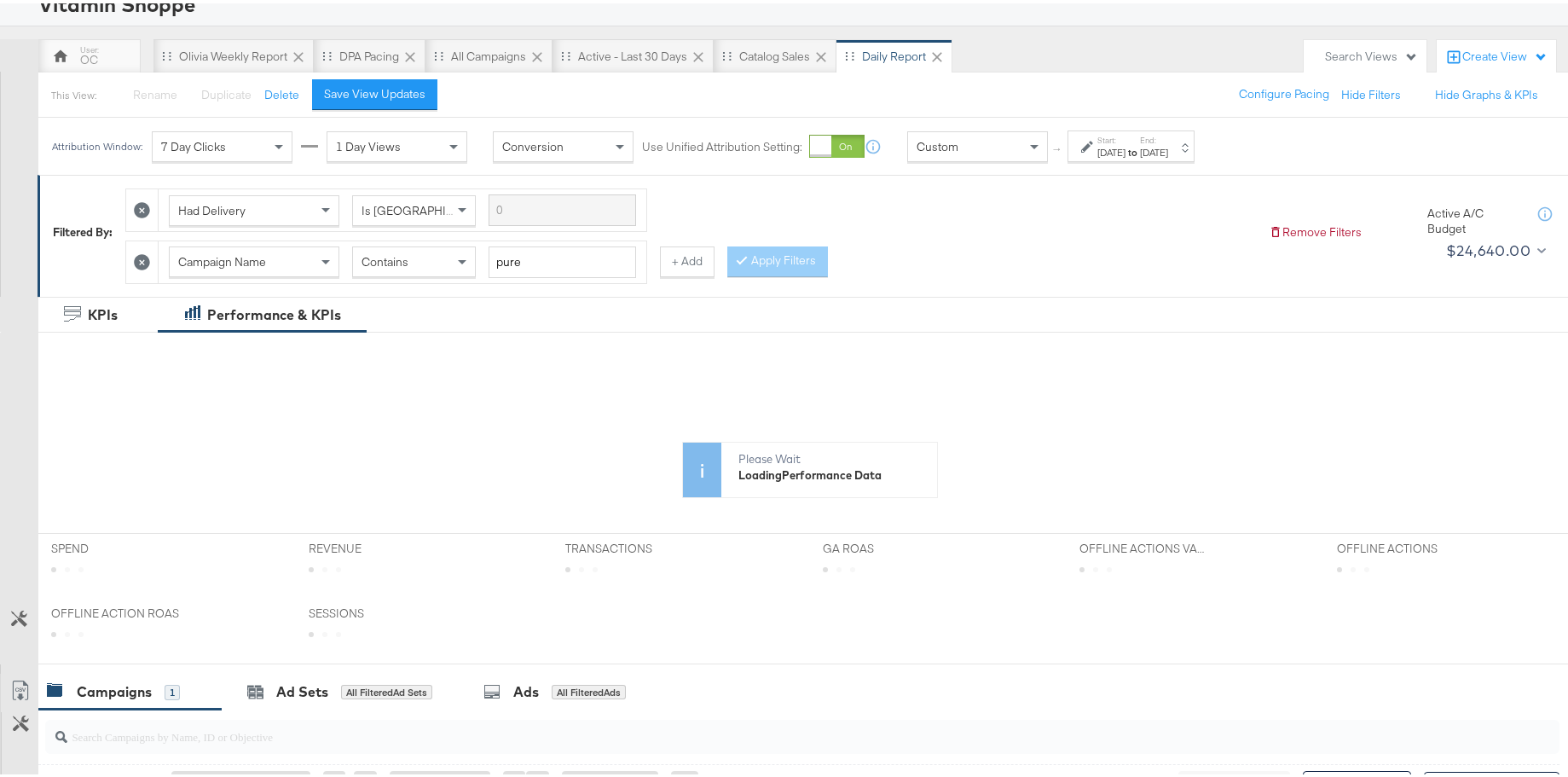
scroll to position [425, 0]
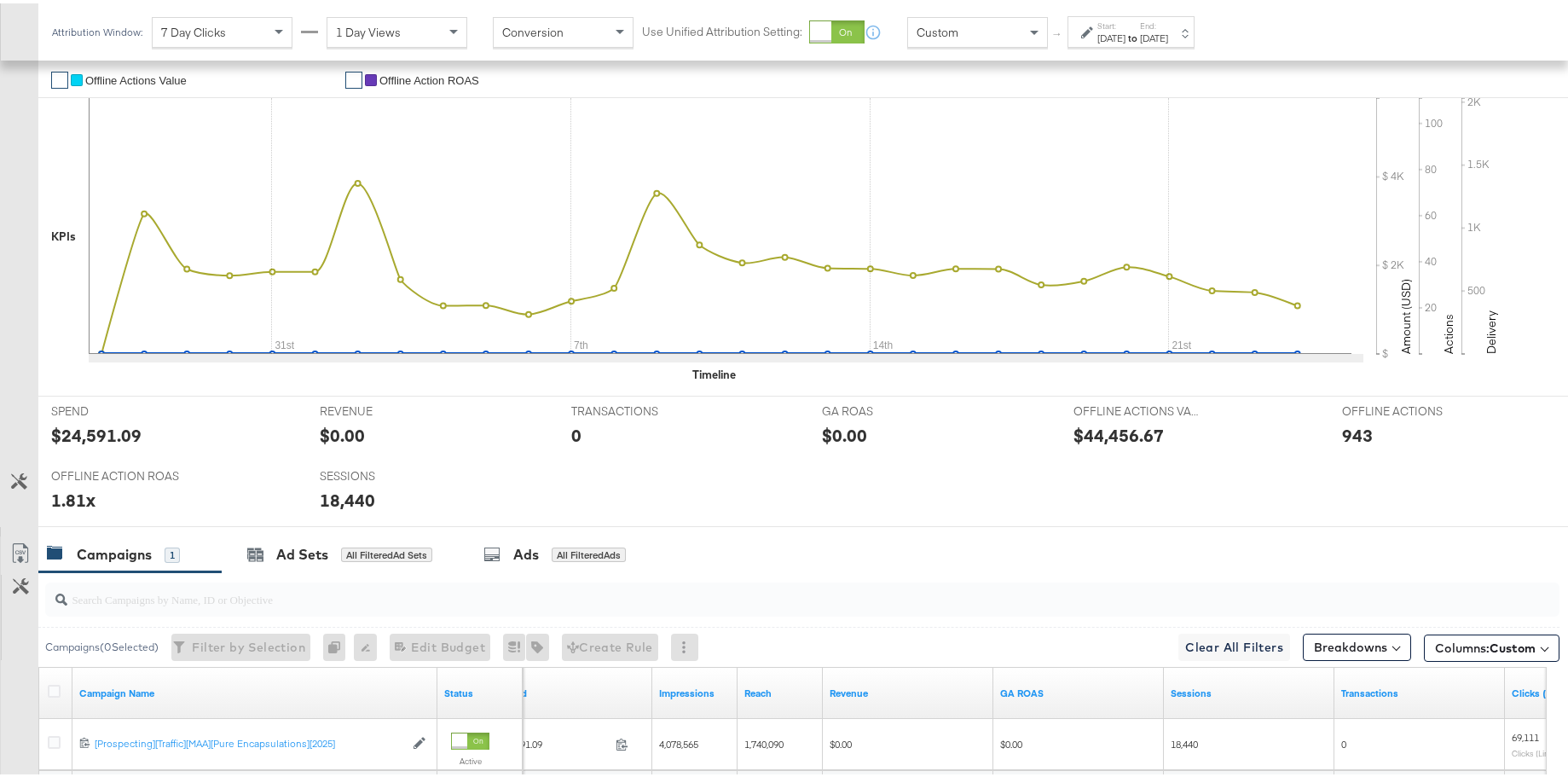
drag, startPoint x: 639, startPoint y: 657, endPoint x: 658, endPoint y: 667, distance: 21.5
click at [658, 667] on div "Campaign Name Status Spend Impressions Reach Revenue GA ROAS Sessions Transacti…" at bounding box center [791, 747] width 1508 height 168
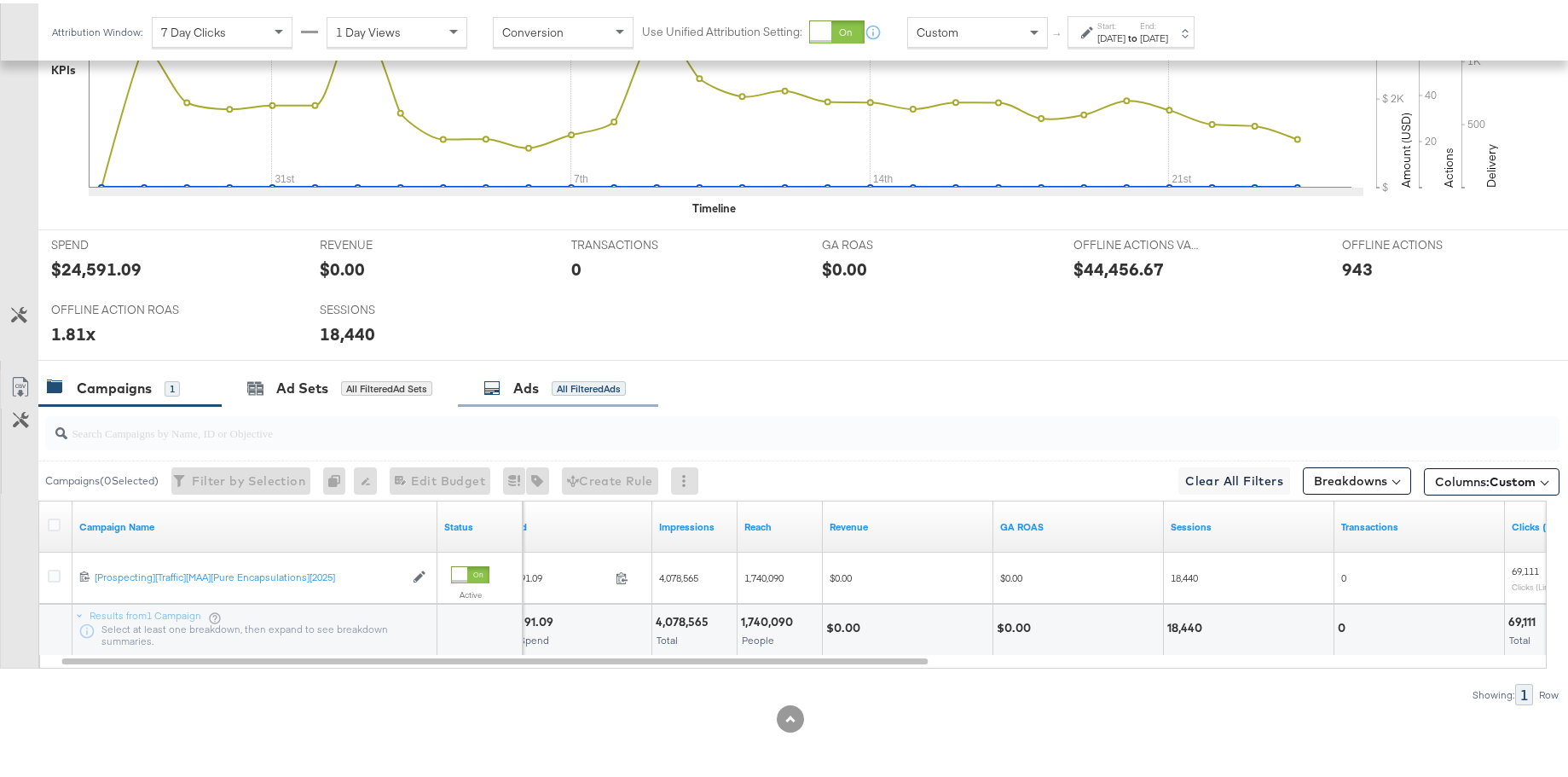
click at [555, 388] on div "All Filtered Ads" at bounding box center [588, 385] width 74 height 16
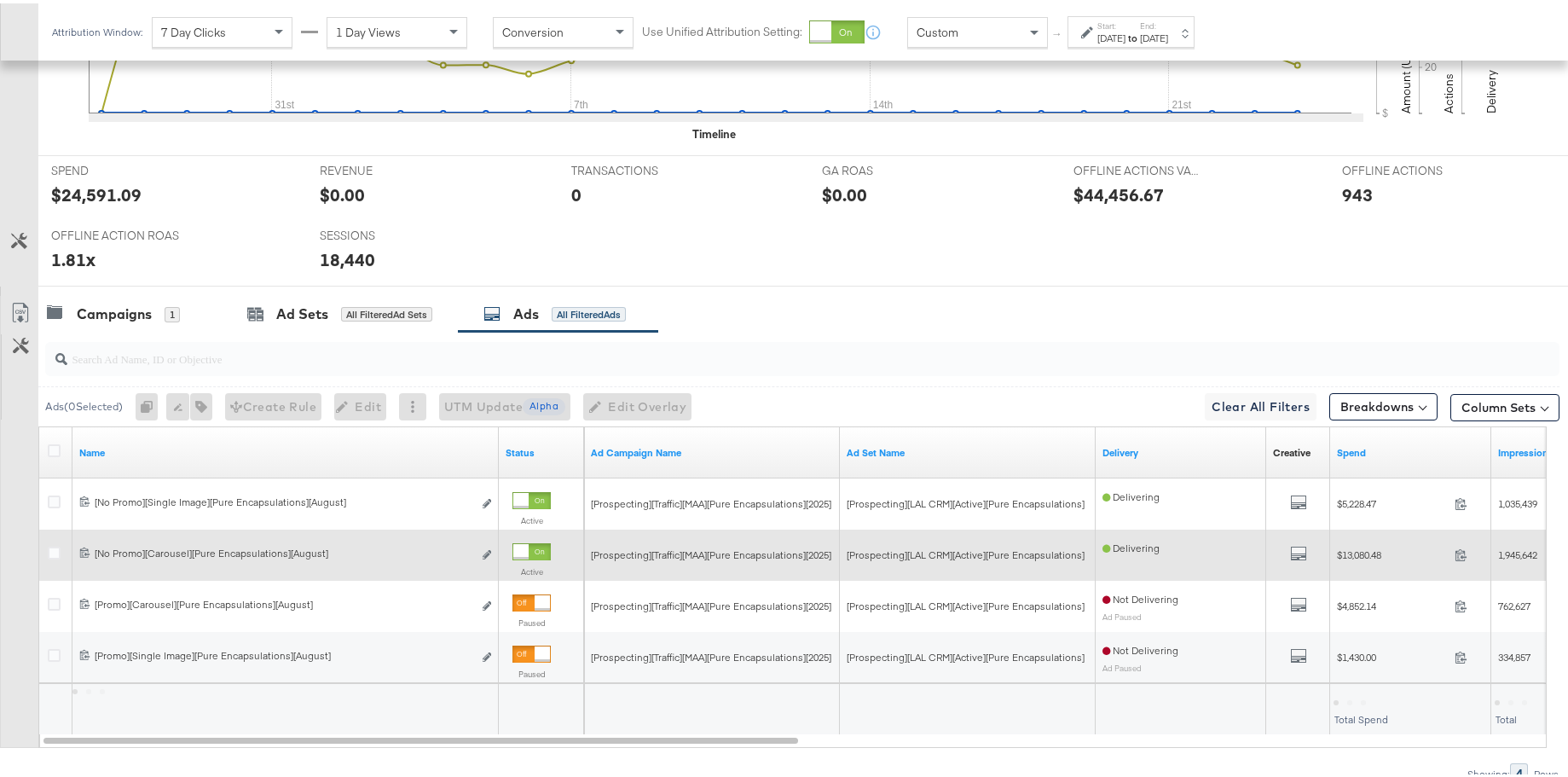
scroll to position [745, 0]
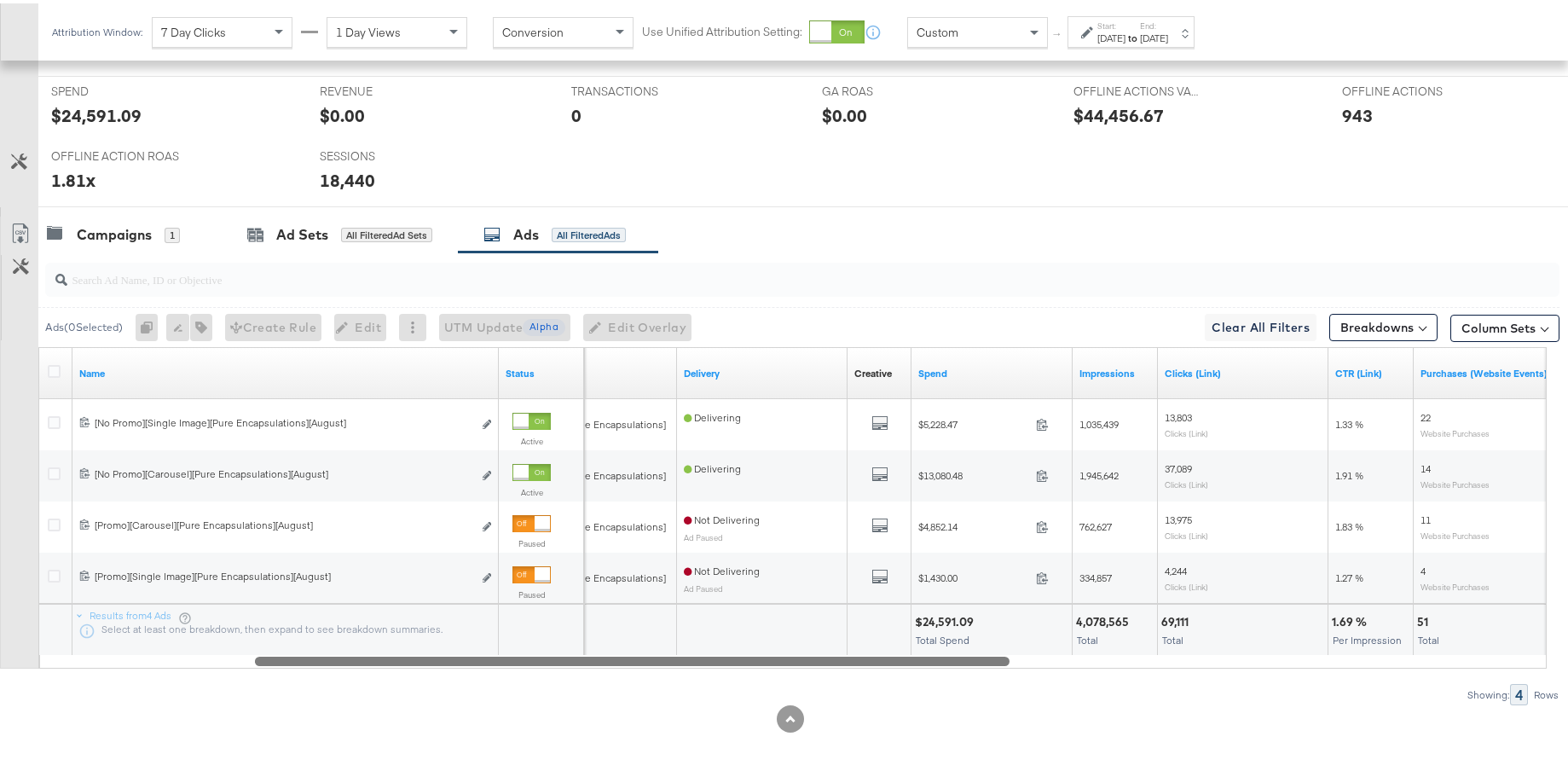
drag, startPoint x: 778, startPoint y: 656, endPoint x: 988, endPoint y: 645, distance: 210.3
click at [988, 645] on div "Name Status Ad Set Name Delivery Creative Sorting Unavailable Spend Impressions…" at bounding box center [791, 504] width 1508 height 321
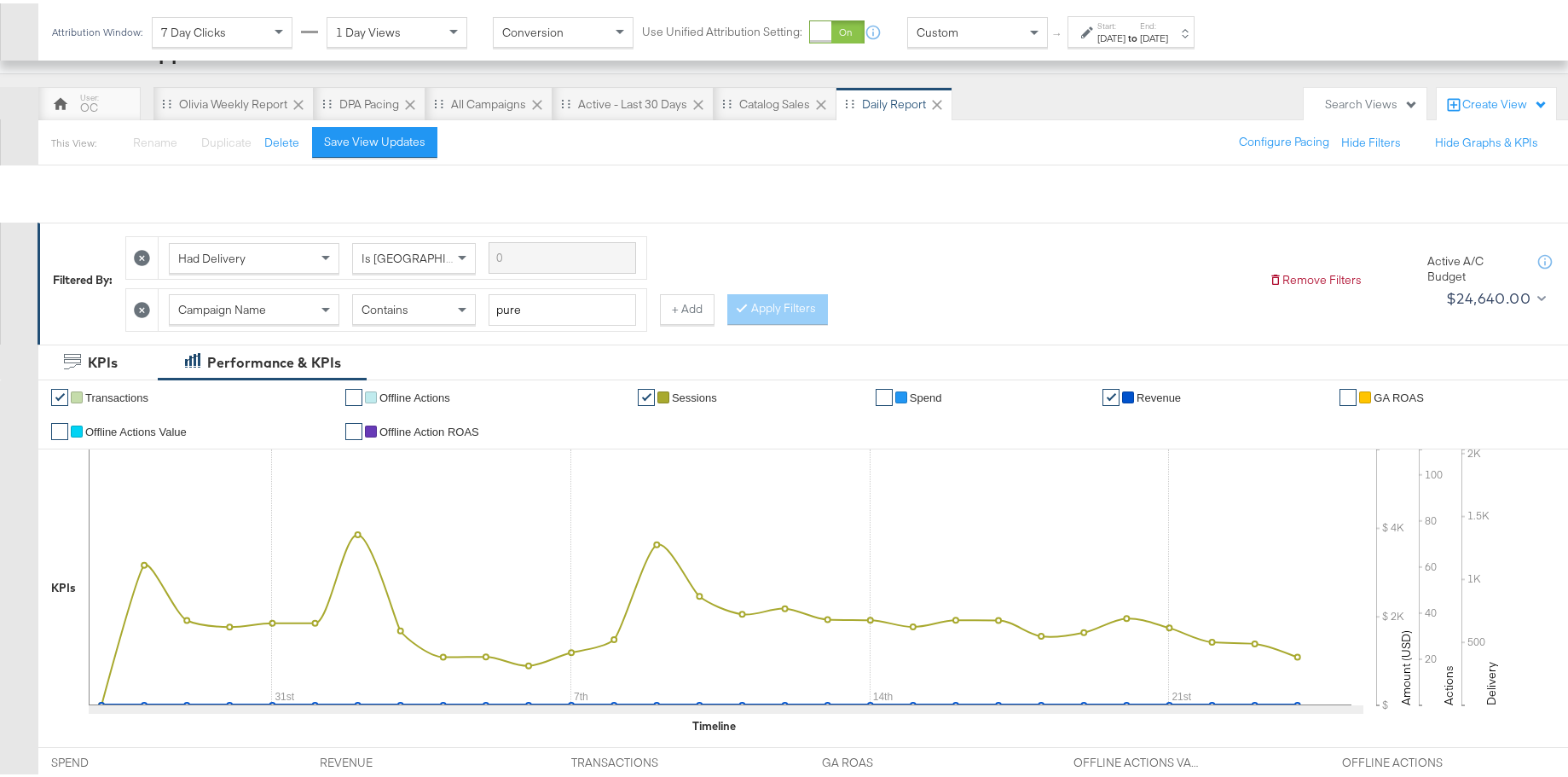
scroll to position [0, 0]
